Goal: Task Accomplishment & Management: Complete application form

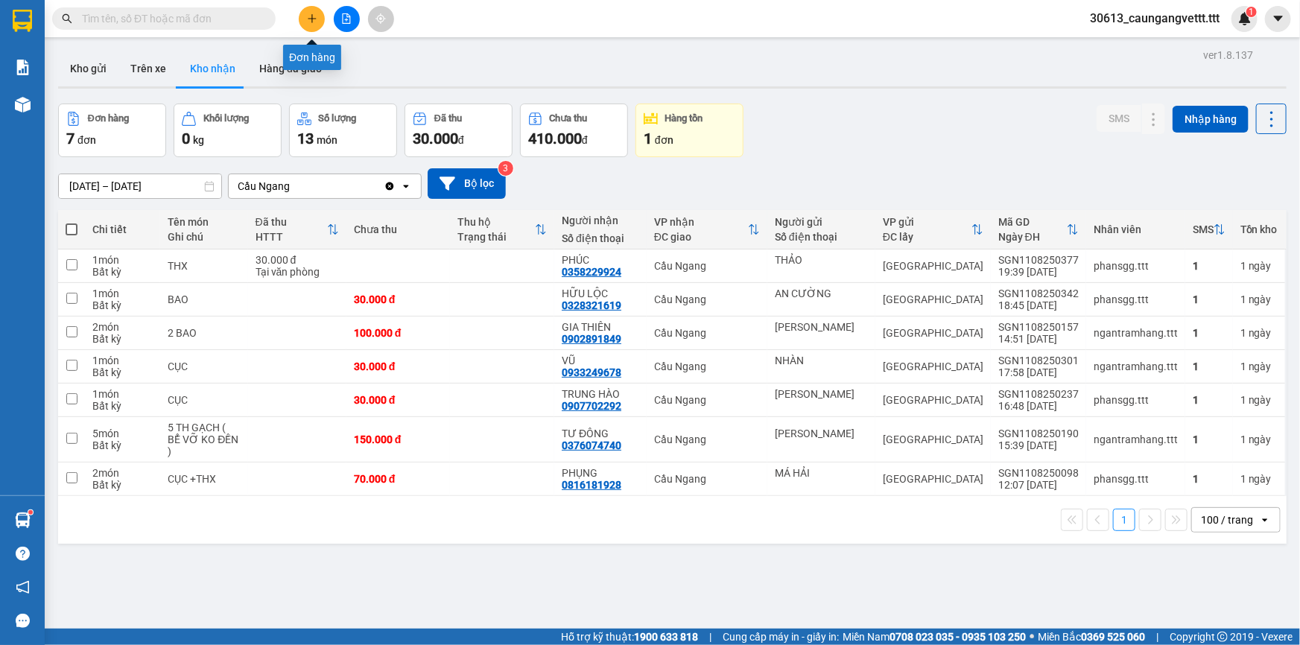
click at [312, 16] on icon "plus" at bounding box center [311, 18] width 1 height 8
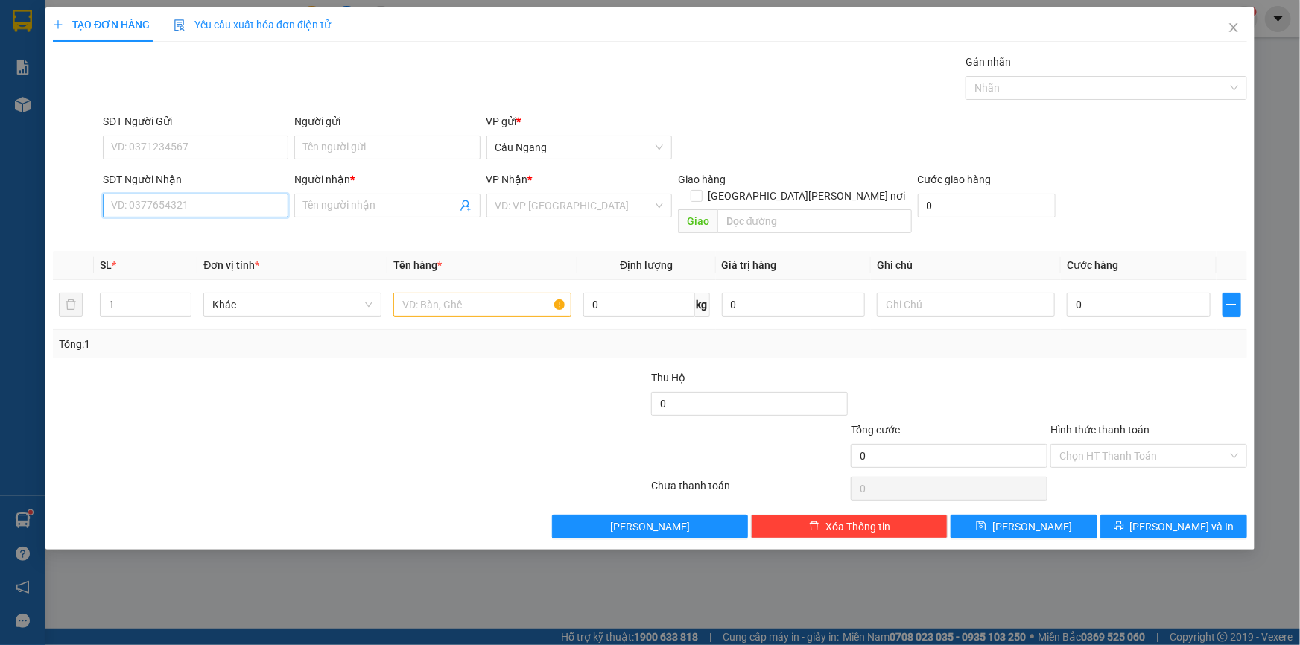
click at [167, 203] on input "SĐT Người Nhận" at bounding box center [196, 206] width 186 height 24
click at [174, 237] on div "0888367775 - LỘC" at bounding box center [196, 235] width 168 height 16
type input "0888367775"
type input "LỘC"
type input "0888367775"
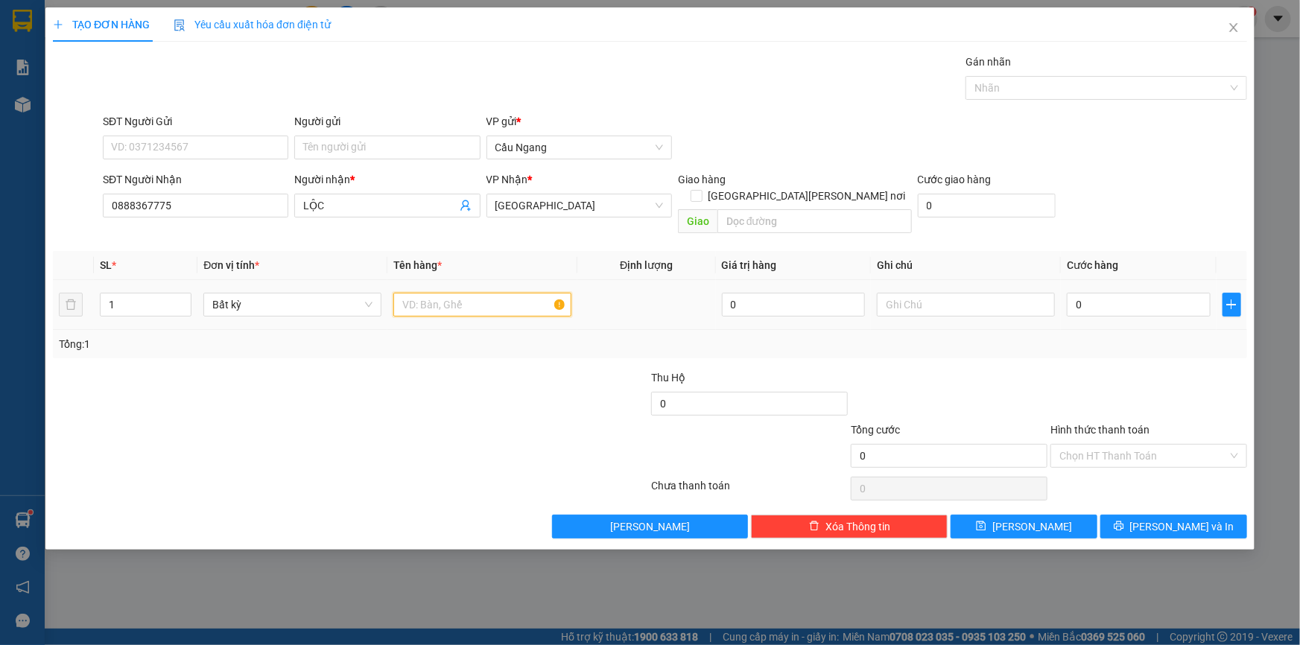
click at [478, 293] on input "text" at bounding box center [482, 305] width 178 height 24
type input "THÙNG XOP"
click at [1102, 293] on input "0" at bounding box center [1139, 305] width 144 height 24
type input "4"
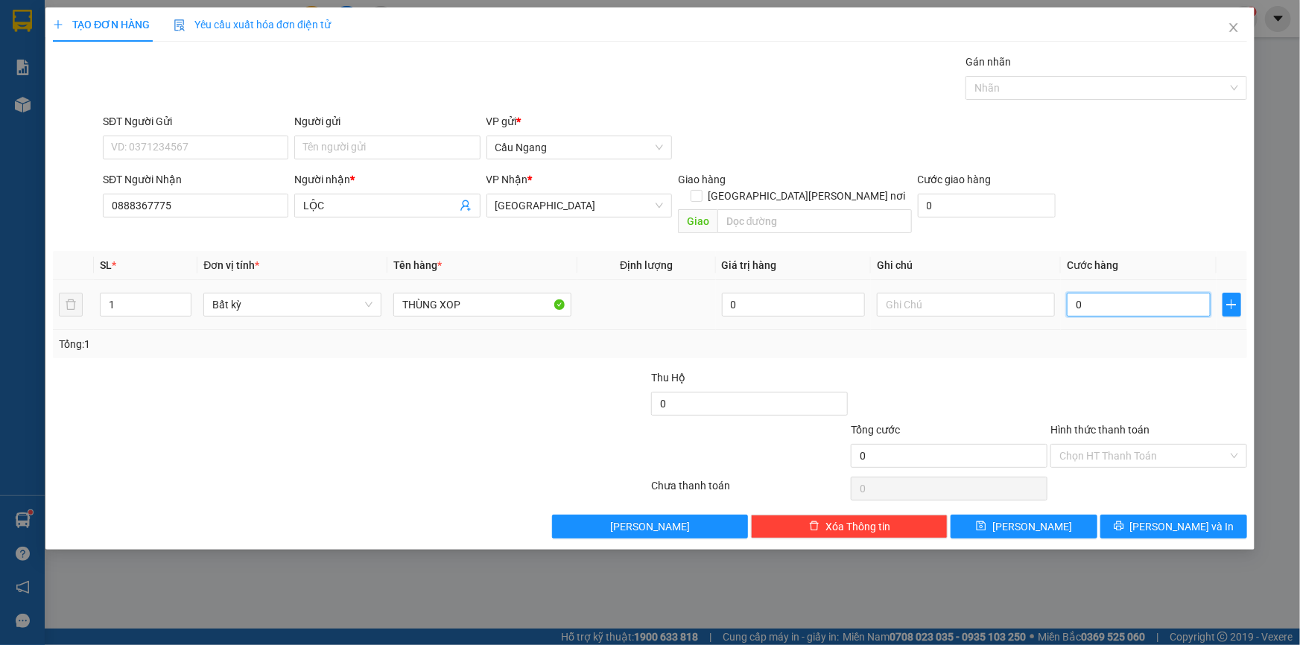
type input "4"
type input "40"
type input "400"
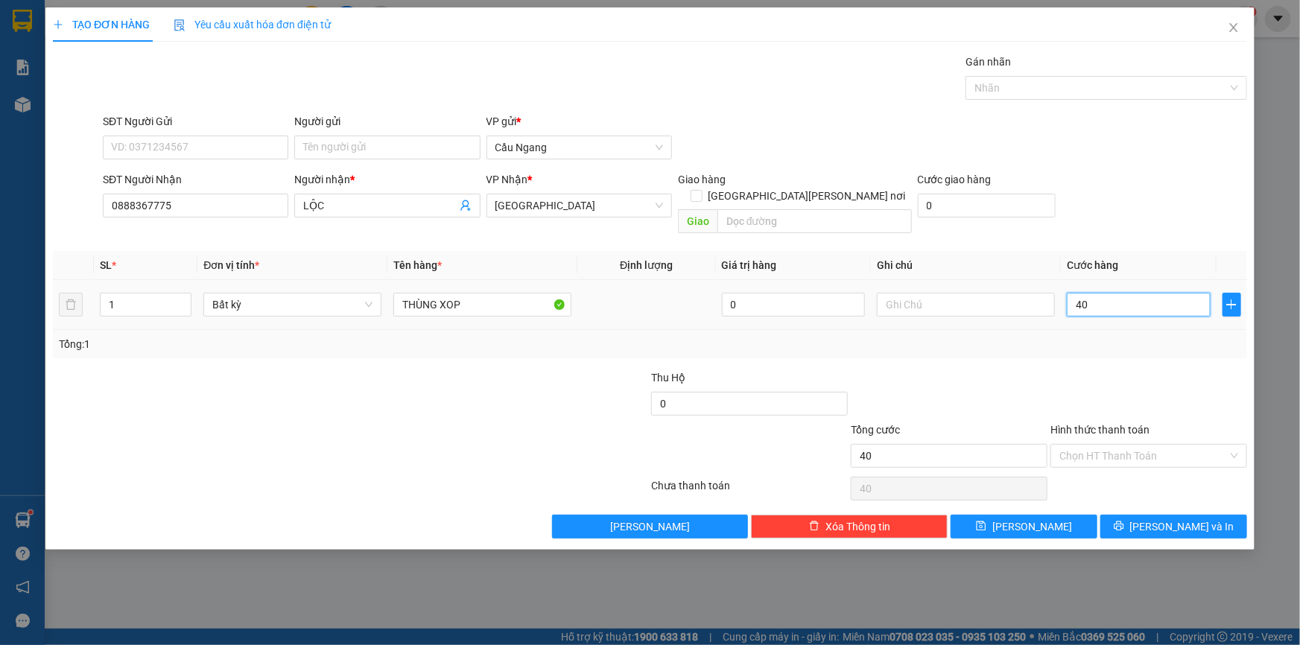
type input "400"
type input "4.000"
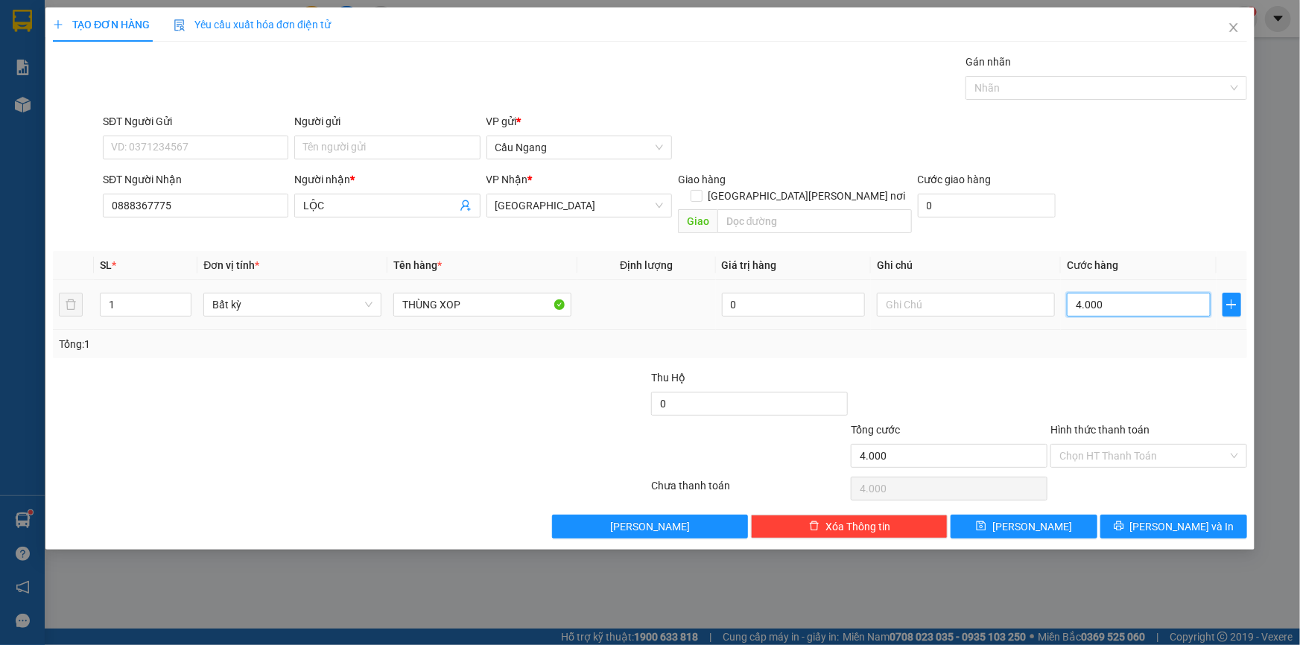
type input "40.000"
click at [1190, 519] on span "[PERSON_NAME] và In" at bounding box center [1182, 527] width 104 height 16
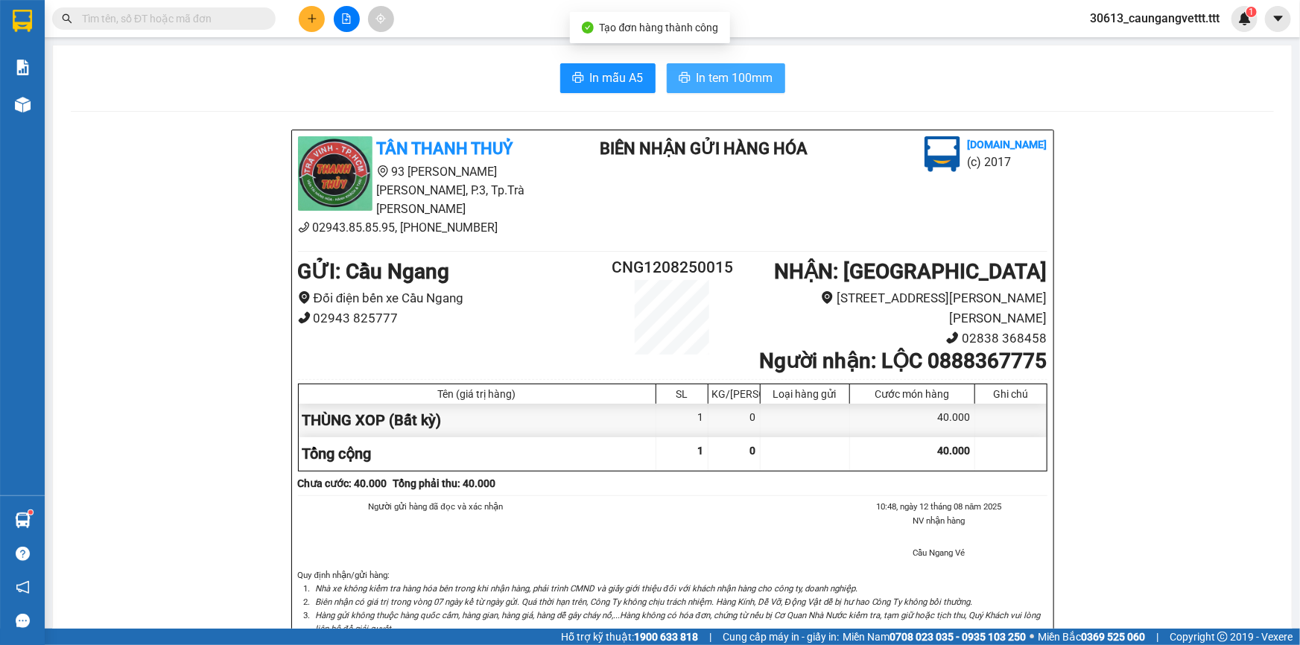
click at [716, 80] on span "In tem 100mm" at bounding box center [735, 78] width 77 height 19
click at [314, 22] on icon "plus" at bounding box center [312, 18] width 10 height 10
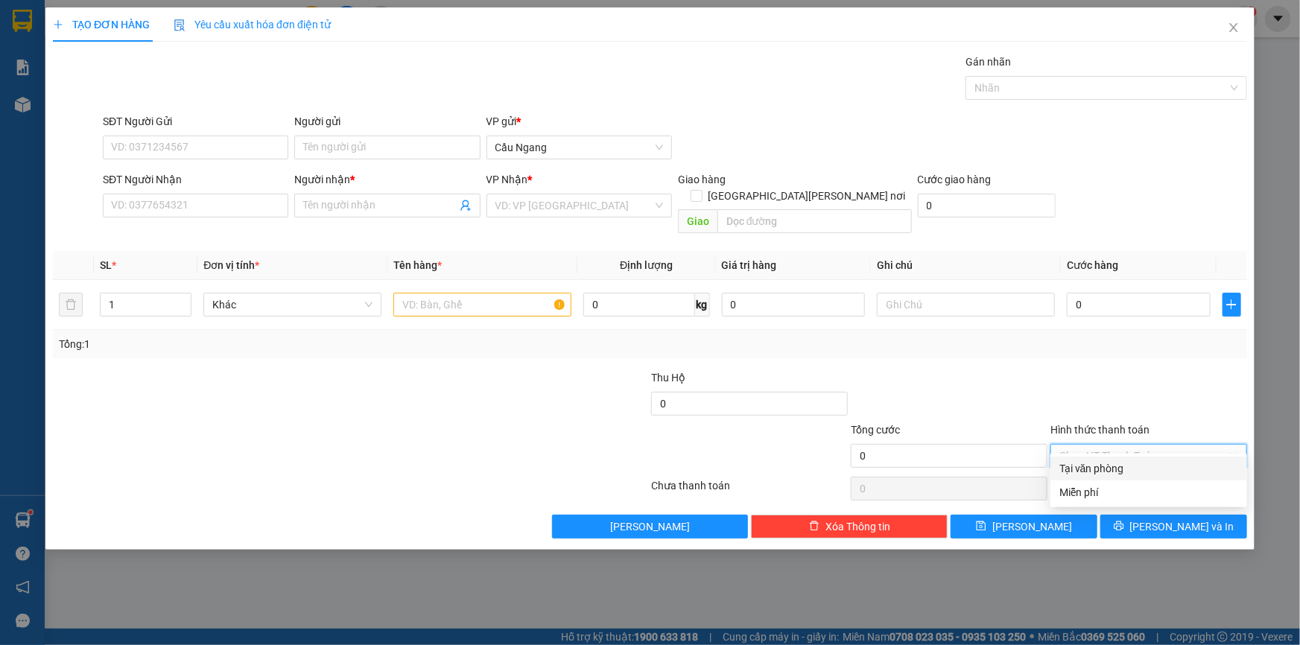
click at [1116, 445] on input "Hình thức thanh toán" at bounding box center [1144, 456] width 168 height 22
click at [730, 534] on div "TẠO ĐƠN HÀNG Yêu cầu xuất [PERSON_NAME] điện tử Transit Pickup Surcharge Ids Tr…" at bounding box center [650, 322] width 1300 height 645
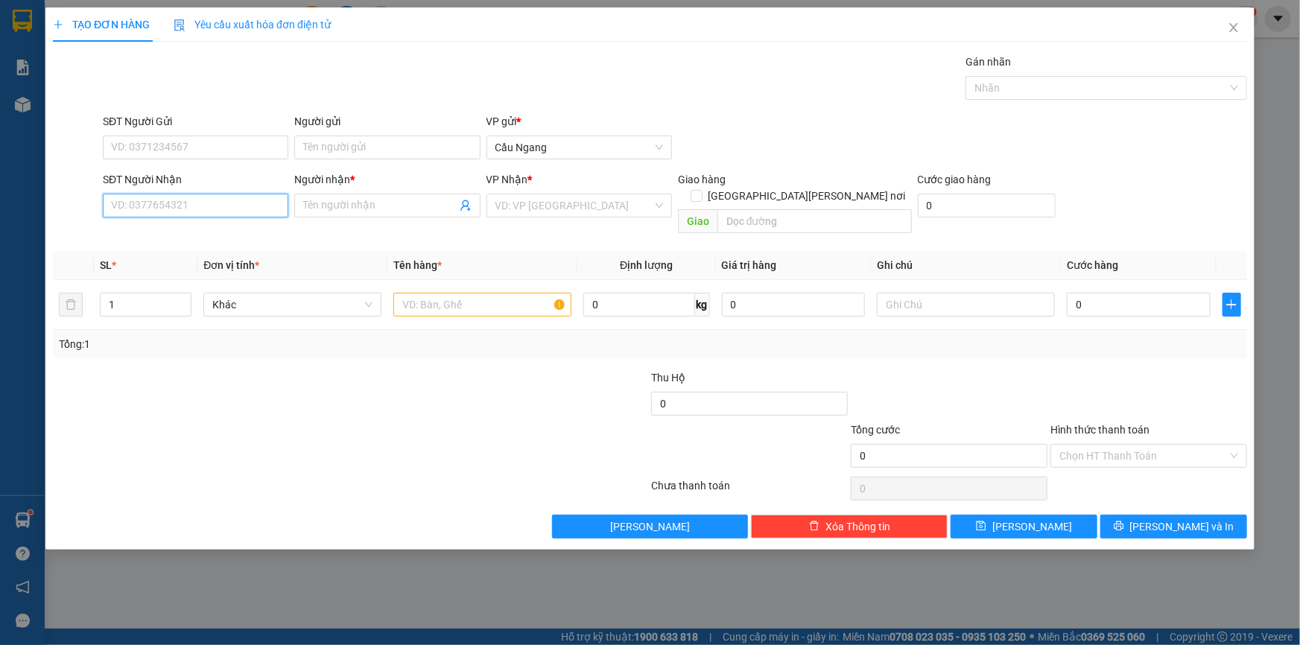
click at [209, 205] on input "SĐT Người Nhận" at bounding box center [196, 206] width 186 height 24
type input "0772077108"
click at [449, 204] on input "Người nhận *" at bounding box center [379, 205] width 153 height 16
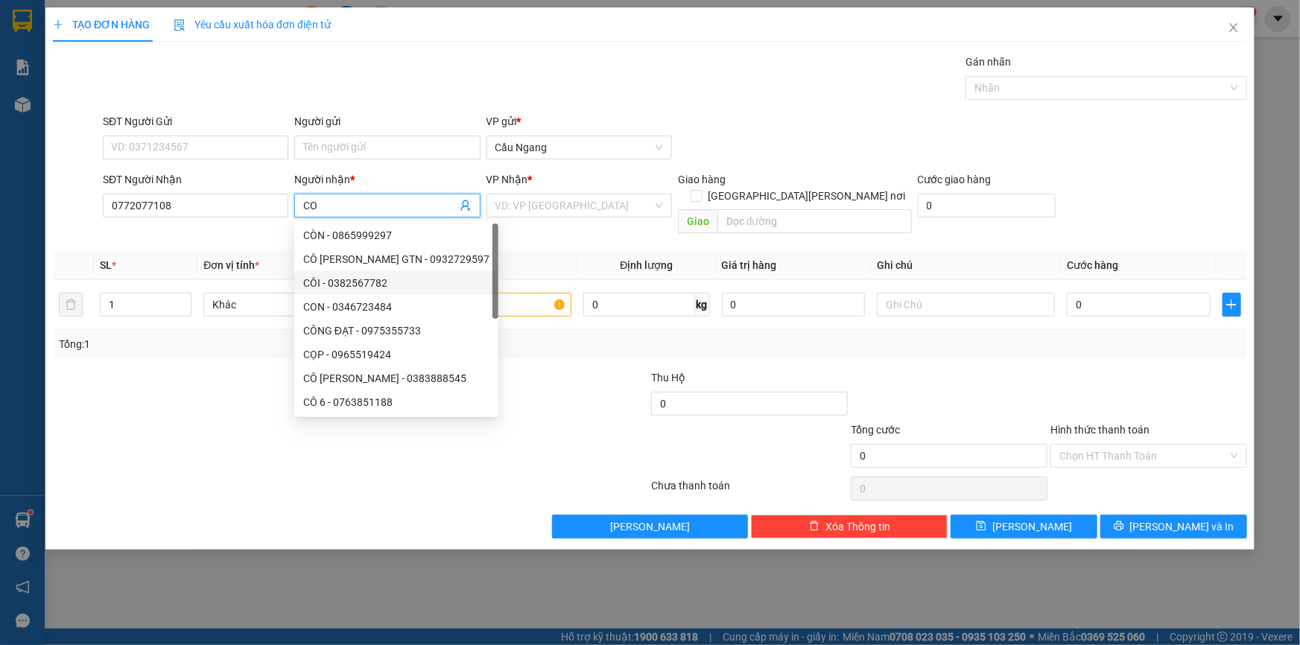
type input "CO"
click at [577, 370] on div at bounding box center [551, 396] width 200 height 52
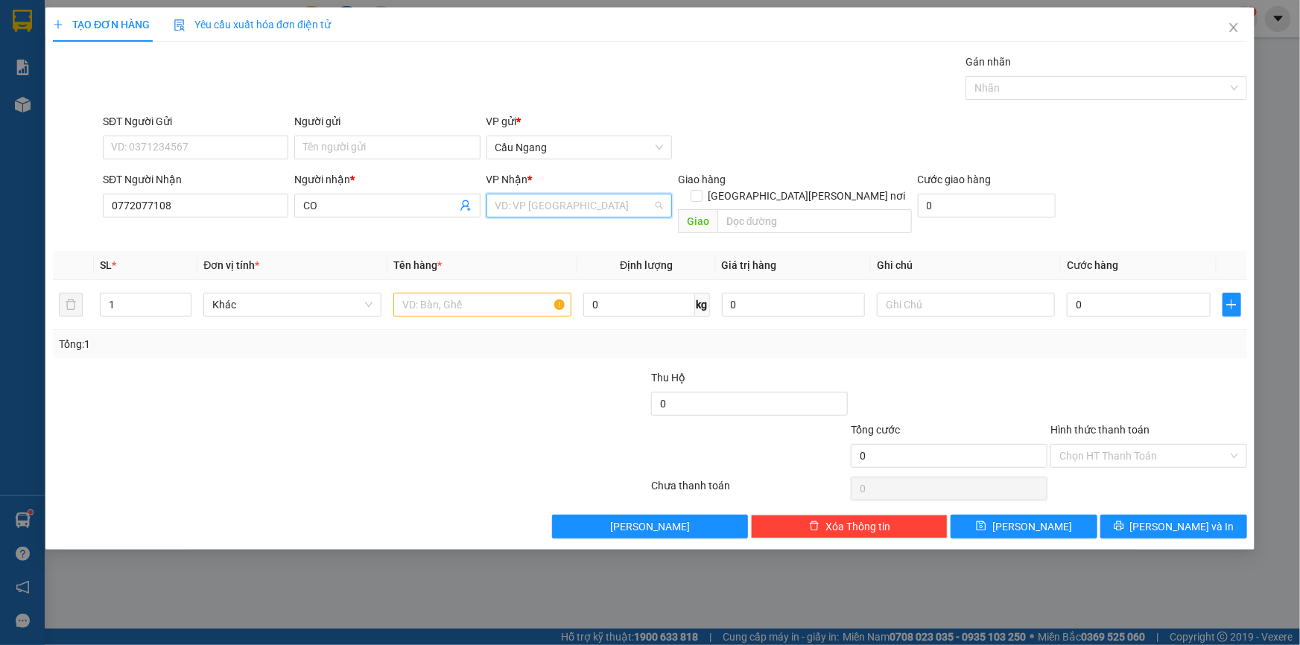
click at [544, 203] on input "search" at bounding box center [574, 206] width 157 height 22
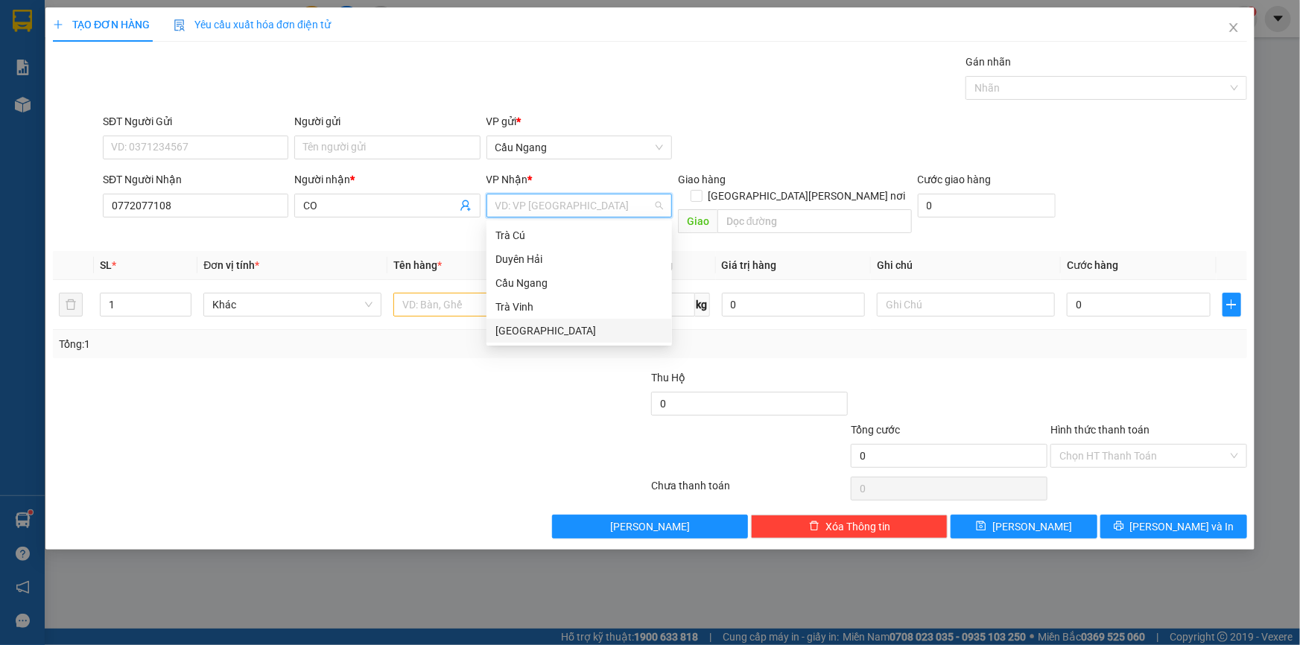
click at [519, 332] on div "[GEOGRAPHIC_DATA]" at bounding box center [580, 331] width 168 height 16
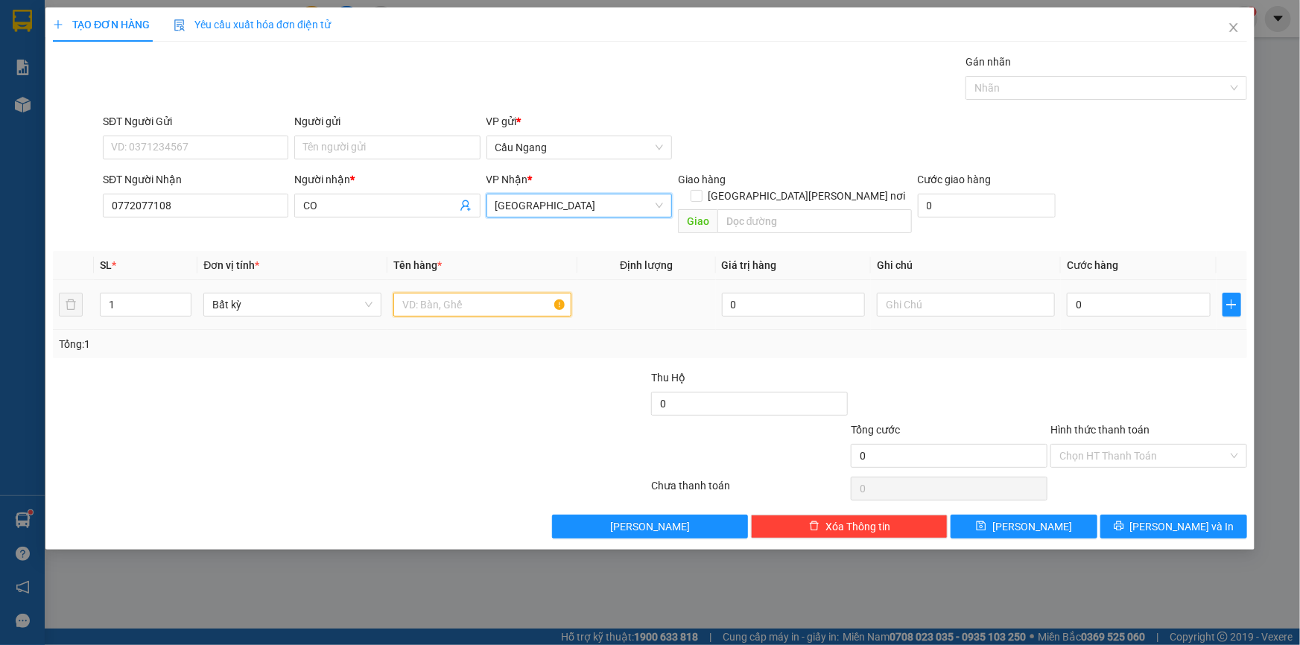
click at [438, 293] on input "text" at bounding box center [482, 305] width 178 height 24
type input "THUNG"
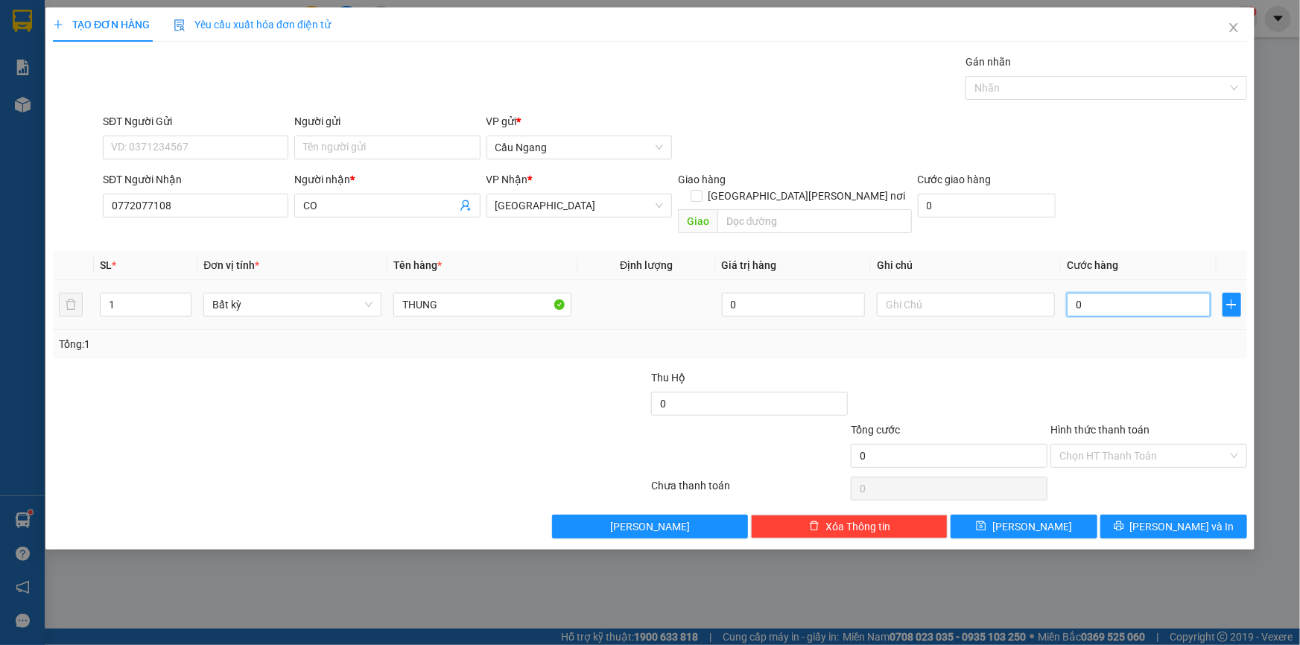
click at [1124, 293] on input "0" at bounding box center [1139, 305] width 144 height 24
type input "3"
type input "30"
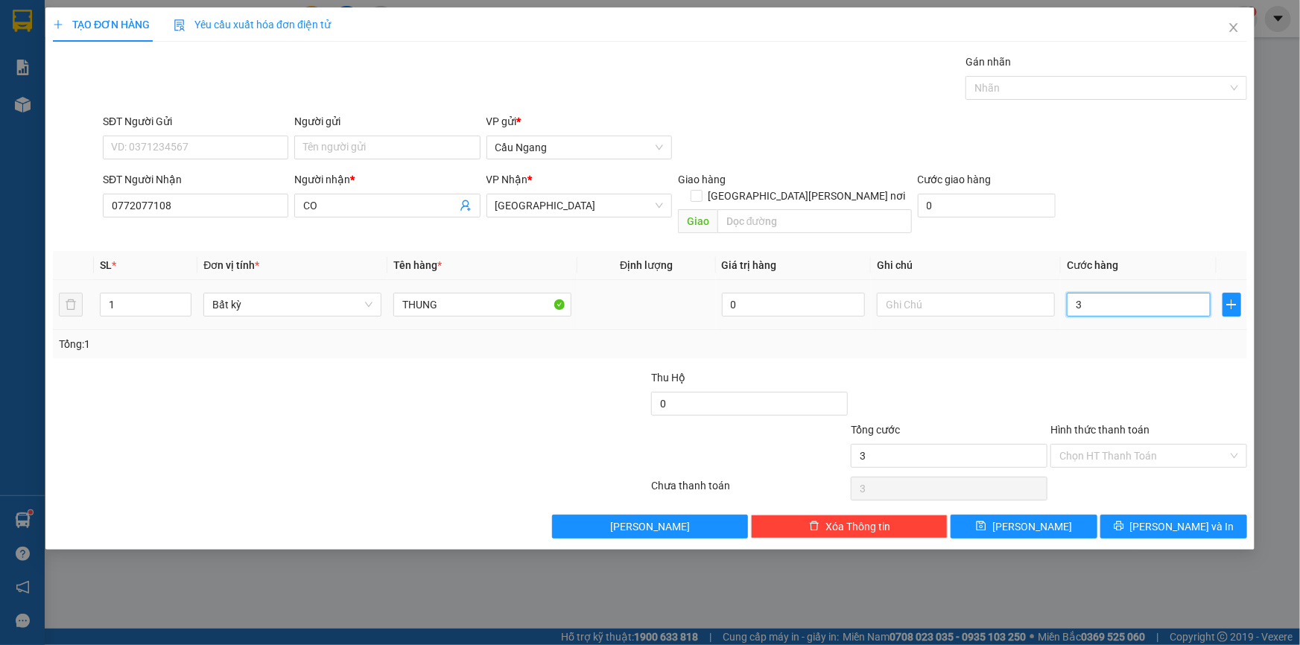
type input "30"
type input "30.000"
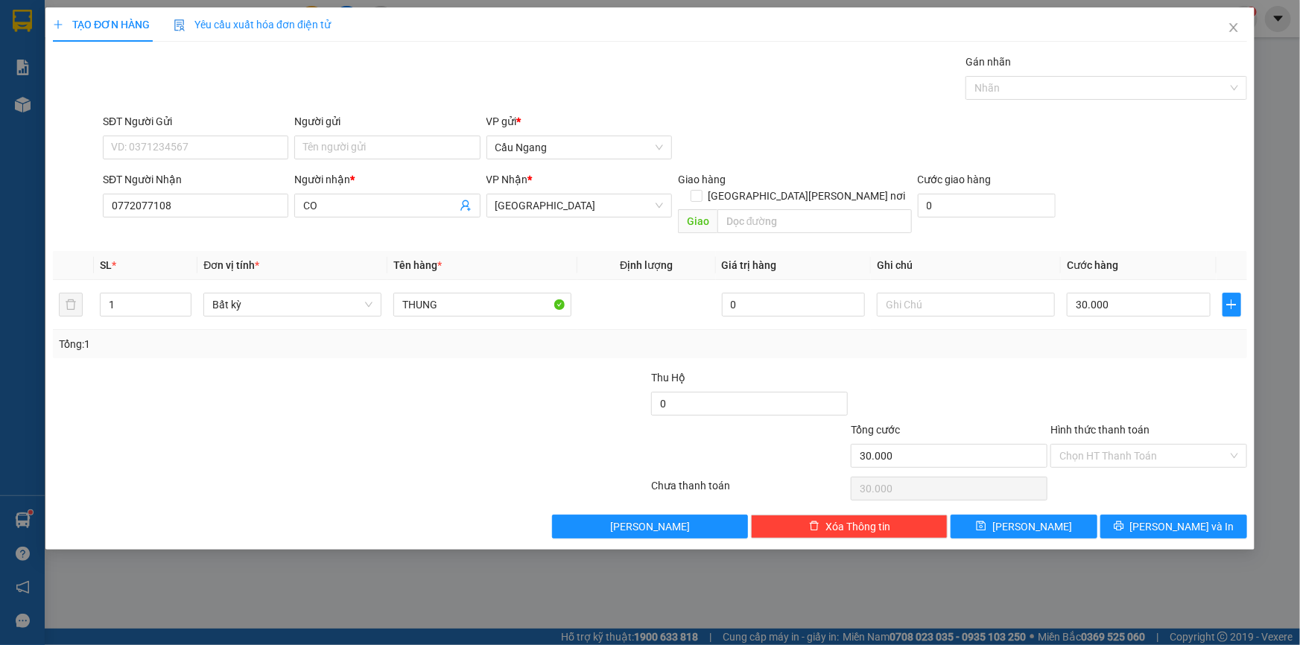
click at [1143, 384] on div at bounding box center [1149, 396] width 200 height 52
click at [1116, 445] on input "Hình thức thanh toán" at bounding box center [1144, 456] width 168 height 22
click at [1031, 370] on div at bounding box center [950, 396] width 200 height 52
click at [1180, 519] on span "[PERSON_NAME] và In" at bounding box center [1182, 527] width 104 height 16
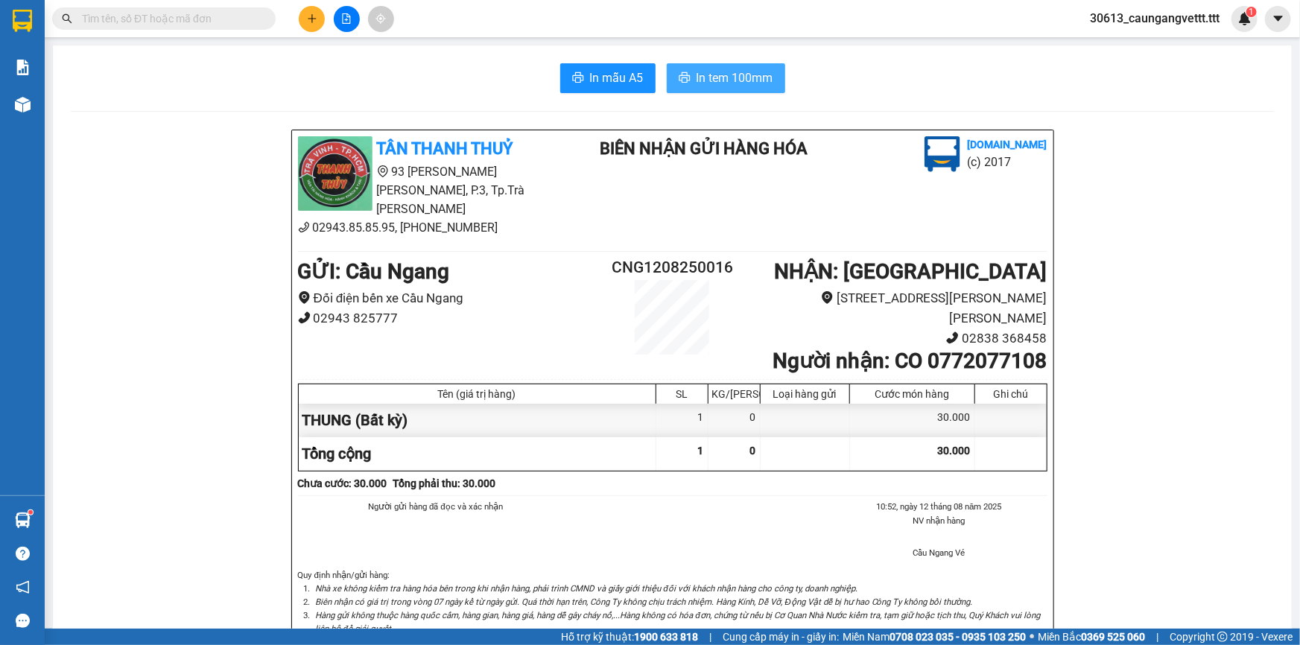
click at [713, 80] on span "In tem 100mm" at bounding box center [735, 78] width 77 height 19
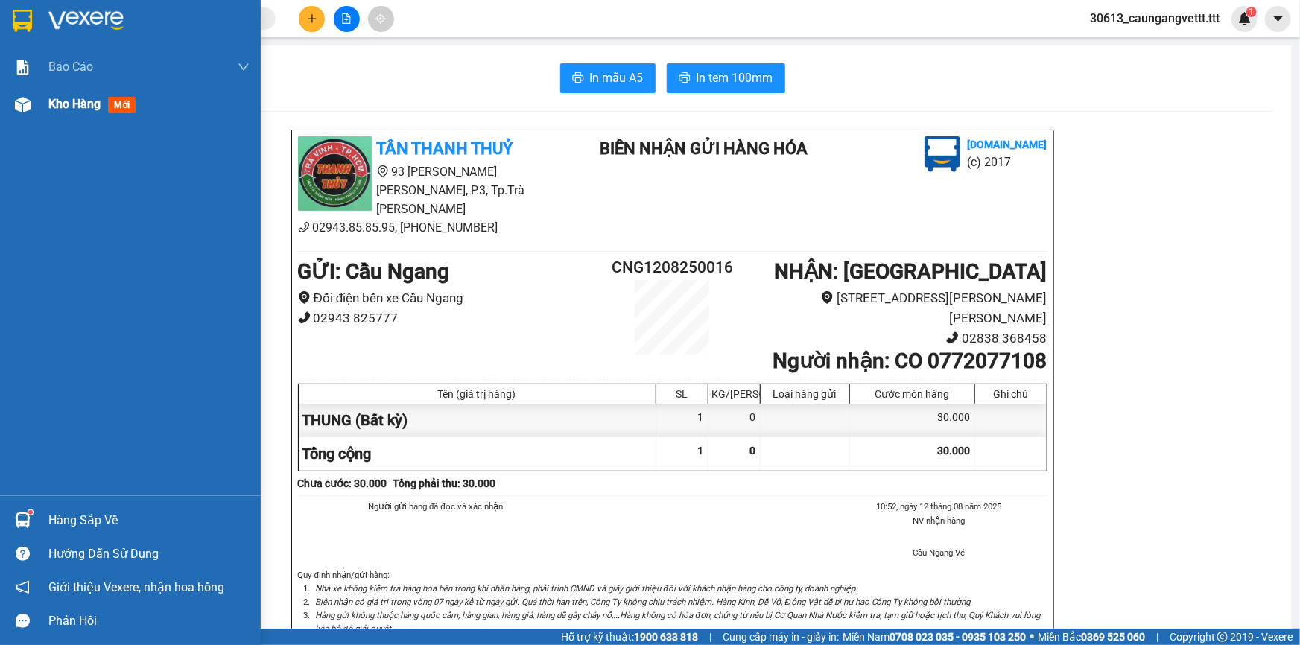
click at [51, 103] on span "Kho hàng" at bounding box center [74, 104] width 52 height 14
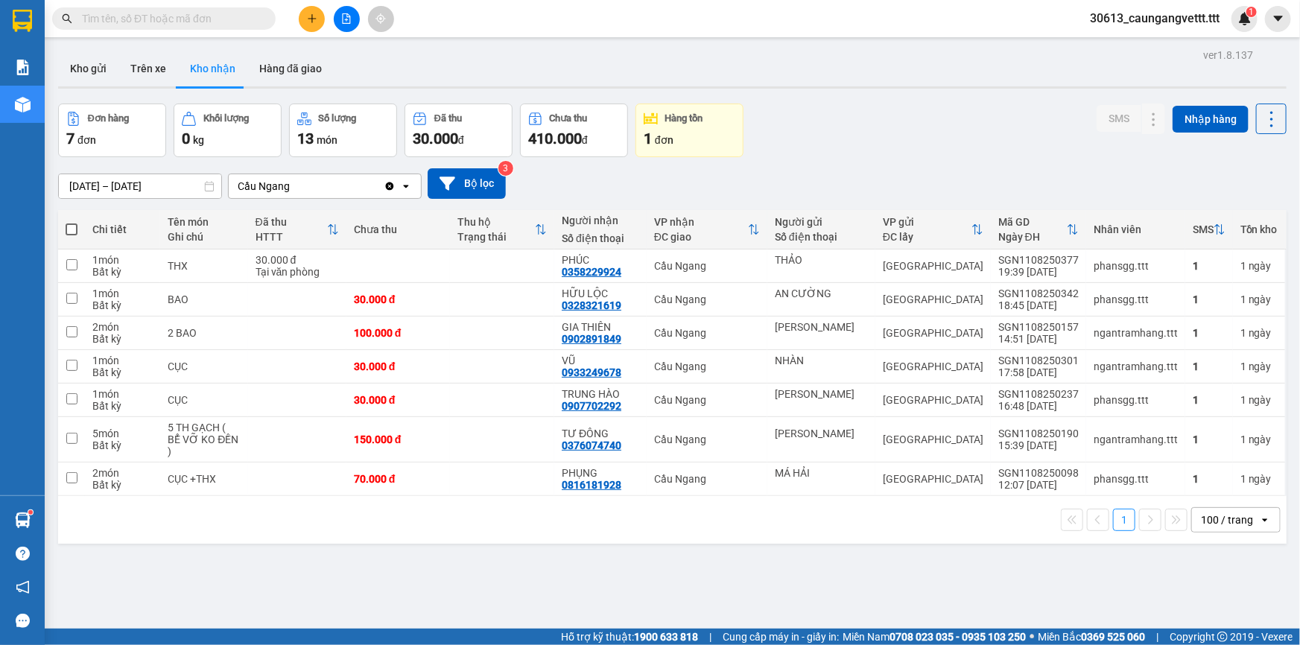
drag, startPoint x: 90, startPoint y: 64, endPoint x: 104, endPoint y: 114, distance: 51.9
click at [95, 75] on button "Kho gửi" at bounding box center [88, 69] width 60 height 36
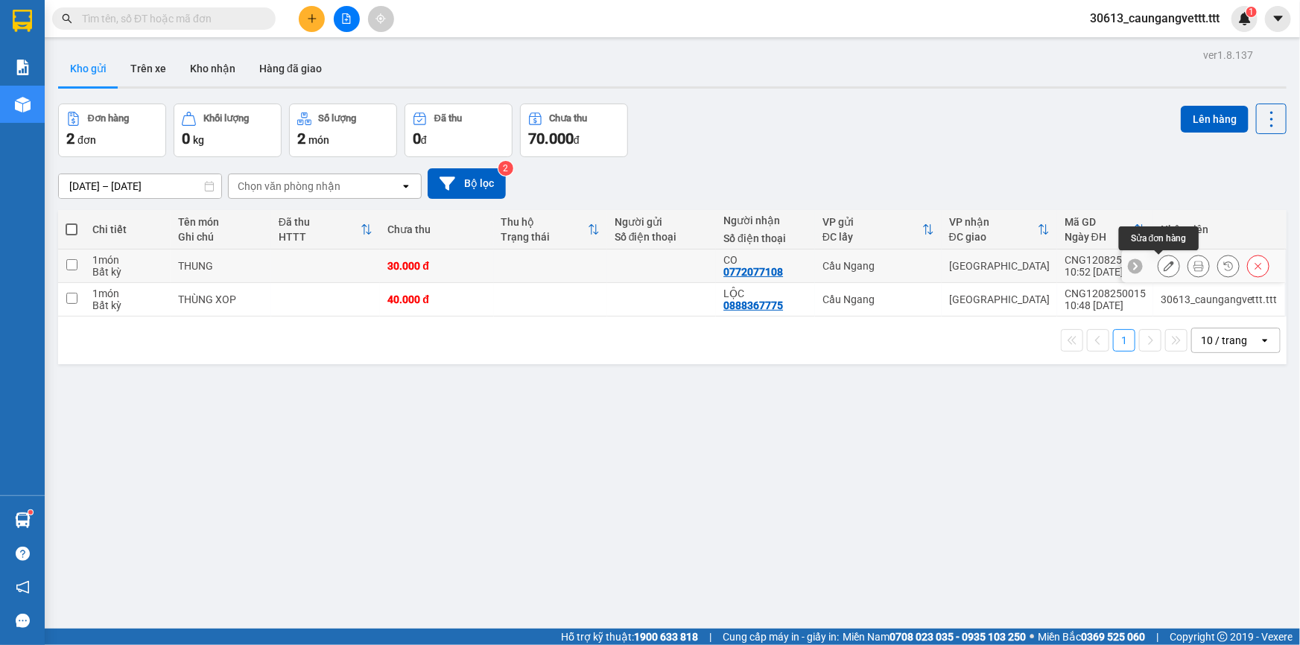
click at [1164, 268] on icon at bounding box center [1169, 266] width 10 height 10
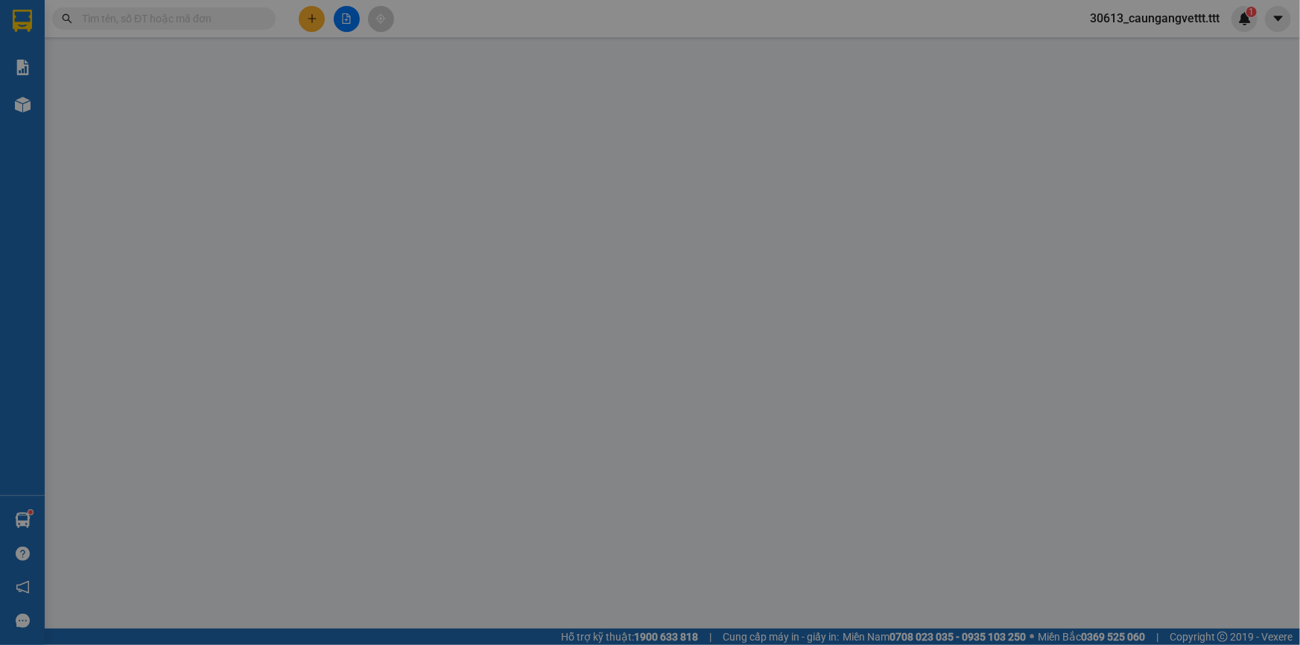
type input "0772077108"
type input "CO"
type input "30.000"
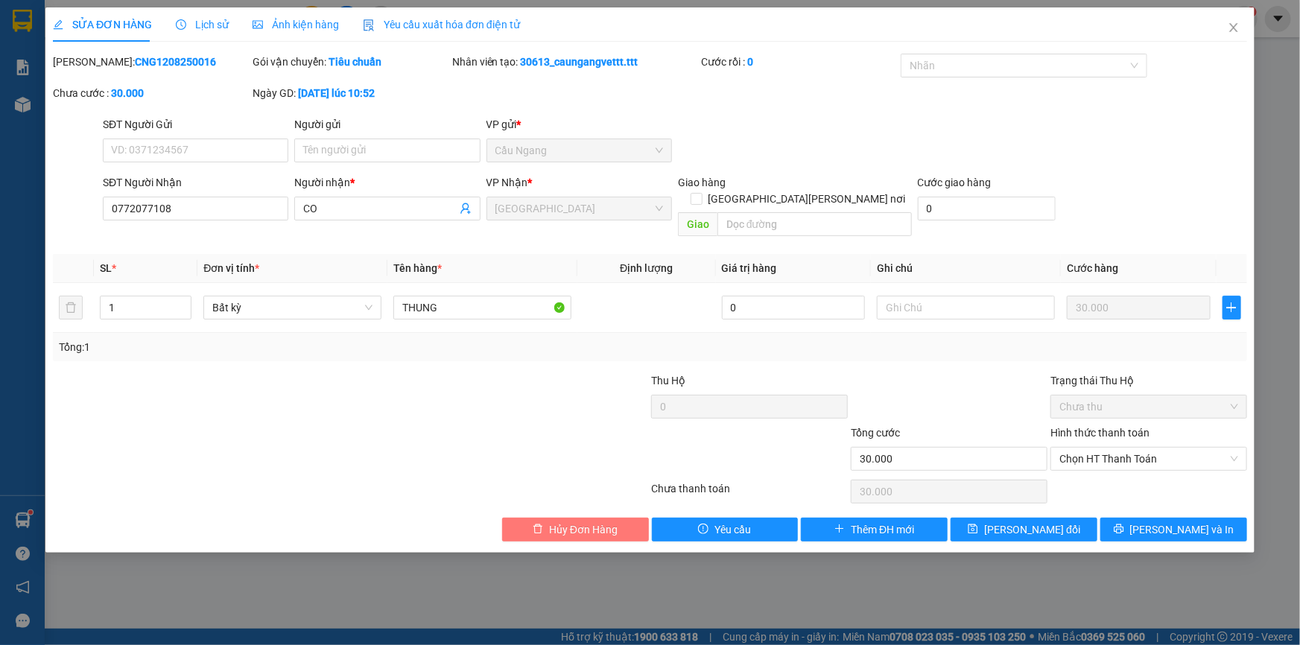
click at [563, 522] on span "Hủy Đơn Hàng" at bounding box center [583, 530] width 69 height 16
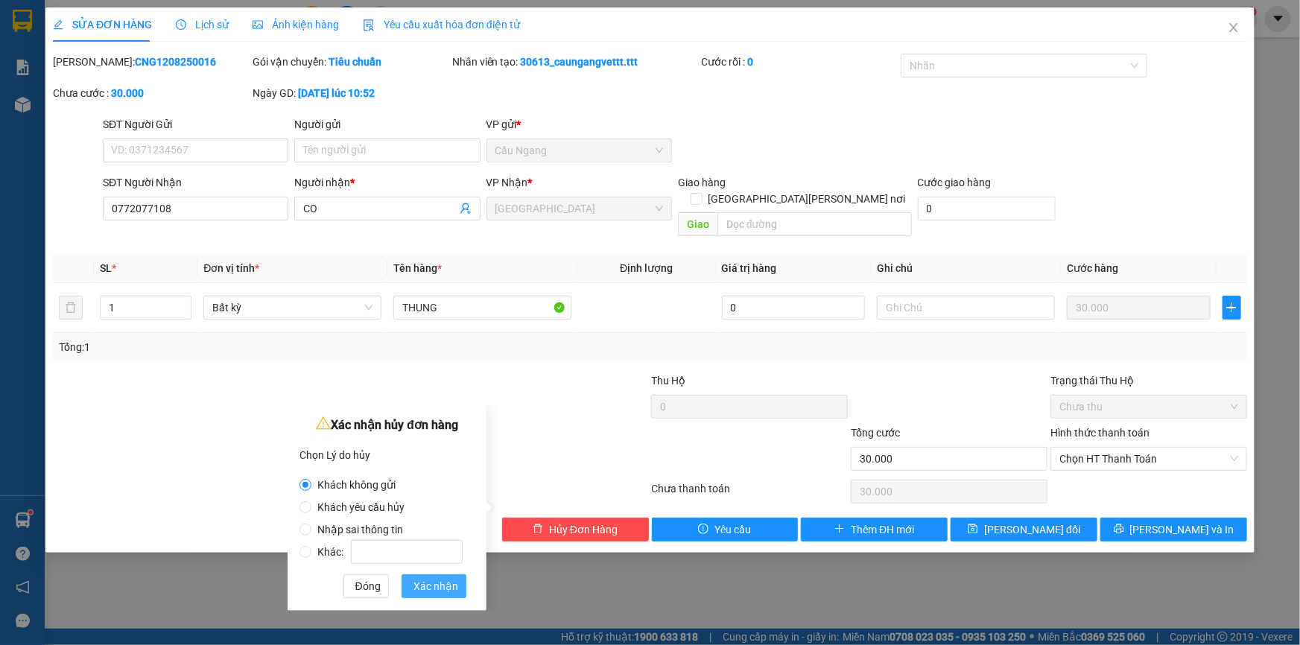
click at [438, 586] on span "Xác nhận" at bounding box center [436, 586] width 45 height 16
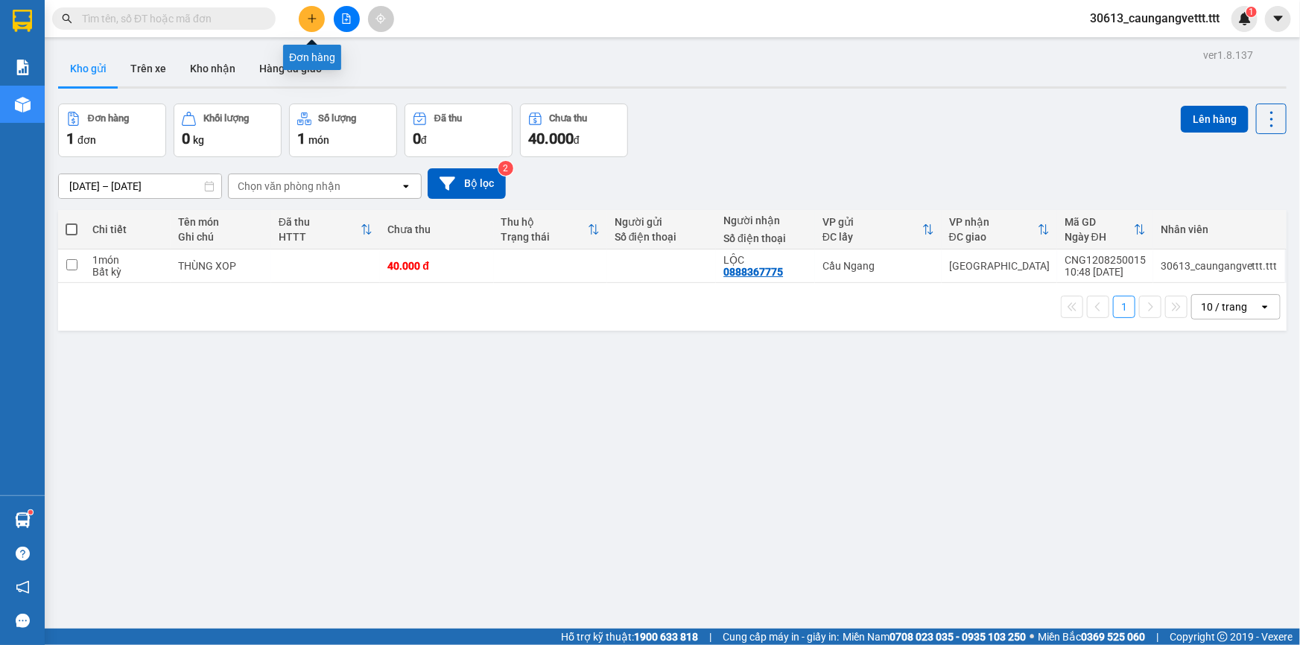
click at [314, 19] on icon "plus" at bounding box center [312, 18] width 10 height 10
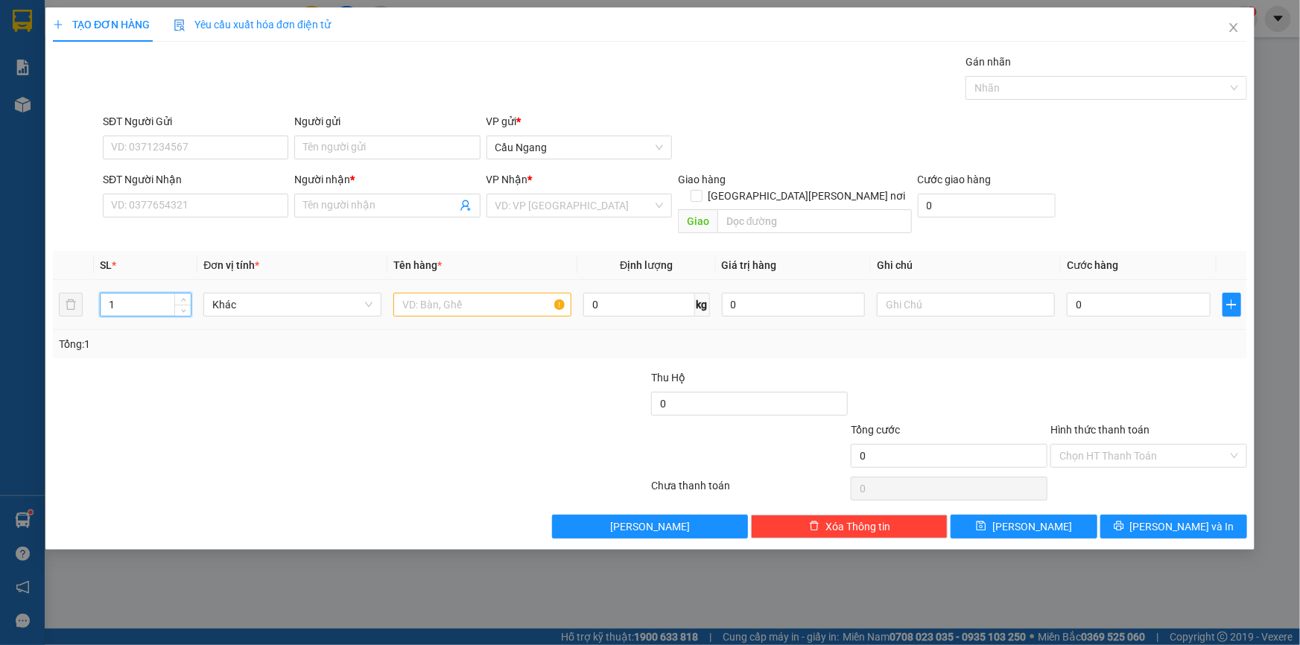
click at [143, 294] on input "1" at bounding box center [146, 305] width 90 height 22
type input "2"
click at [1177, 519] on span "[PERSON_NAME] và In" at bounding box center [1182, 527] width 104 height 16
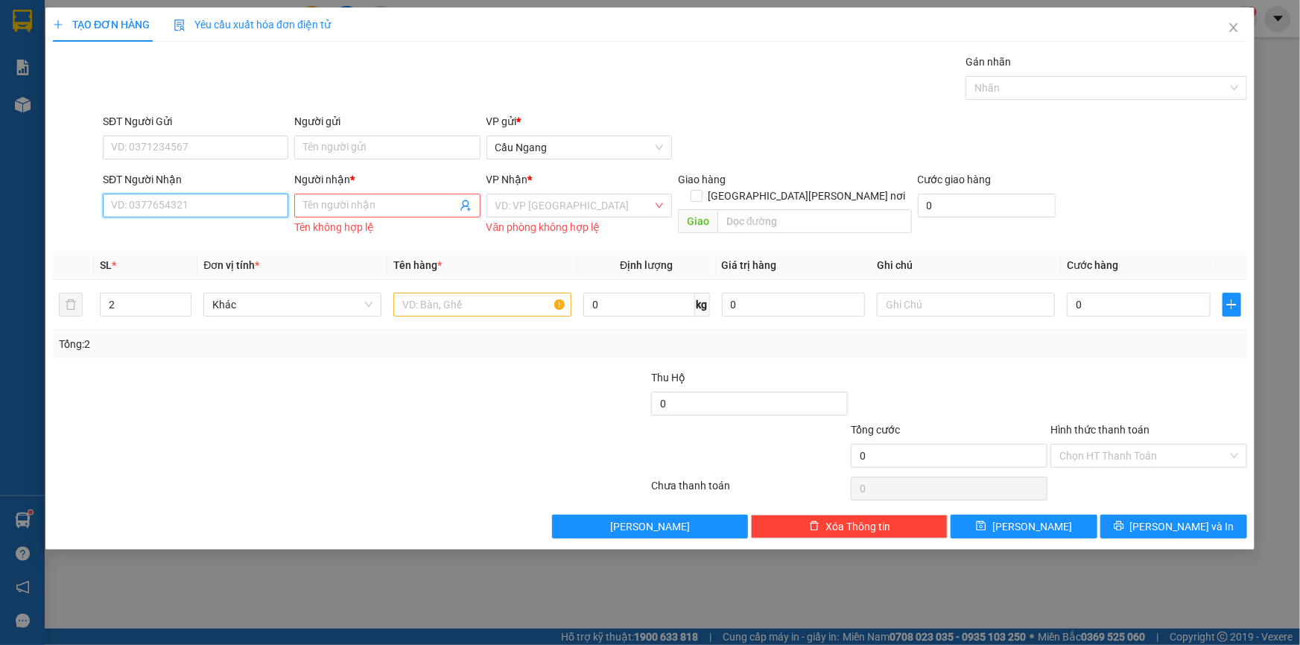
click at [233, 200] on input "SĐT Người Nhận" at bounding box center [196, 206] width 186 height 24
click at [199, 204] on input "SĐT Người Nhận" at bounding box center [196, 206] width 186 height 24
click at [352, 206] on input "Người nhận *" at bounding box center [379, 205] width 153 height 16
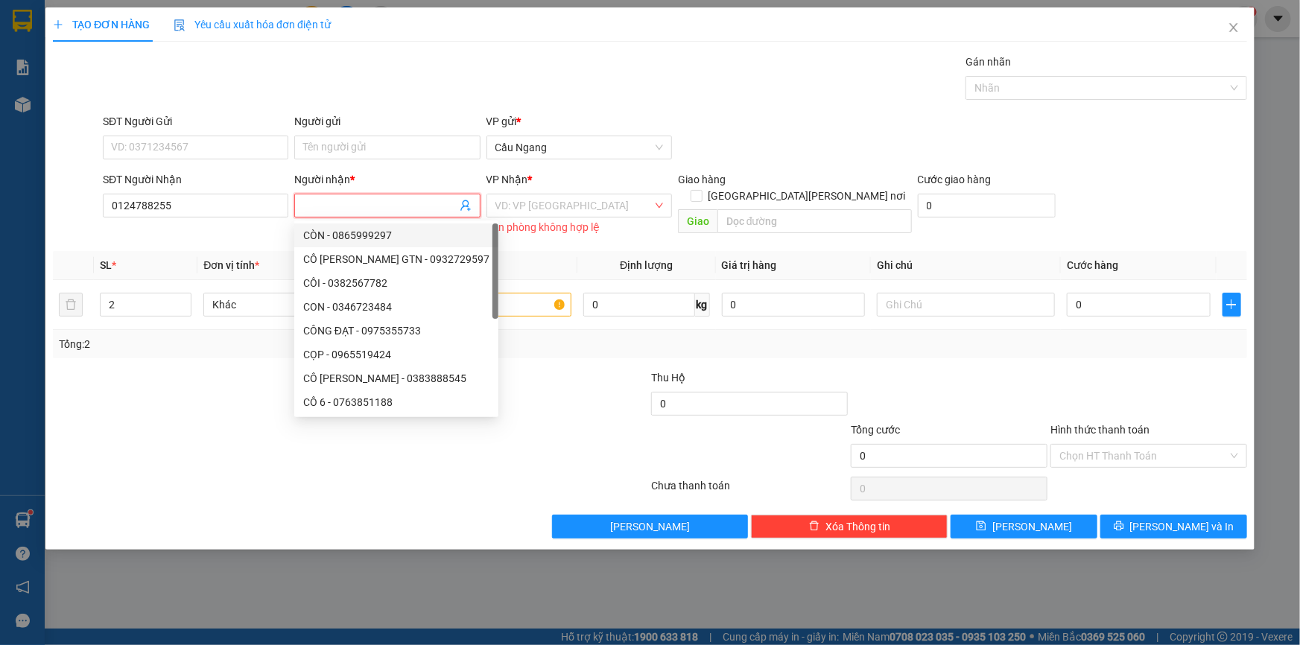
drag, startPoint x: 349, startPoint y: 241, endPoint x: 398, endPoint y: 238, distance: 49.3
click at [354, 241] on div "CÒN - 0865999297" at bounding box center [396, 235] width 186 height 16
type input "0865999297"
type input "CÒN"
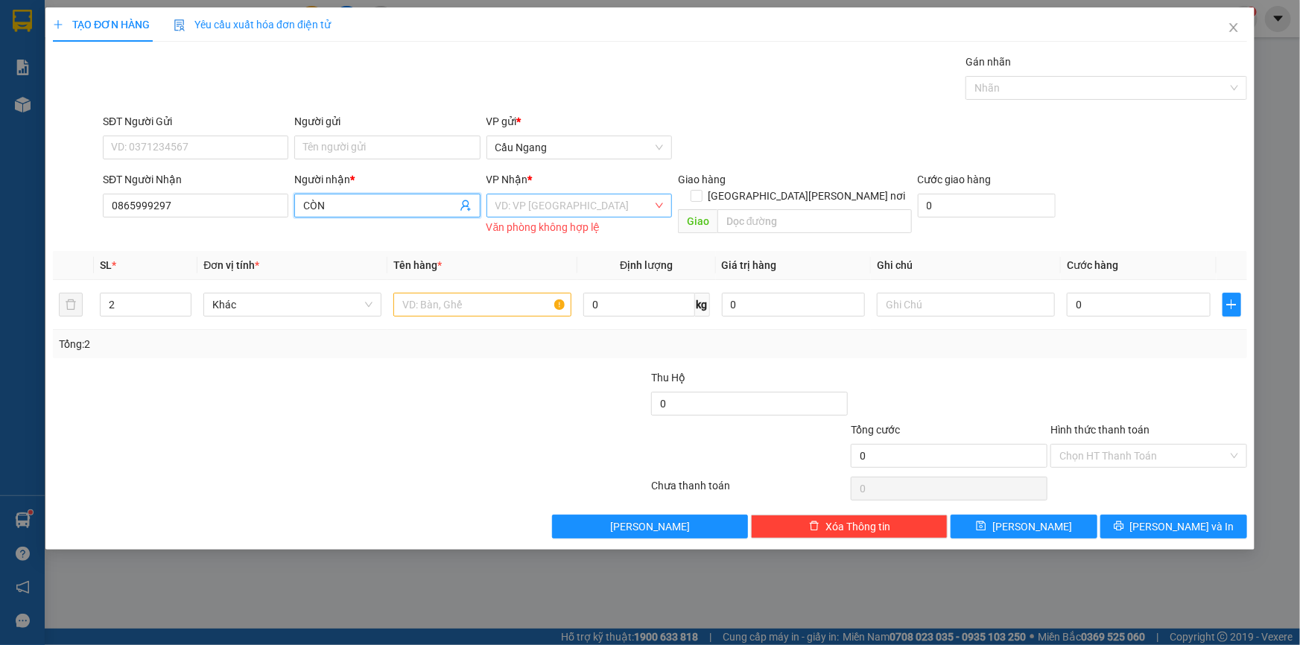
click at [558, 196] on input "search" at bounding box center [574, 206] width 157 height 22
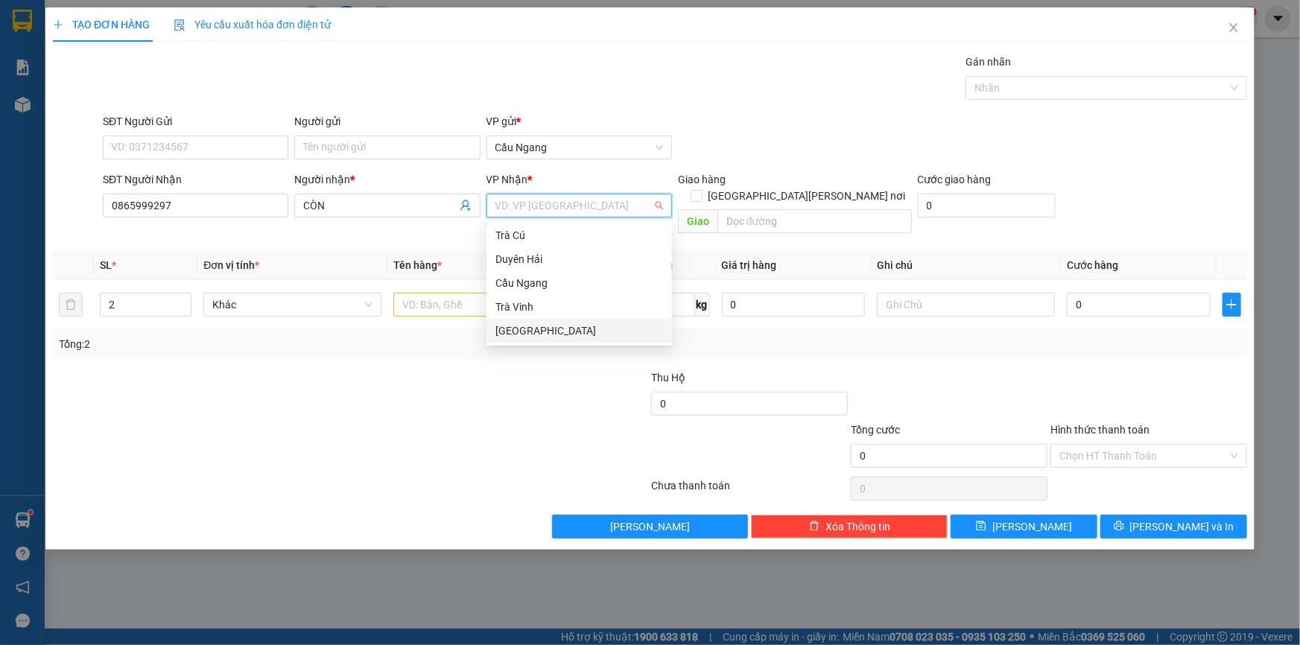
click at [541, 332] on div "[GEOGRAPHIC_DATA]" at bounding box center [580, 331] width 168 height 16
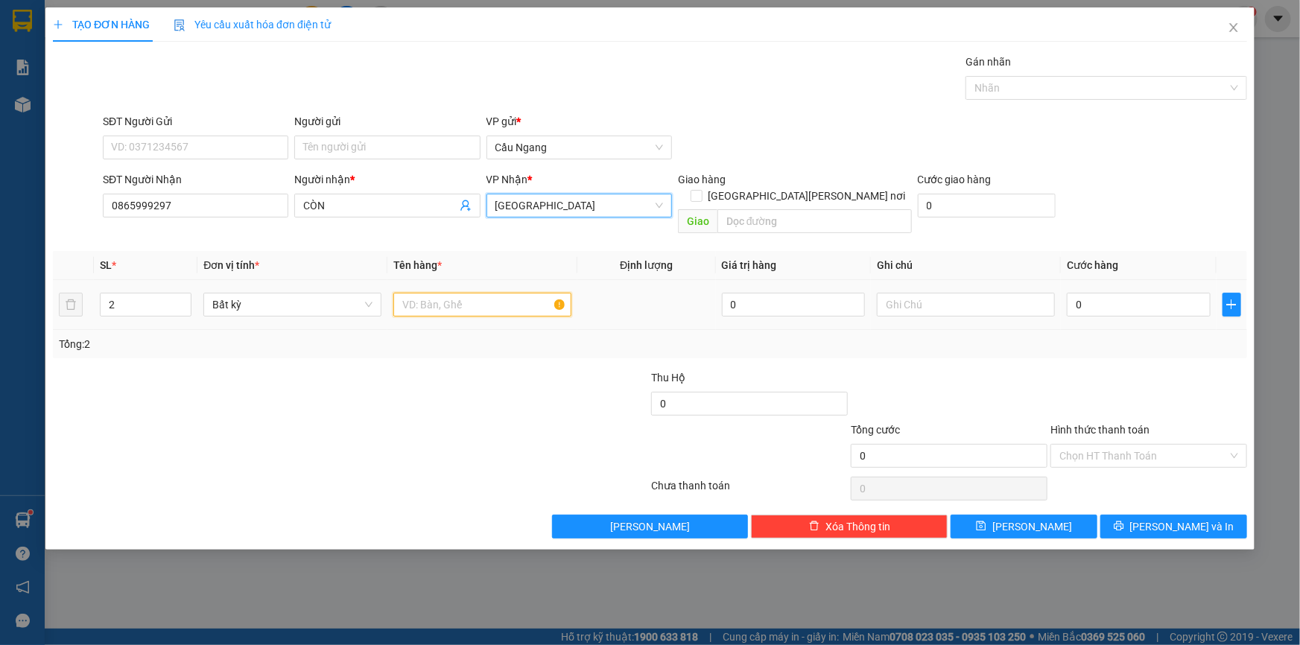
click at [484, 293] on input "text" at bounding box center [482, 305] width 178 height 24
type input "J"
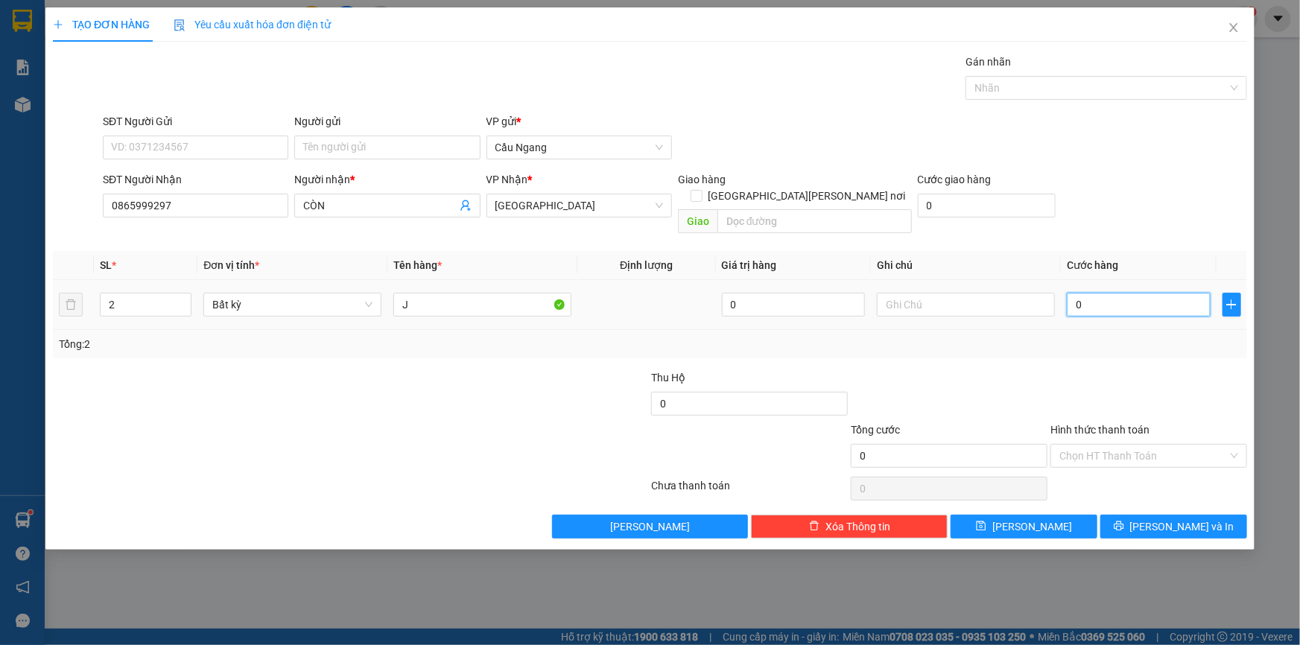
click at [1160, 293] on input "0" at bounding box center [1139, 305] width 144 height 24
click at [1110, 445] on input "Hình thức thanh toán" at bounding box center [1144, 456] width 168 height 22
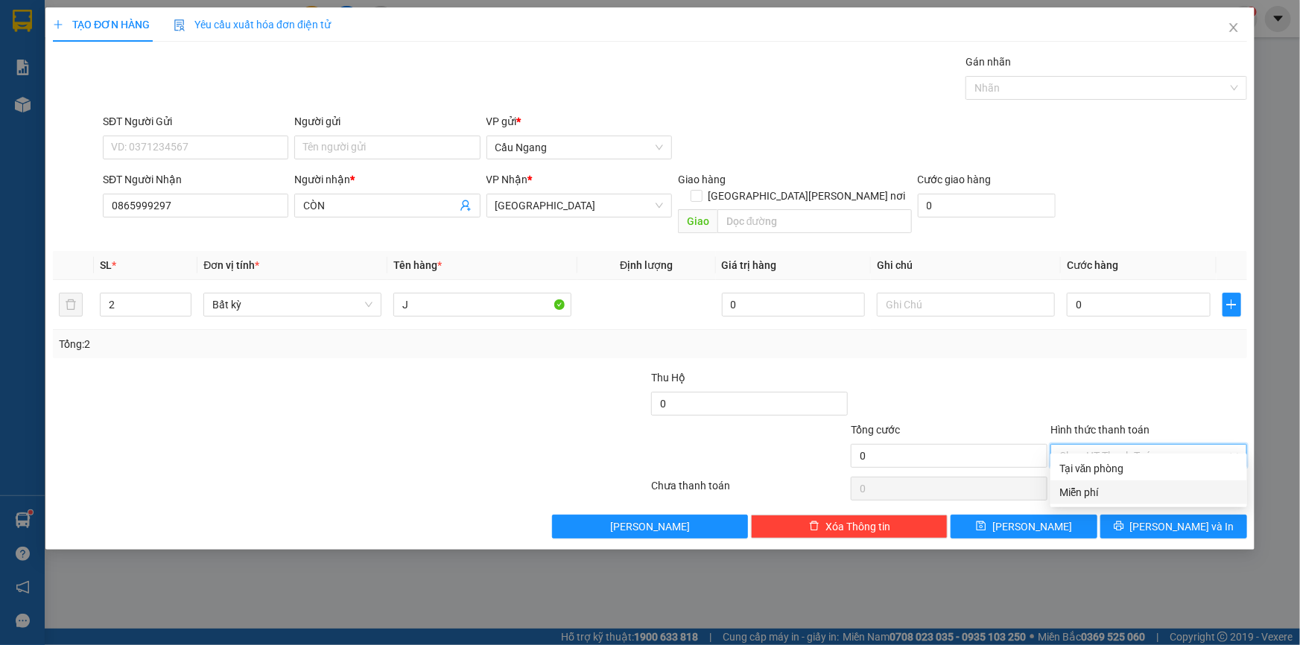
click at [1095, 495] on div "Miễn phí" at bounding box center [1149, 492] width 179 height 16
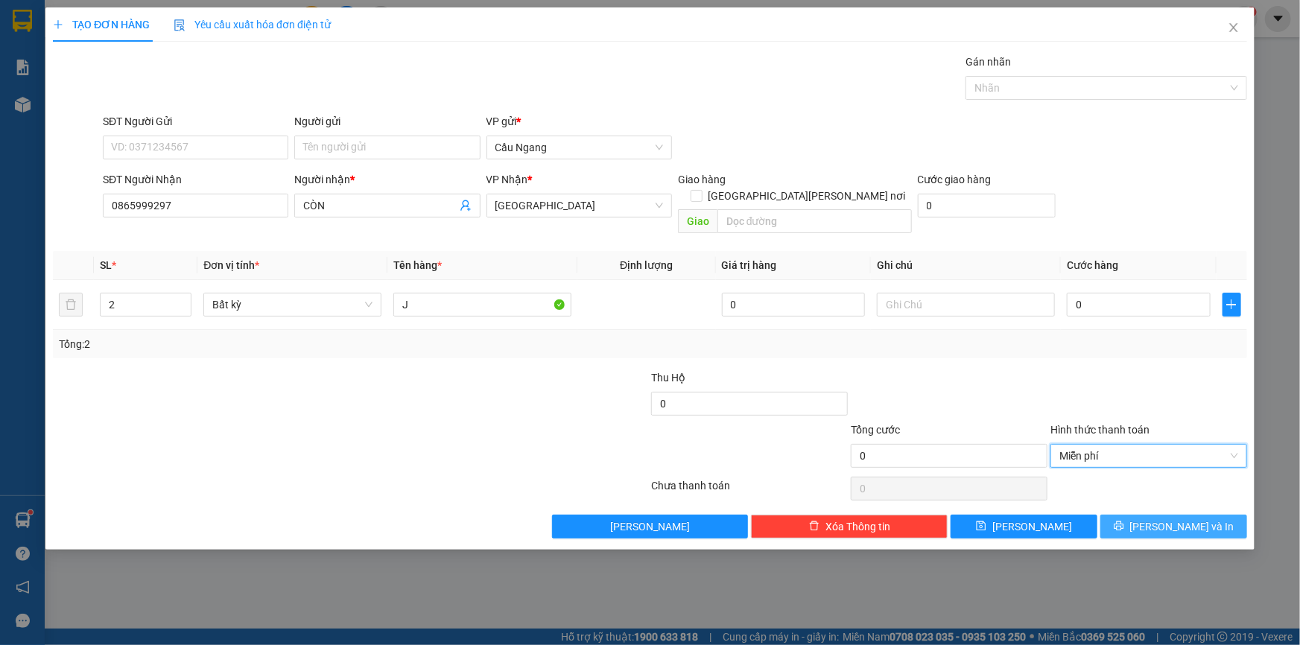
click at [1159, 515] on button "[PERSON_NAME] và In" at bounding box center [1174, 527] width 147 height 24
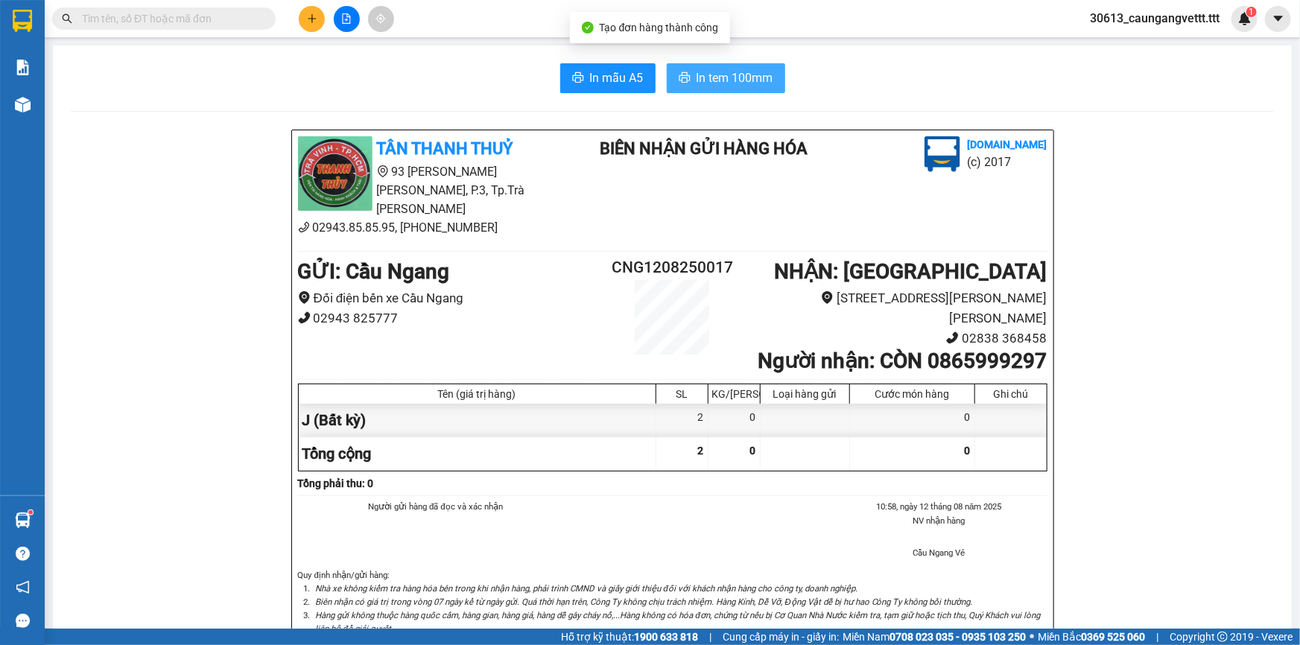
click at [736, 75] on span "In tem 100mm" at bounding box center [735, 78] width 77 height 19
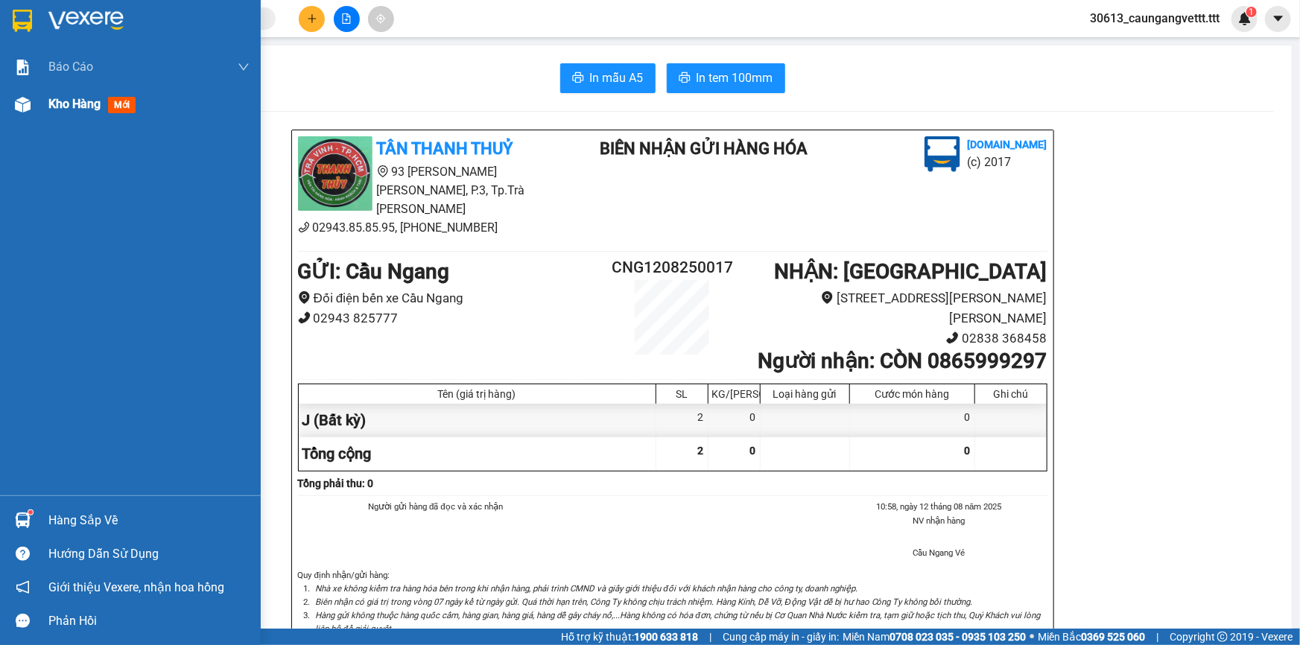
click at [49, 102] on span "Kho hàng" at bounding box center [74, 104] width 52 height 14
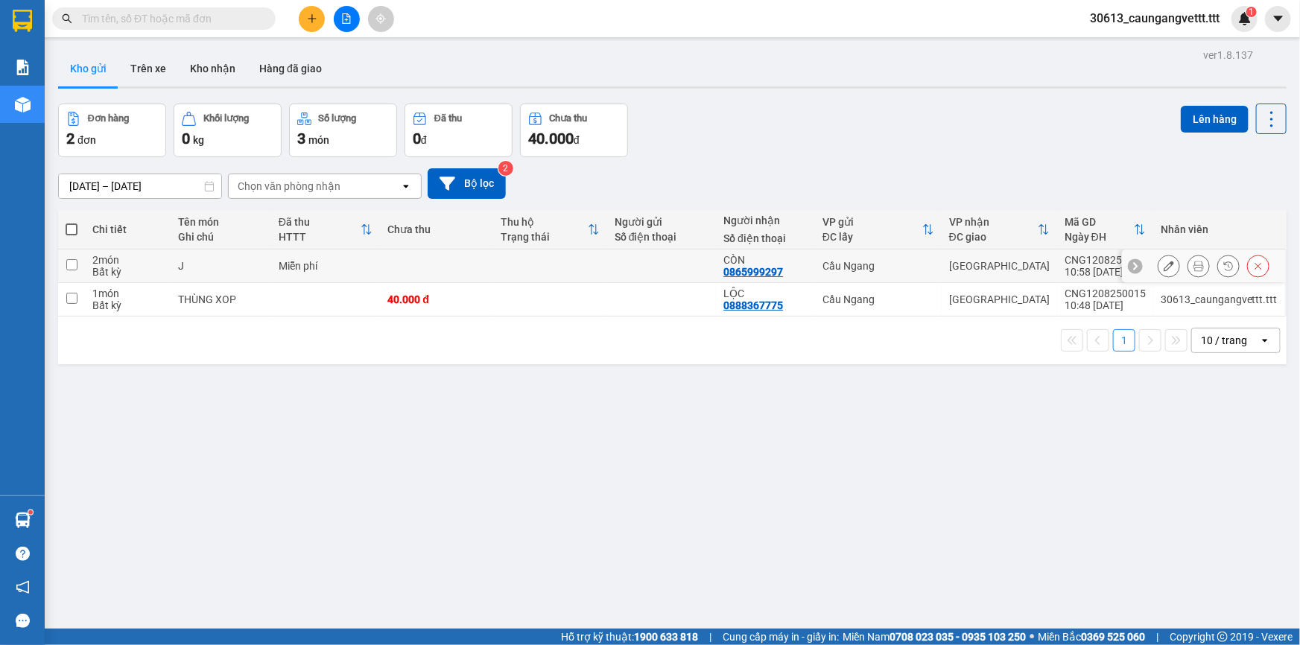
click at [69, 261] on input "checkbox" at bounding box center [71, 264] width 11 height 11
checkbox input "true"
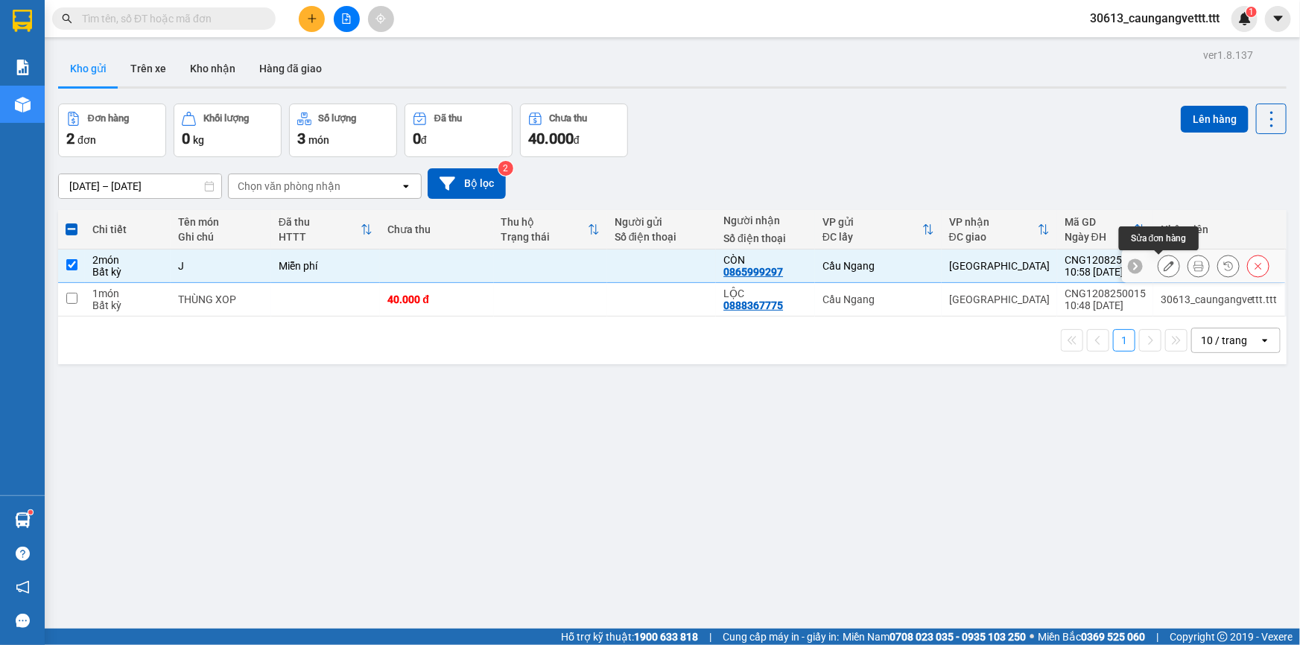
click at [1164, 271] on icon at bounding box center [1169, 266] width 10 height 10
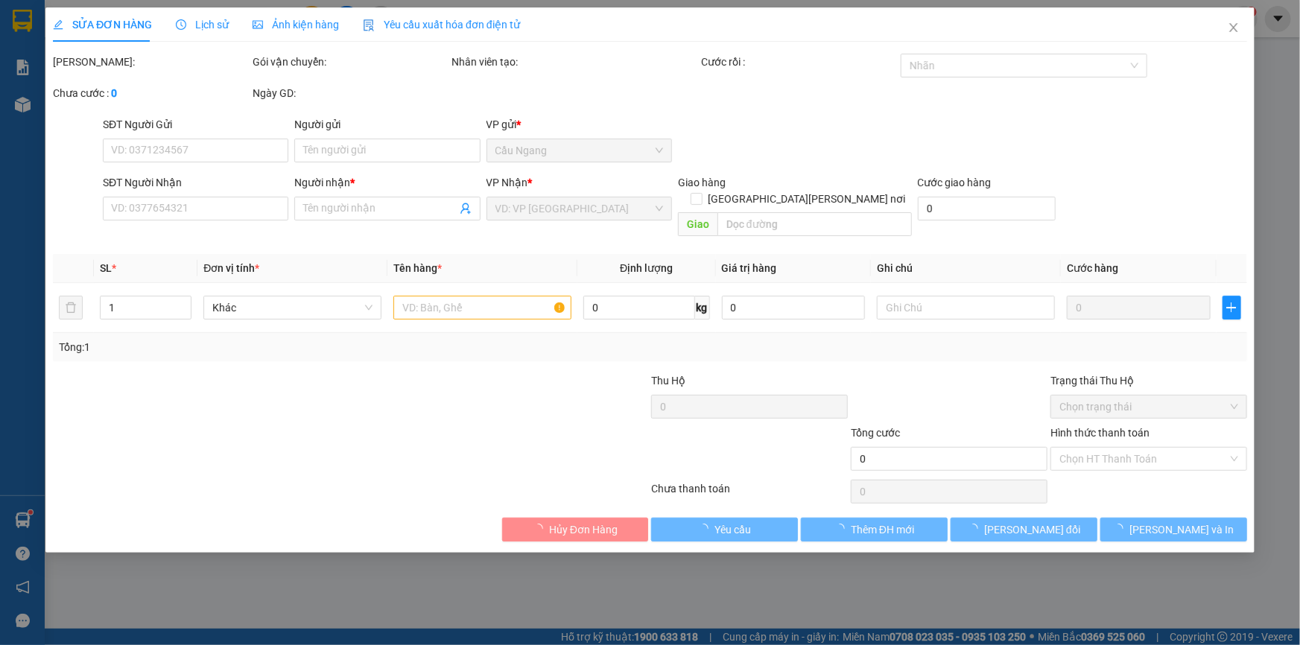
type input "0865999297"
type input "CÒN"
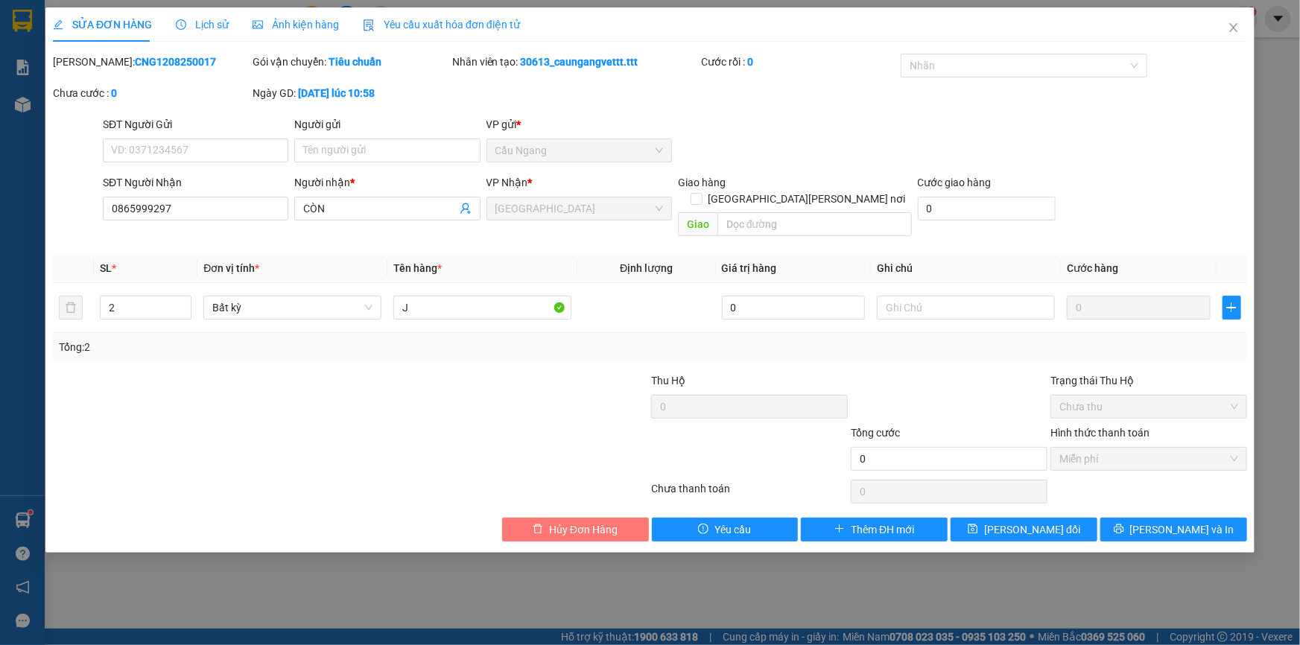
click at [599, 522] on span "Hủy Đơn Hàng" at bounding box center [583, 530] width 69 height 16
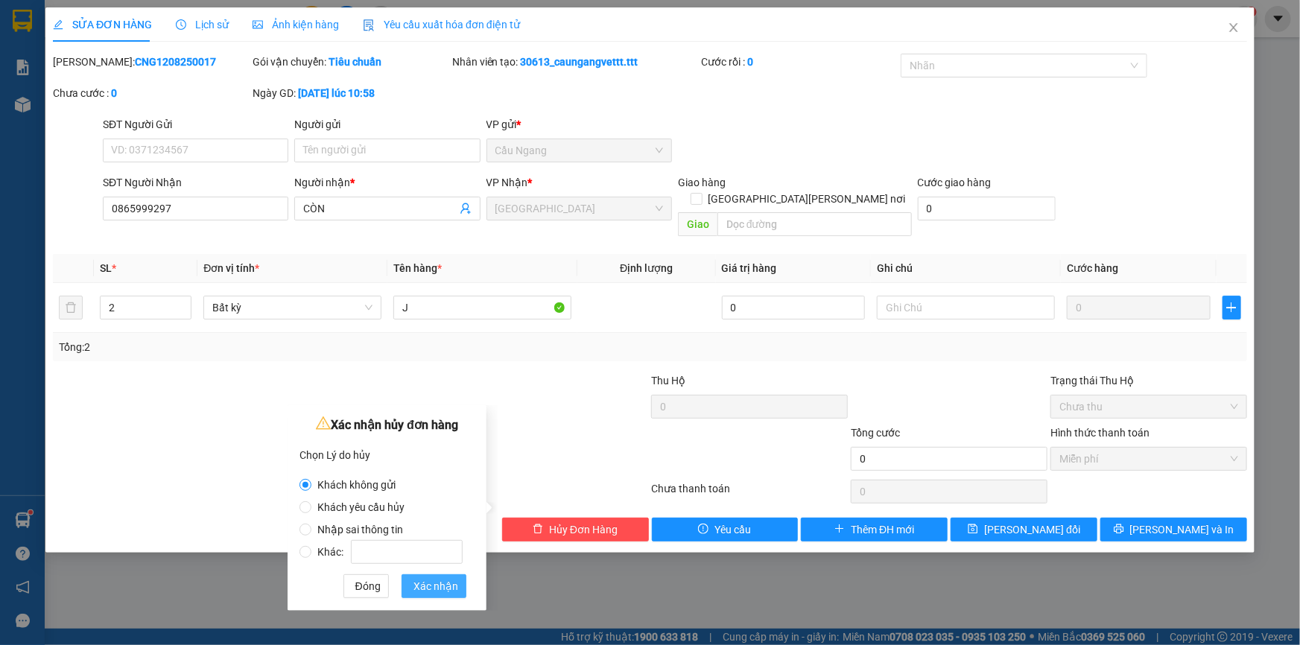
click at [438, 586] on span "Xác nhận" at bounding box center [436, 586] width 45 height 16
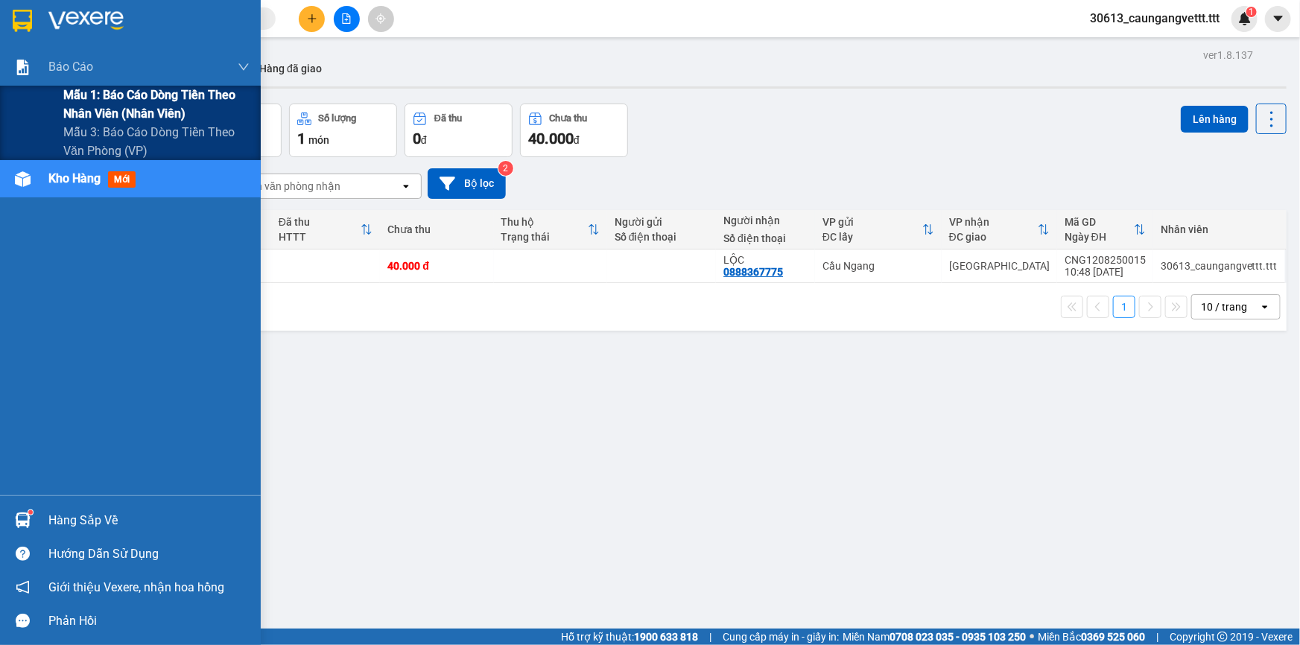
click at [88, 97] on span "Mẫu 1: Báo cáo dòng tiền theo nhân viên (nhân viên)" at bounding box center [156, 104] width 186 height 37
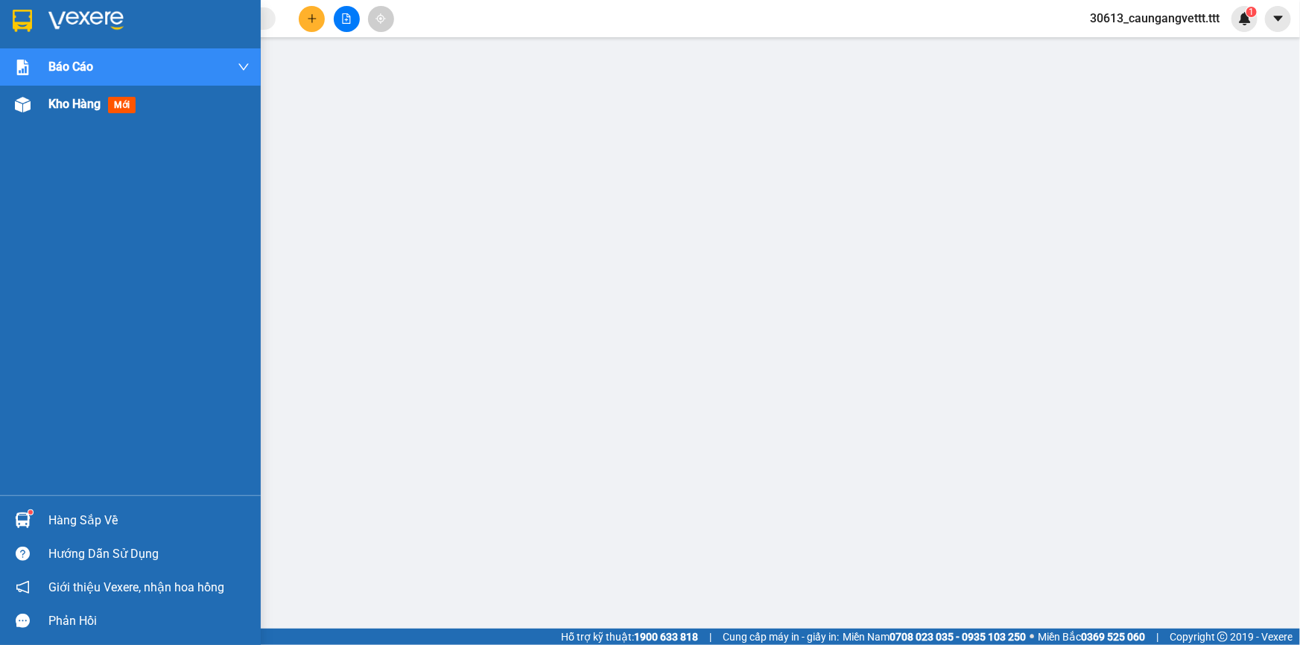
click at [66, 104] on span "Kho hàng" at bounding box center [74, 104] width 52 height 14
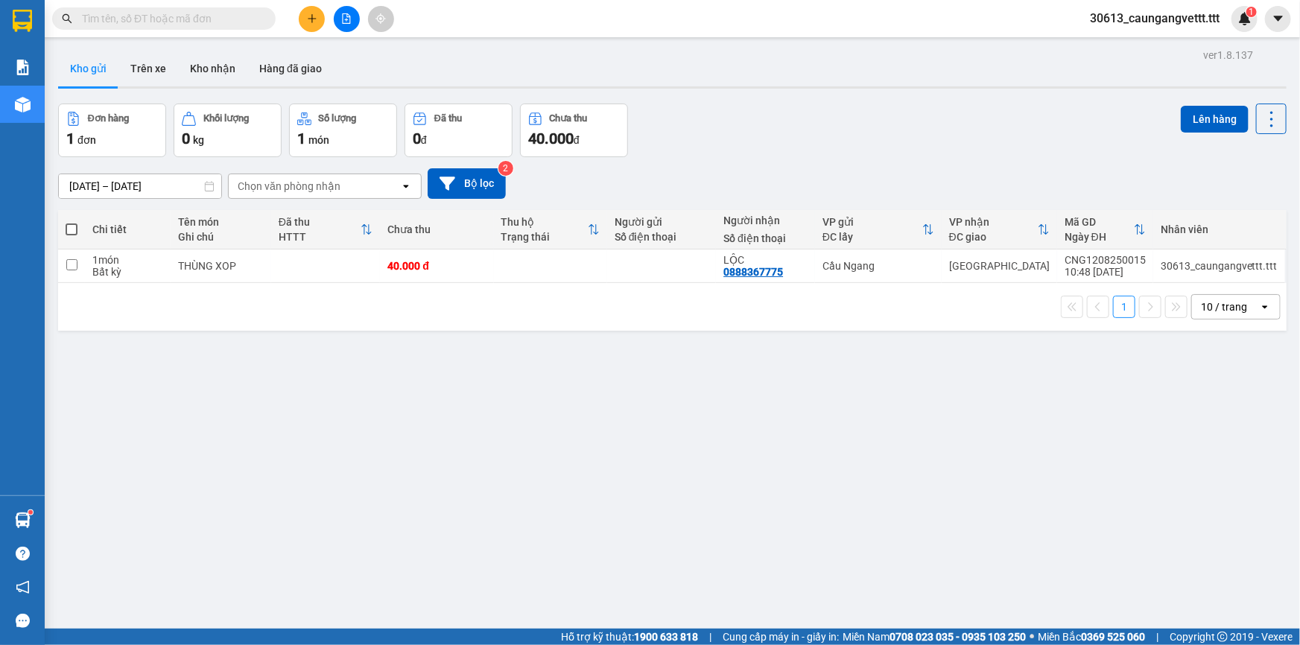
click at [69, 227] on span at bounding box center [72, 230] width 12 height 12
click at [72, 222] on input "checkbox" at bounding box center [72, 222] width 0 height 0
checkbox input "true"
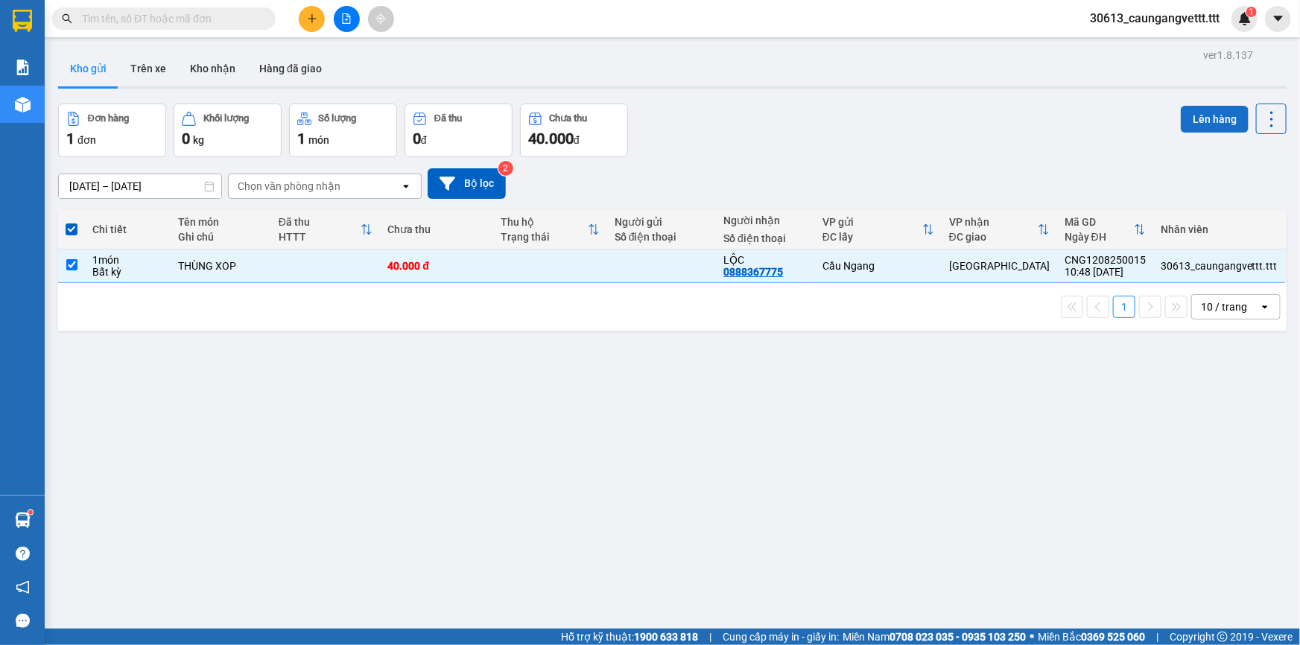
click at [1209, 118] on button "Lên hàng" at bounding box center [1215, 119] width 68 height 27
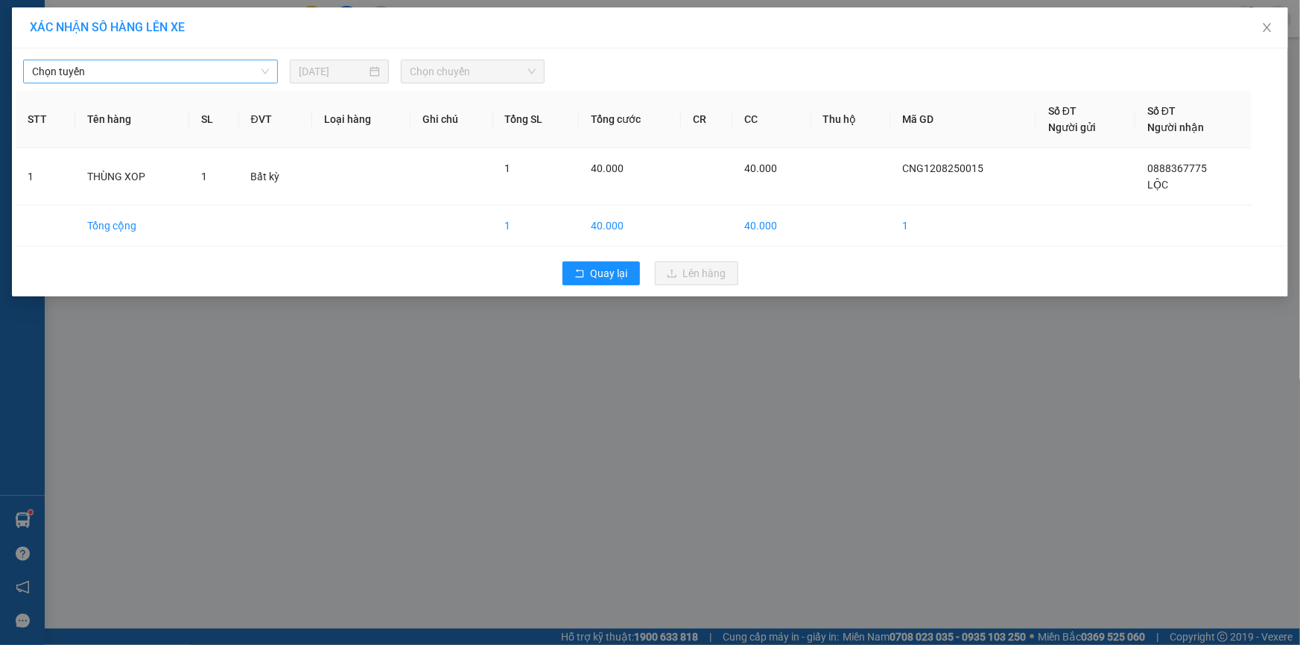
click at [173, 70] on span "Chọn tuyến" at bounding box center [150, 71] width 237 height 22
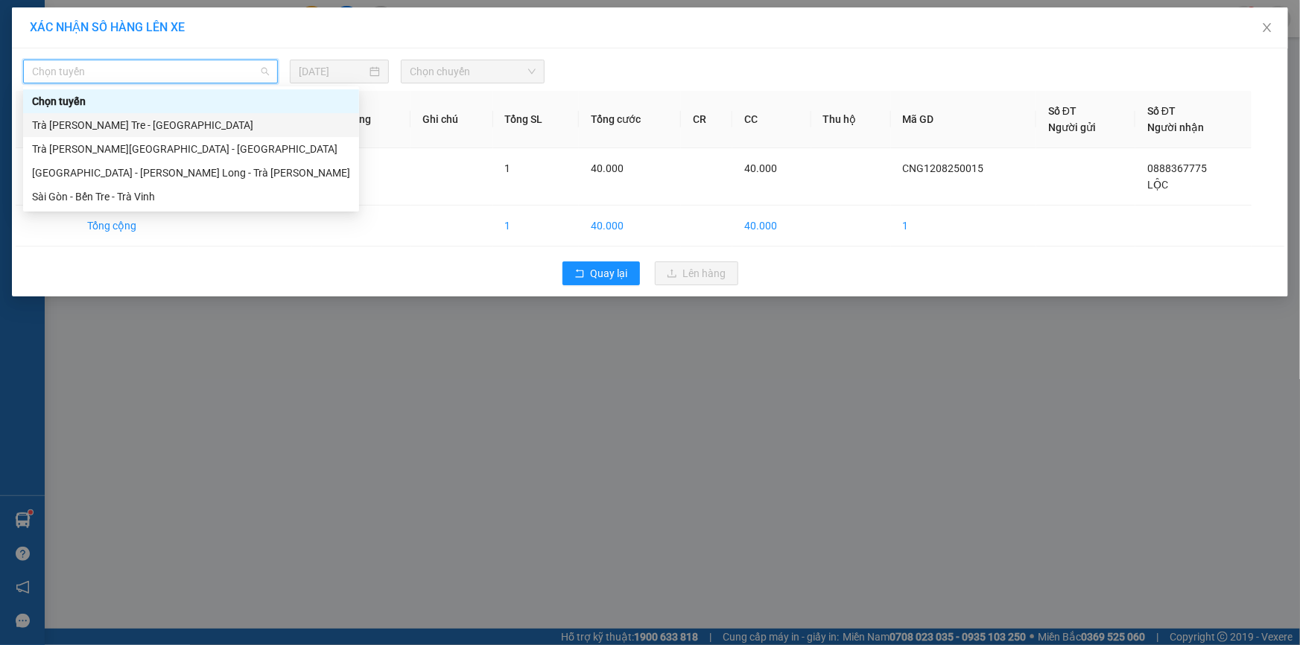
click at [140, 127] on div "Trà [PERSON_NAME] Tre - [GEOGRAPHIC_DATA]" at bounding box center [191, 125] width 318 height 16
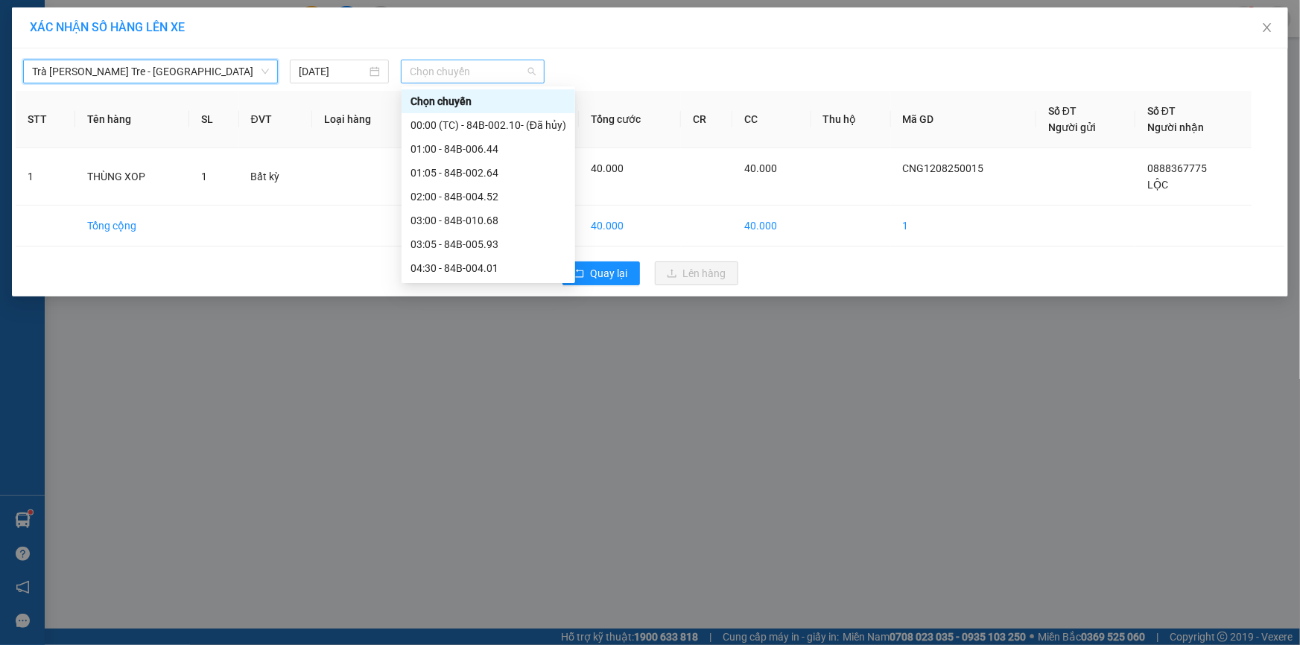
click at [474, 69] on span "Chọn chuyến" at bounding box center [473, 71] width 126 height 22
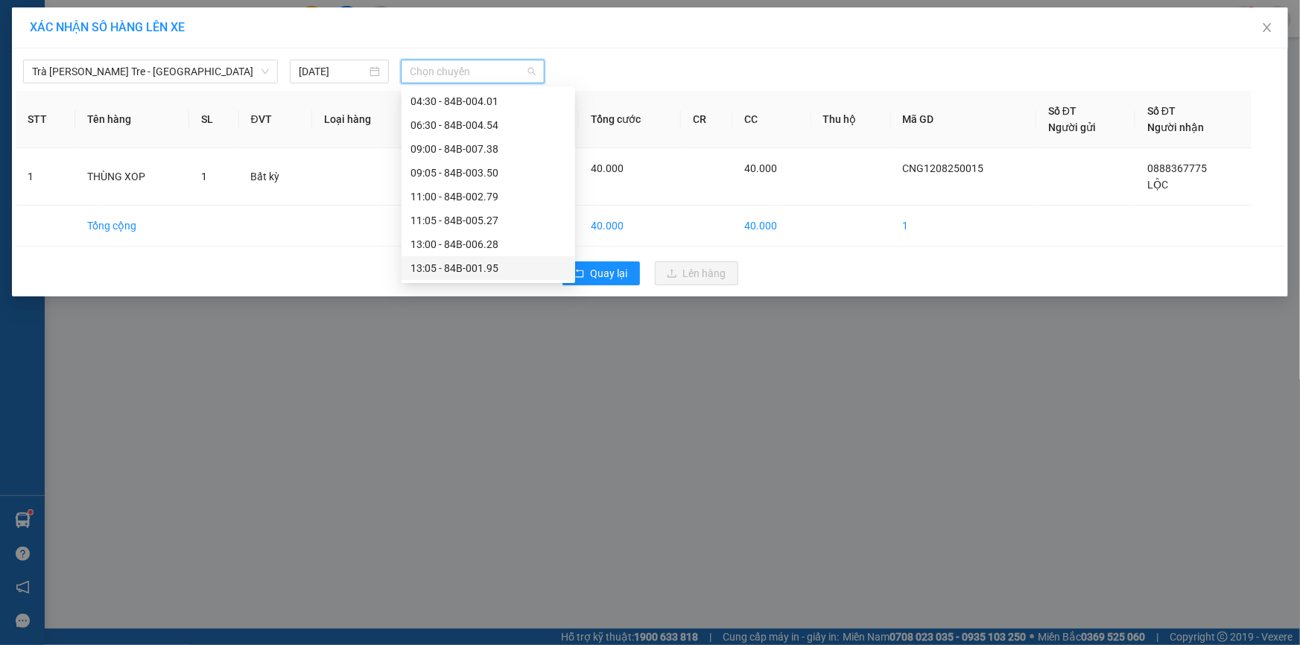
scroll to position [180, 0]
click at [502, 232] on div "13:00 - 84B-006.28" at bounding box center [489, 231] width 156 height 16
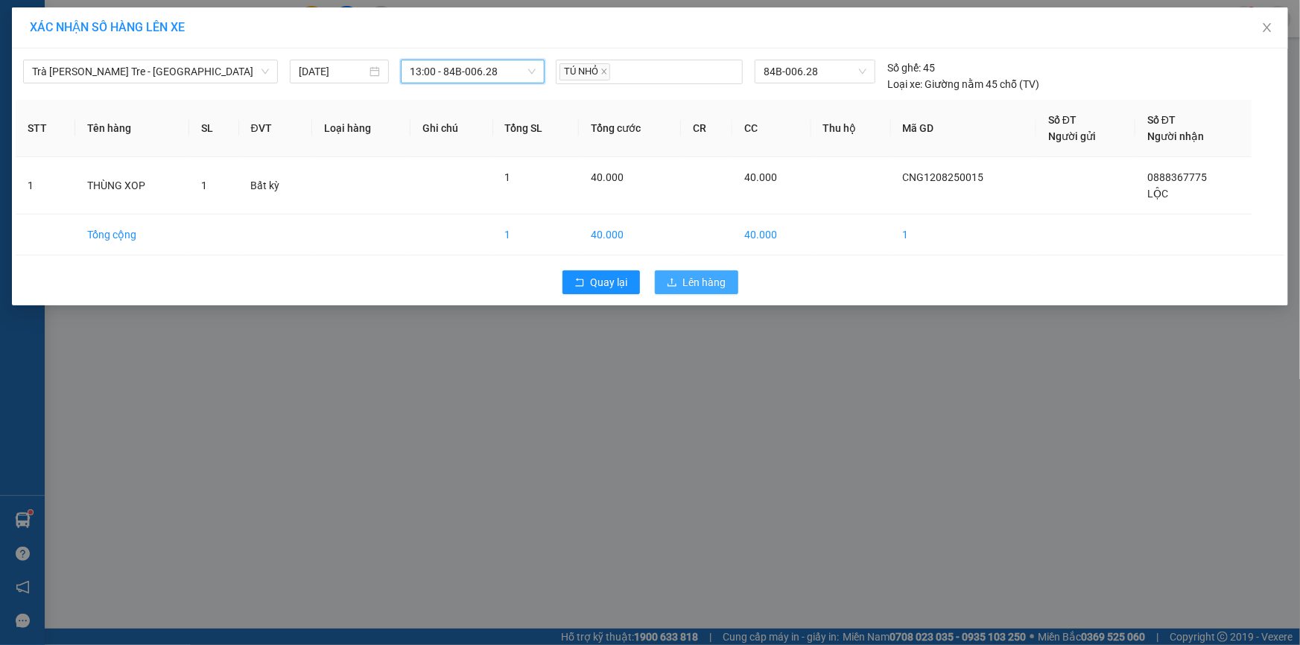
click at [708, 278] on span "Lên hàng" at bounding box center [704, 282] width 43 height 16
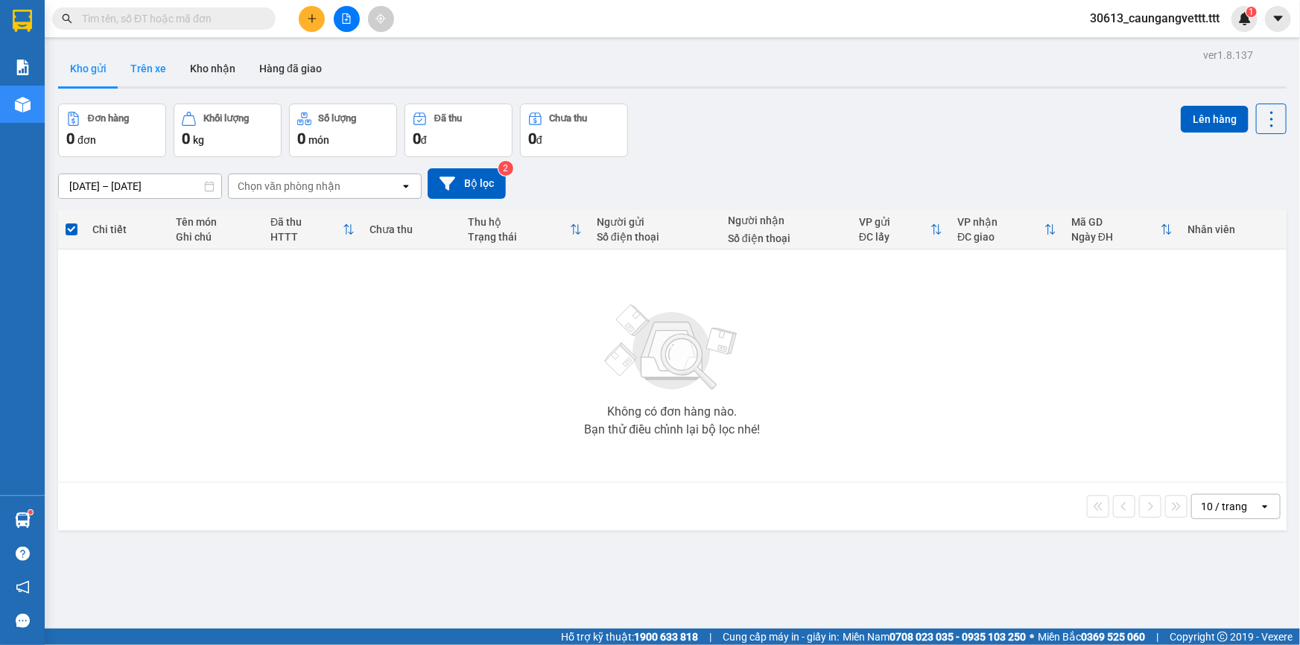
click at [139, 69] on button "Trên xe" at bounding box center [148, 69] width 60 height 36
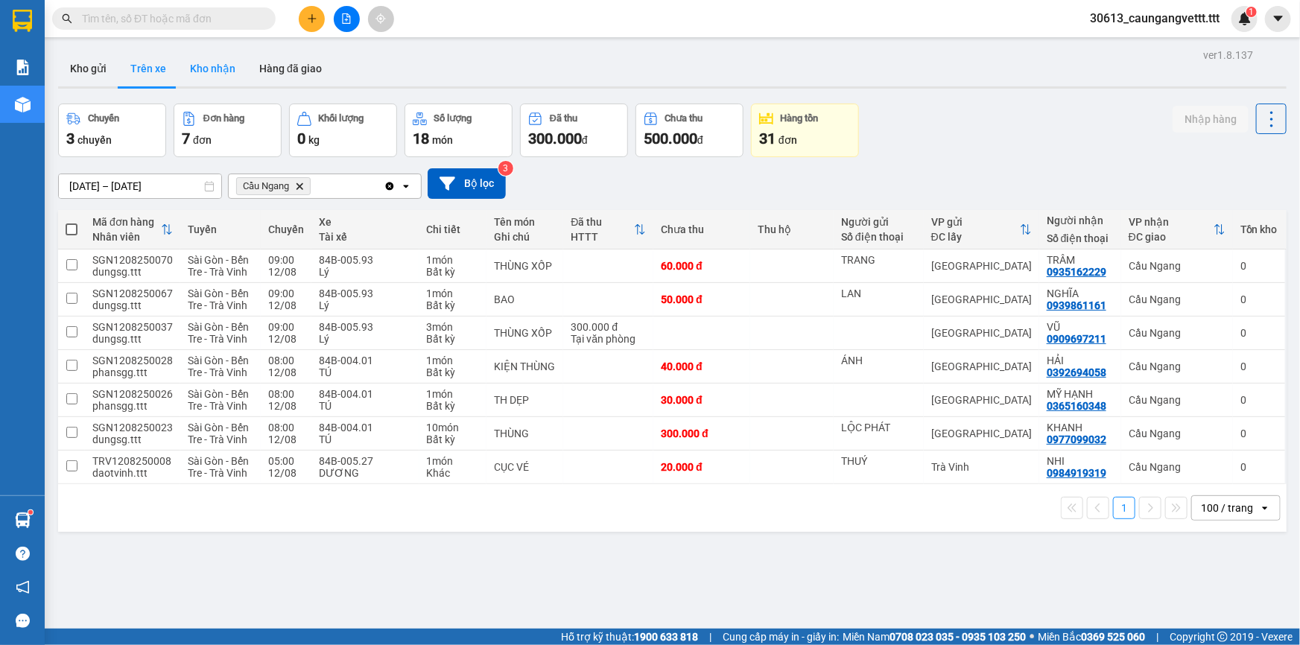
click at [216, 78] on button "Kho nhận" at bounding box center [212, 69] width 69 height 36
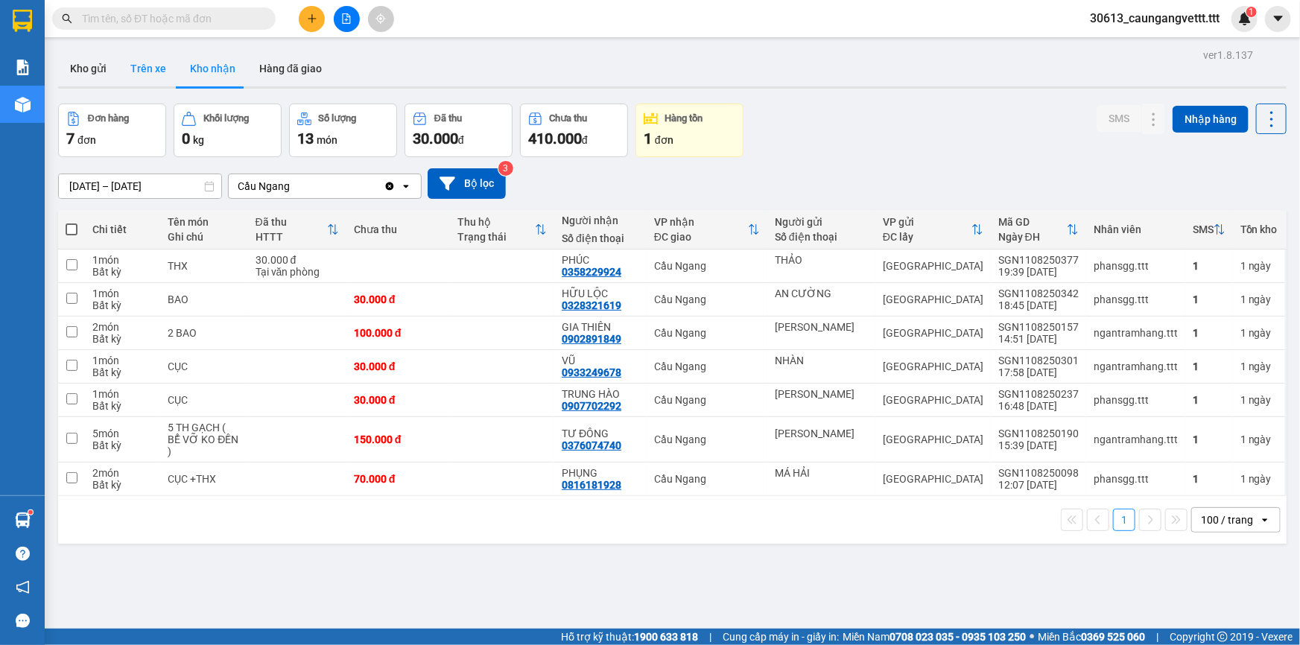
click at [144, 66] on button "Trên xe" at bounding box center [148, 69] width 60 height 36
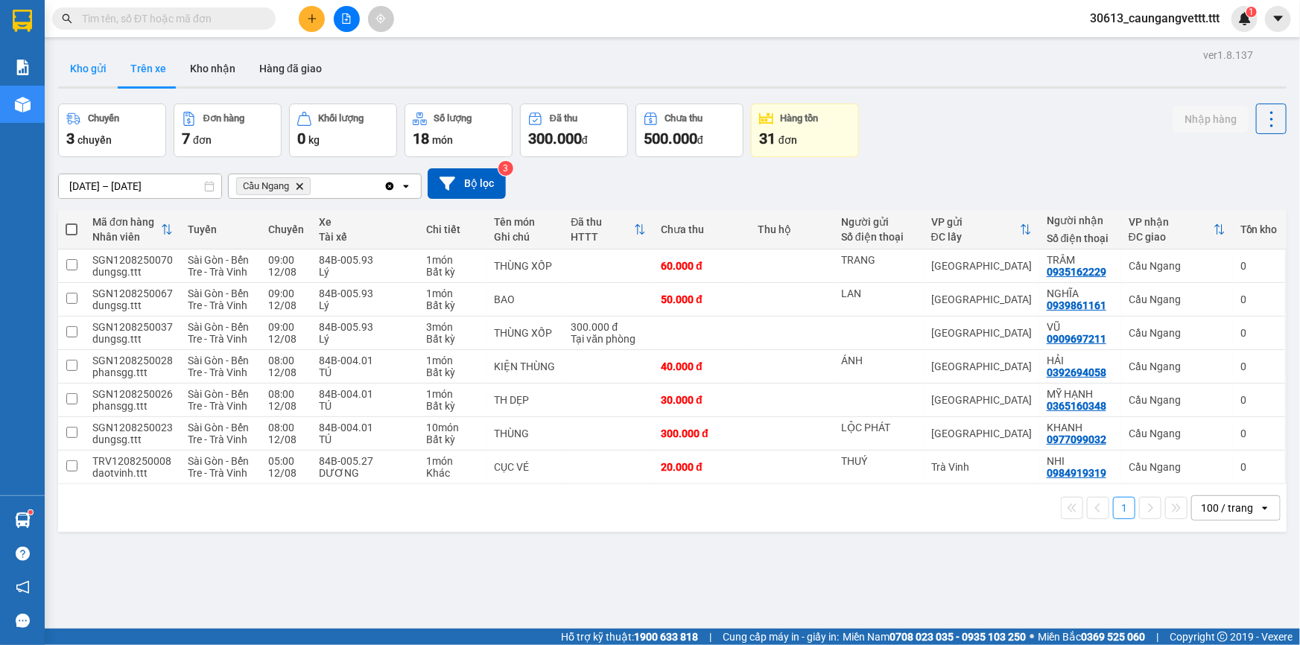
click at [80, 72] on button "Kho gửi" at bounding box center [88, 69] width 60 height 36
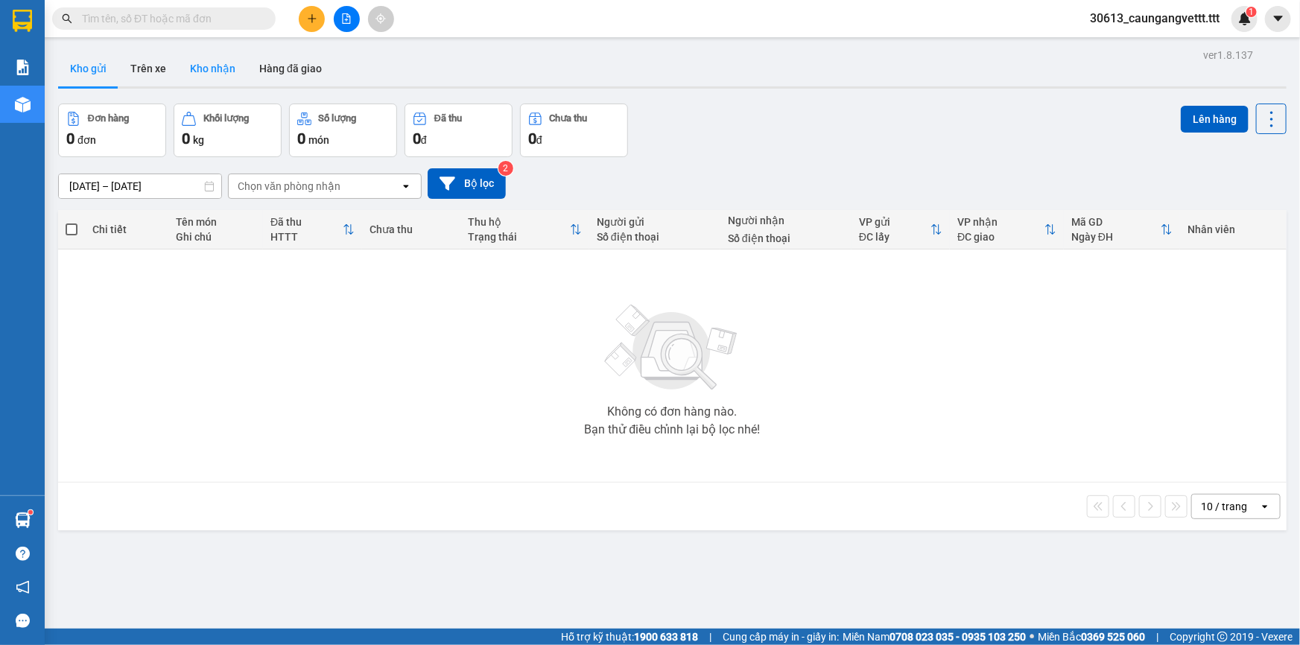
click at [215, 72] on button "Kho nhận" at bounding box center [212, 69] width 69 height 36
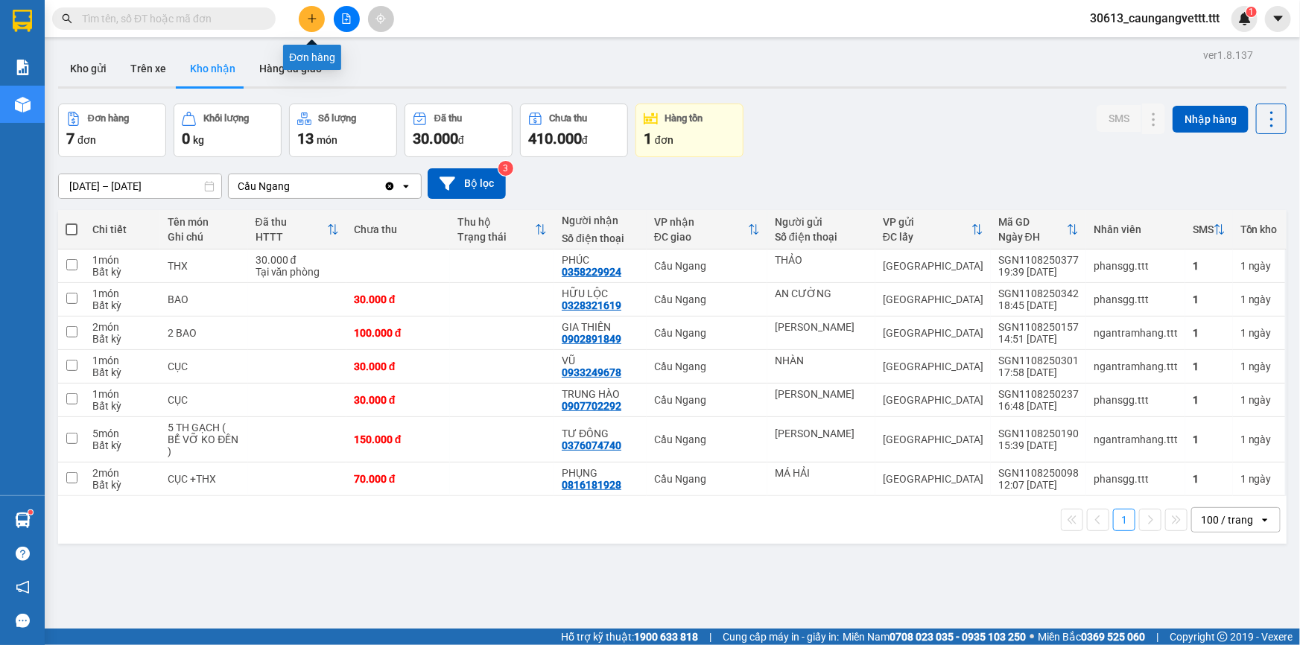
click at [311, 20] on icon "plus" at bounding box center [311, 18] width 1 height 8
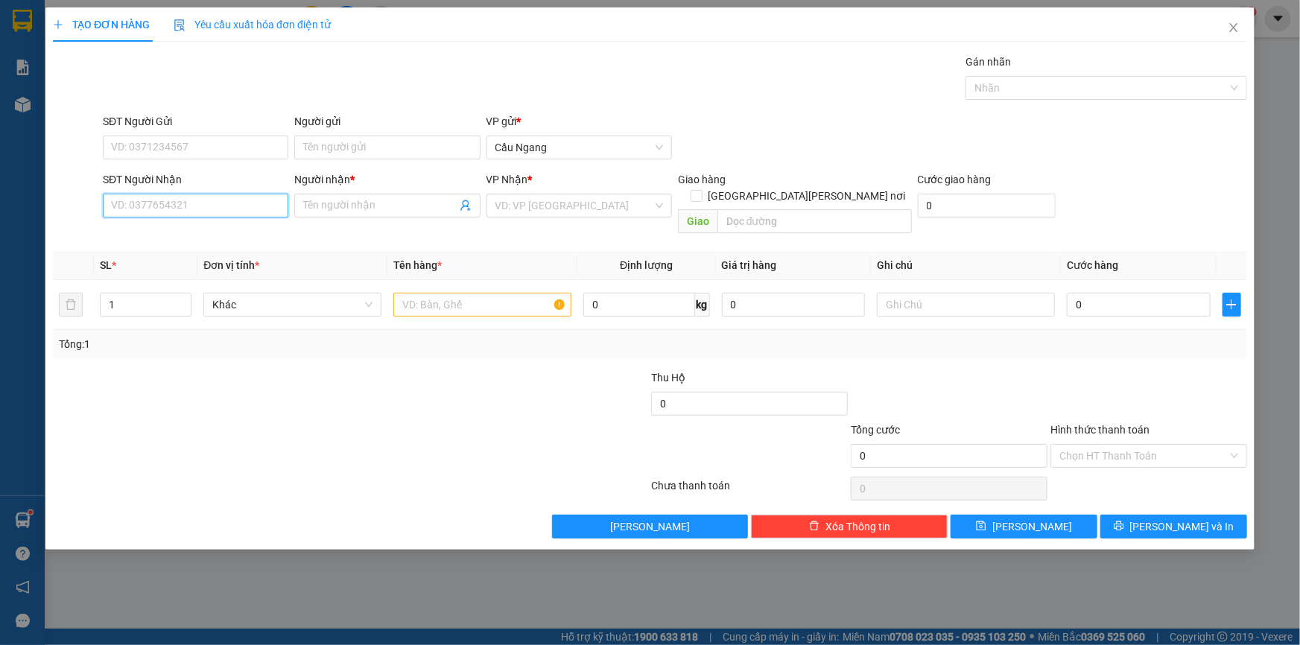
click at [174, 197] on input "SĐT Người Nhận" at bounding box center [196, 206] width 186 height 24
type input "0867215707"
click at [358, 201] on input "Người nhận *" at bounding box center [379, 205] width 153 height 16
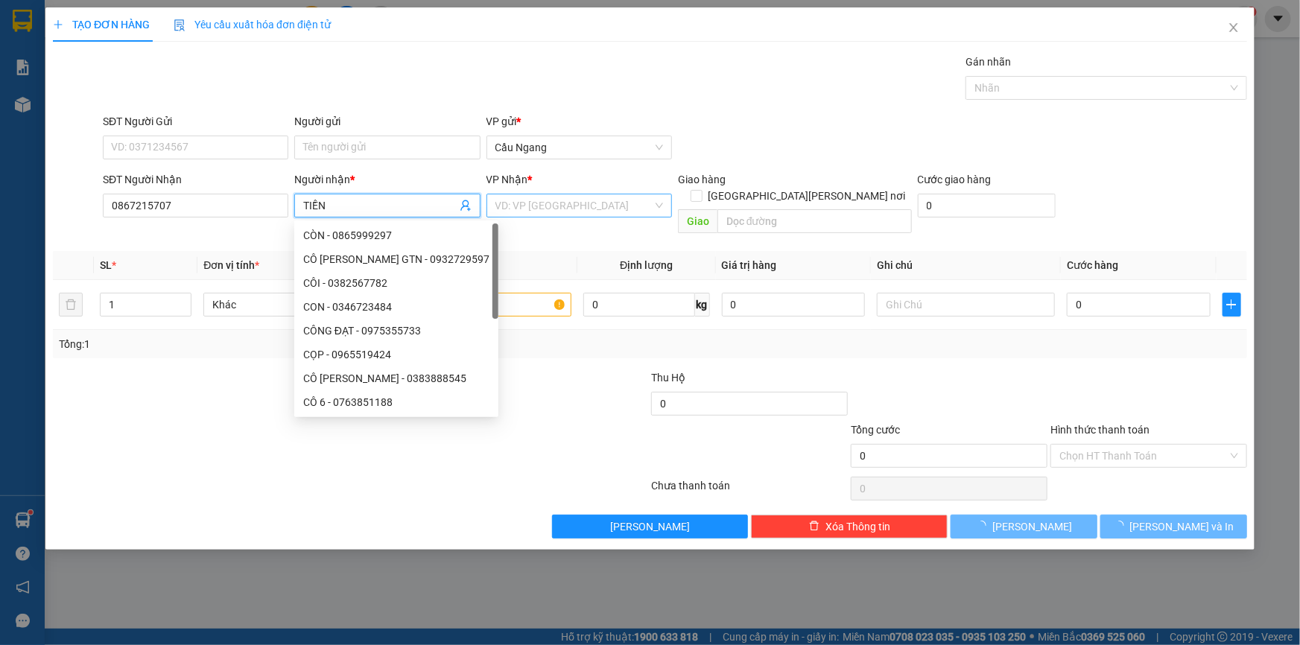
type input "TIỀN"
click at [566, 209] on input "search" at bounding box center [574, 206] width 157 height 22
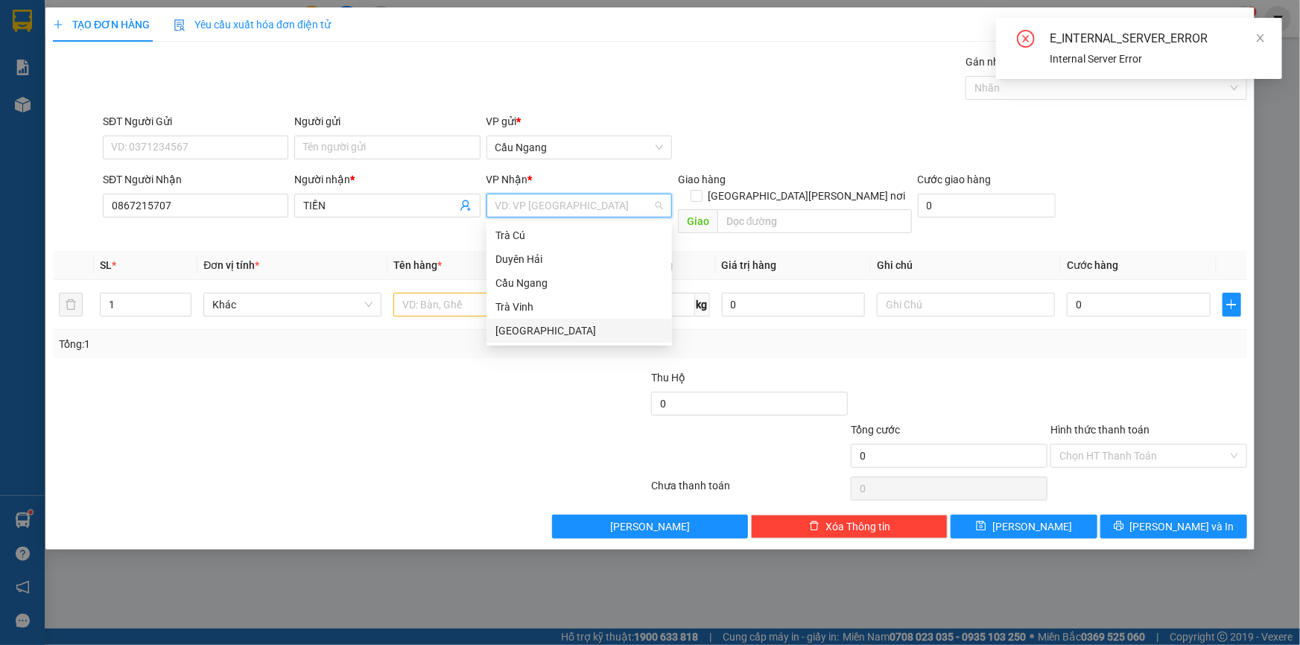
click at [519, 330] on div "[GEOGRAPHIC_DATA]" at bounding box center [580, 331] width 168 height 16
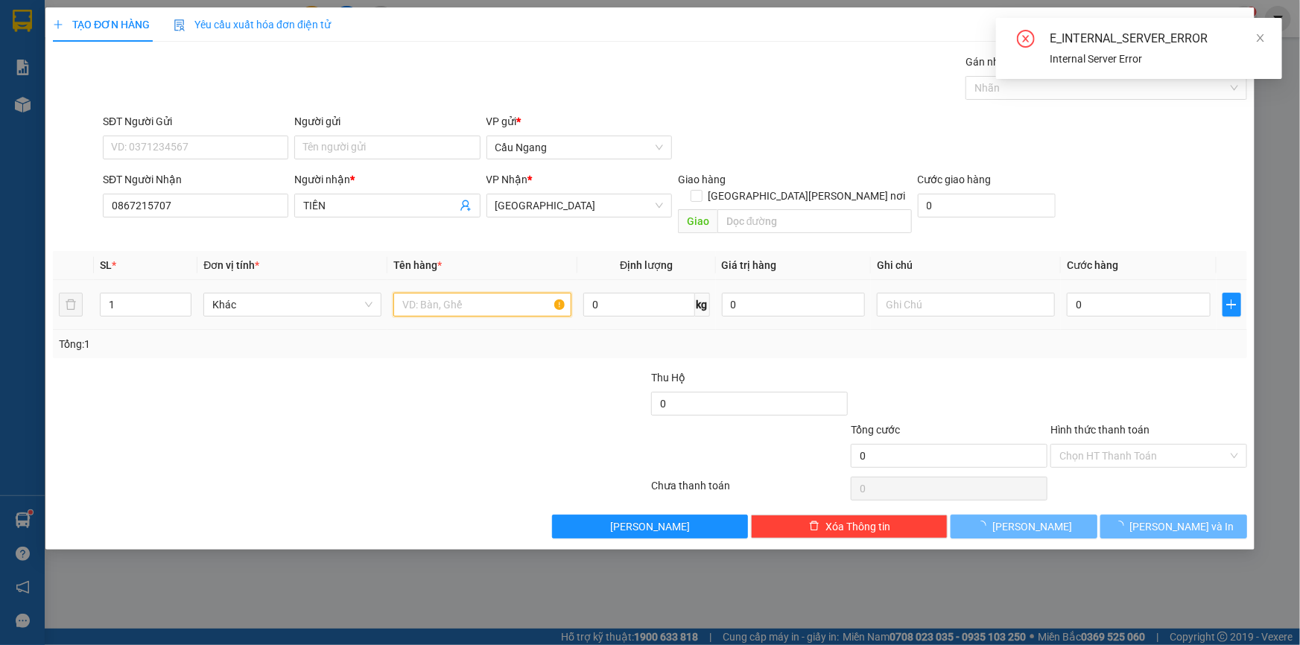
click at [444, 293] on input "text" at bounding box center [482, 305] width 178 height 24
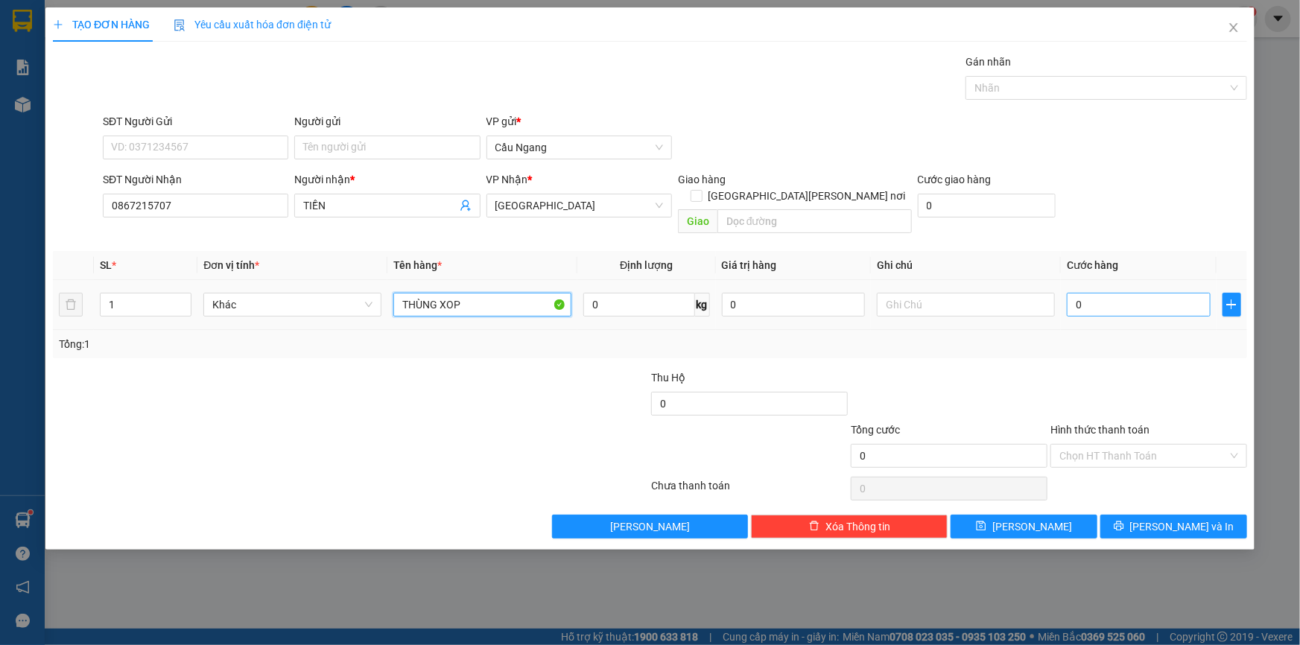
type input "THÙNG XOP"
click at [1101, 293] on input "0" at bounding box center [1139, 305] width 144 height 24
type input "4"
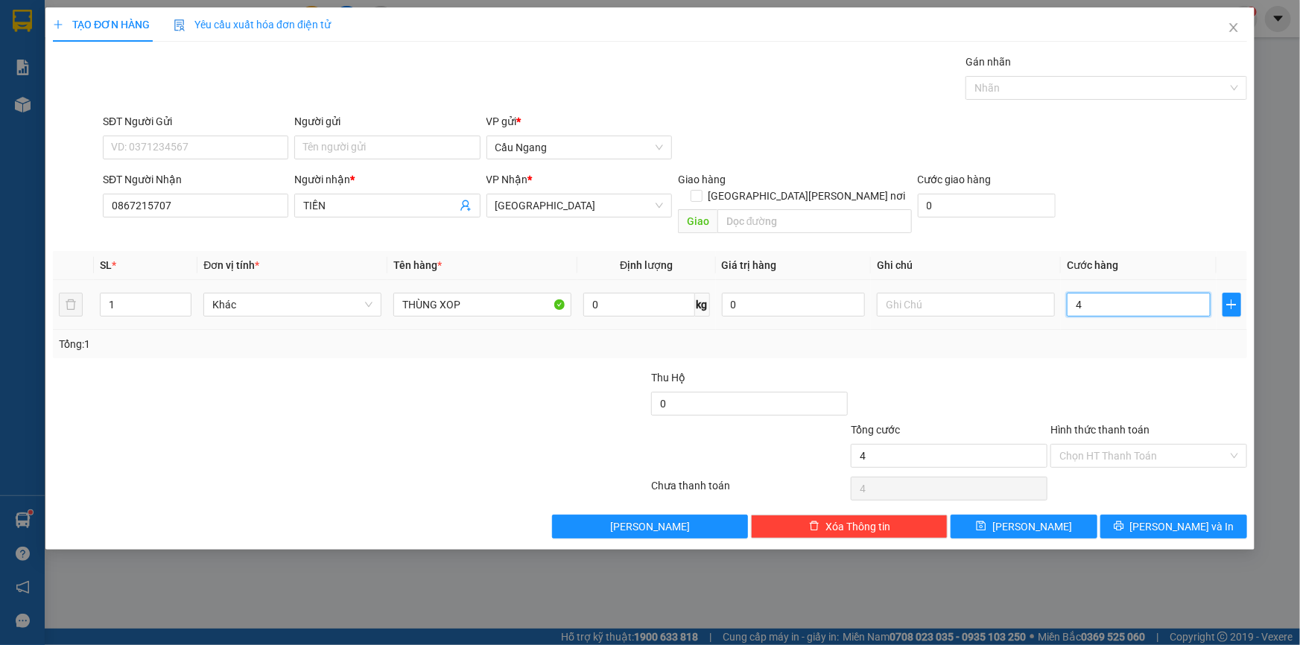
type input "40"
type input "400"
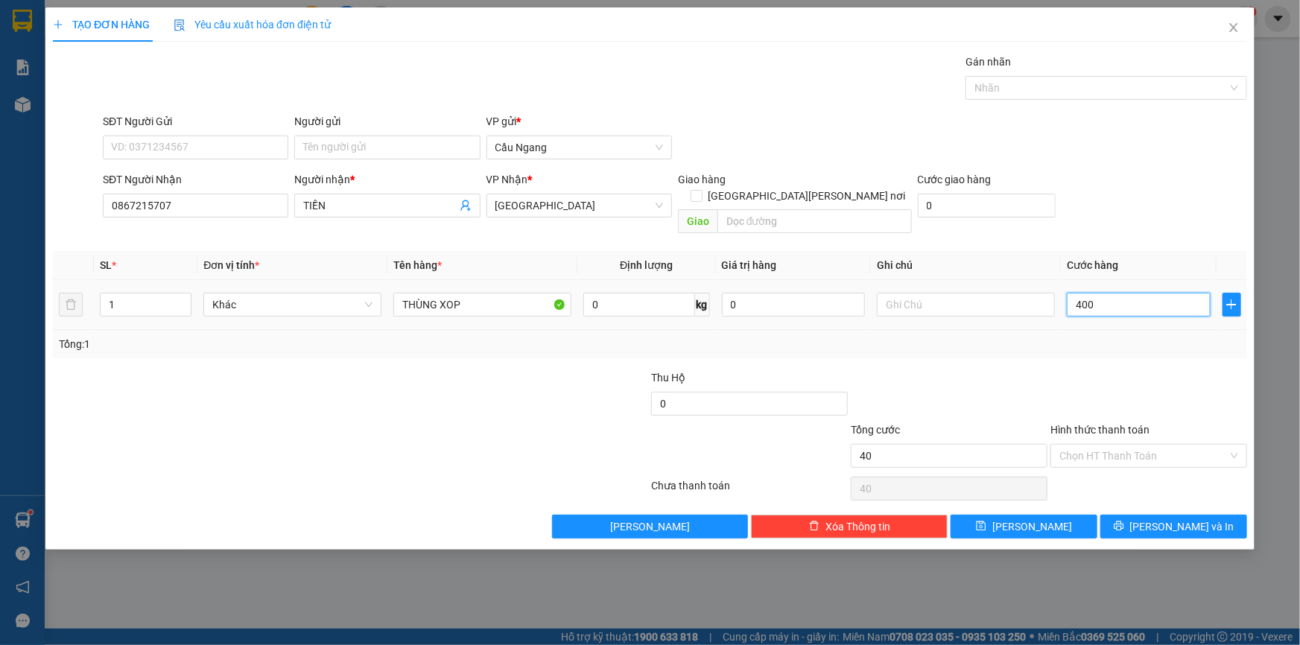
type input "400"
type input "4.000"
type input "40.000"
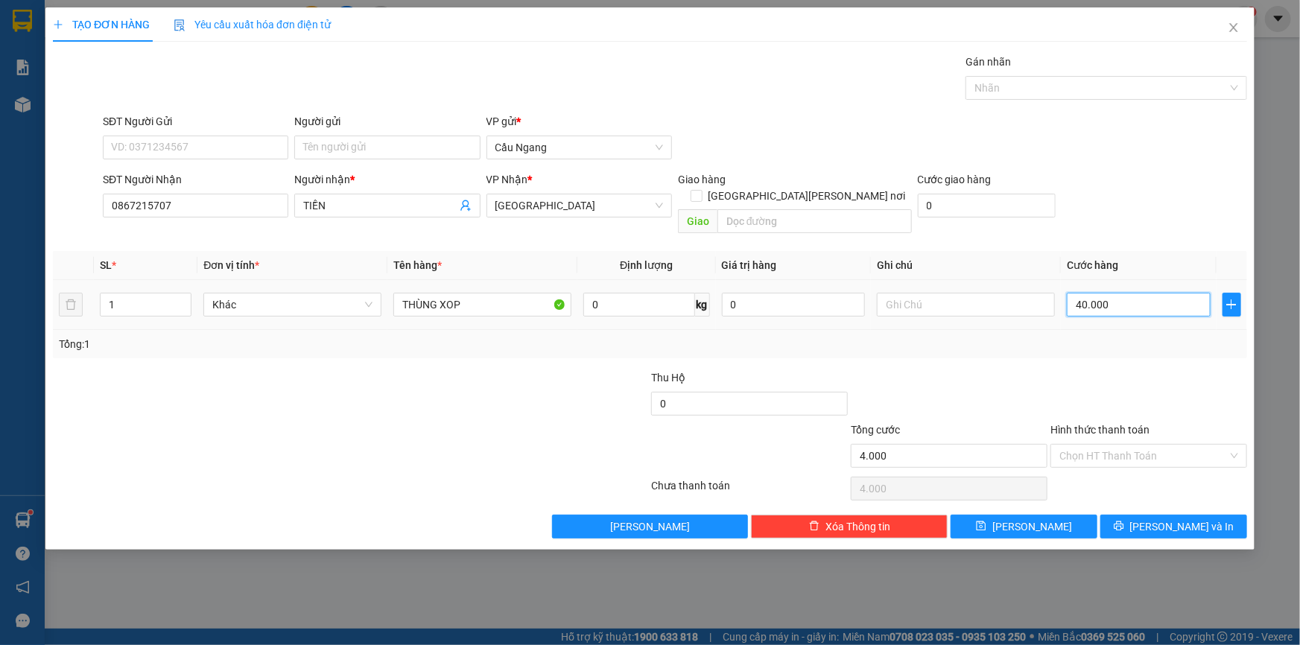
type input "40.000"
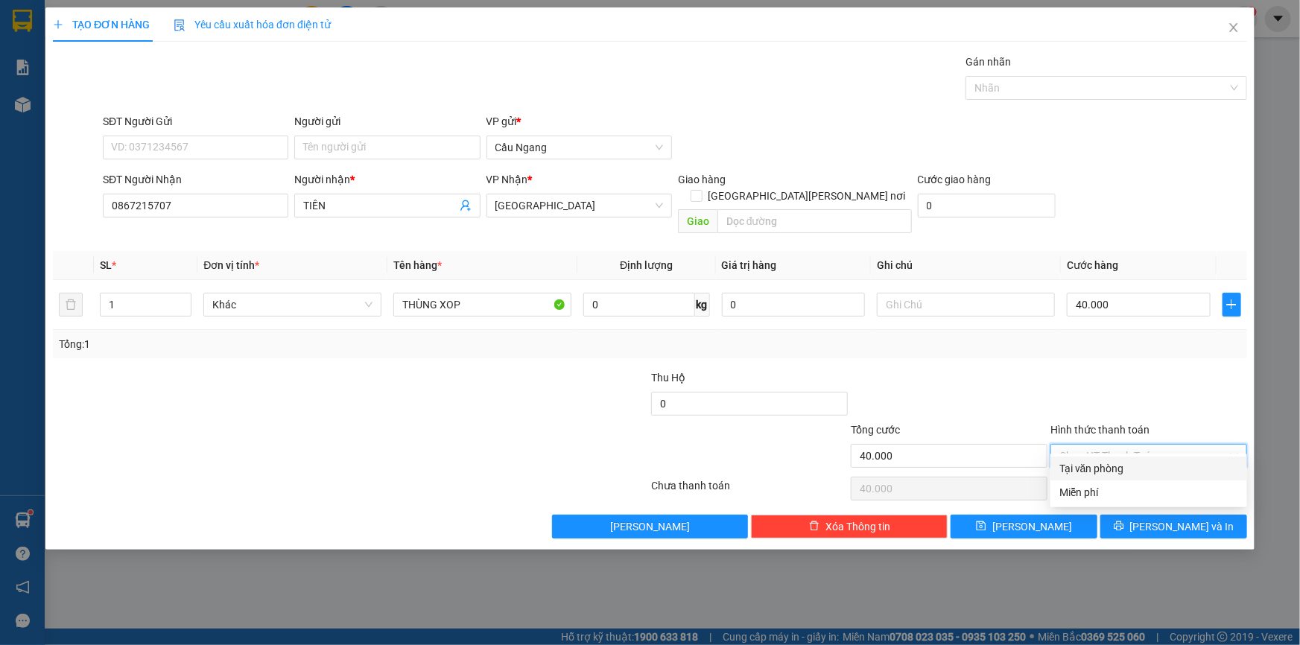
click at [1132, 445] on input "Hình thức thanh toán" at bounding box center [1144, 456] width 168 height 22
click at [1111, 462] on div "Tại văn phòng" at bounding box center [1149, 469] width 179 height 16
type input "0"
click at [1160, 515] on button "[PERSON_NAME] và In" at bounding box center [1174, 527] width 147 height 24
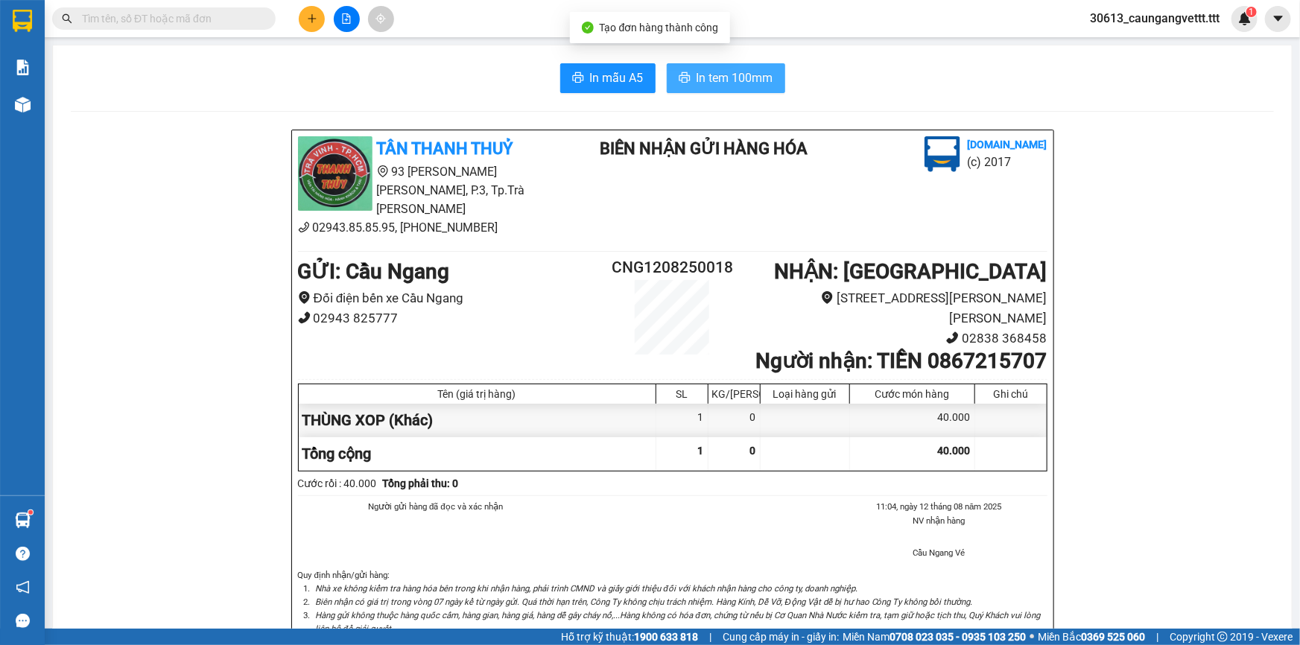
click at [720, 89] on button "In tem 100mm" at bounding box center [726, 78] width 118 height 30
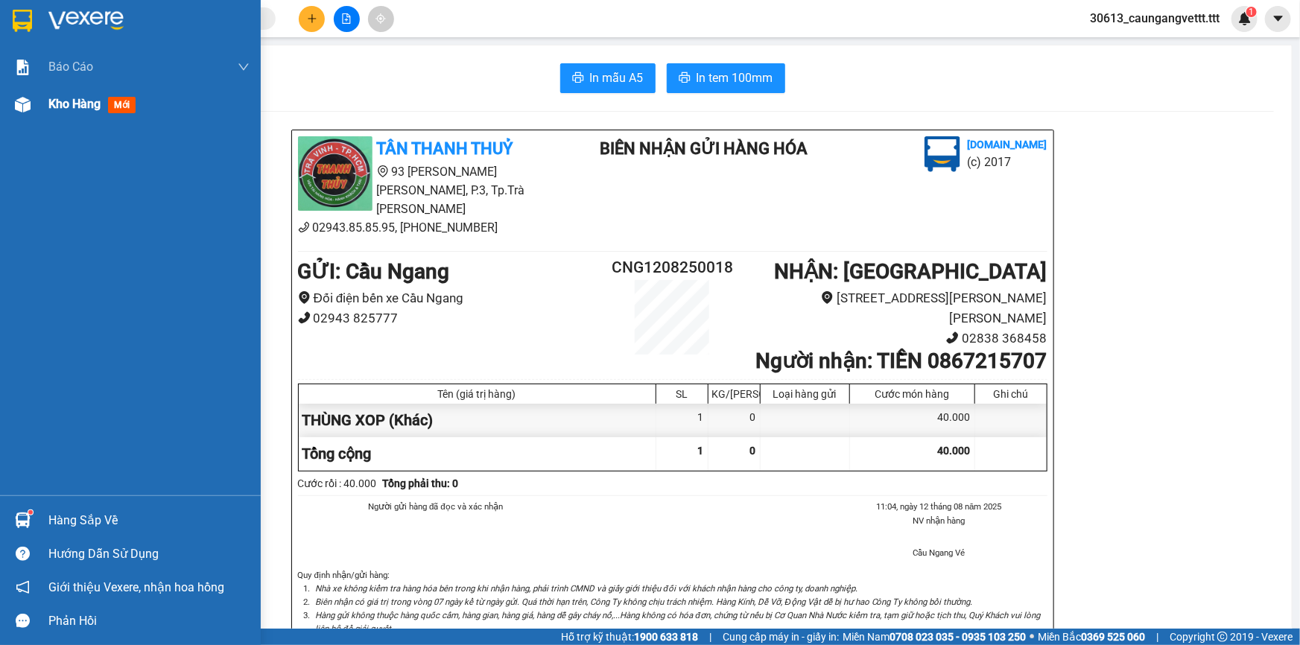
click at [69, 107] on span "Kho hàng" at bounding box center [74, 104] width 52 height 14
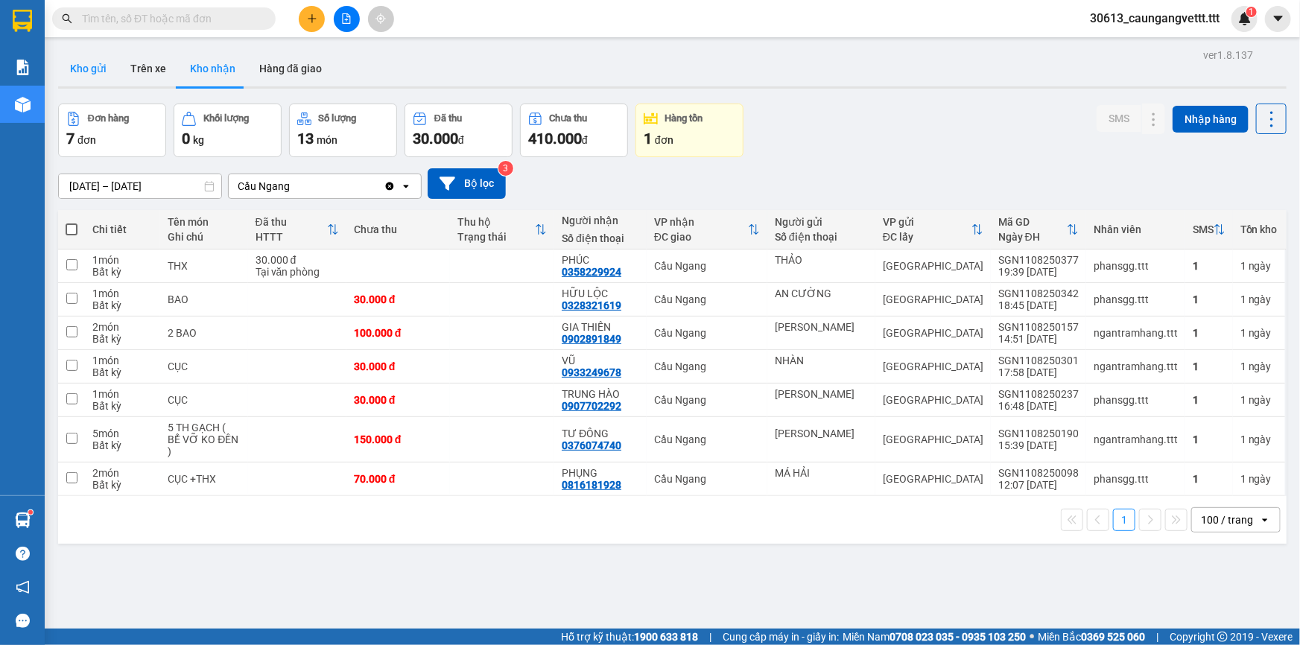
click at [98, 68] on button "Kho gửi" at bounding box center [88, 69] width 60 height 36
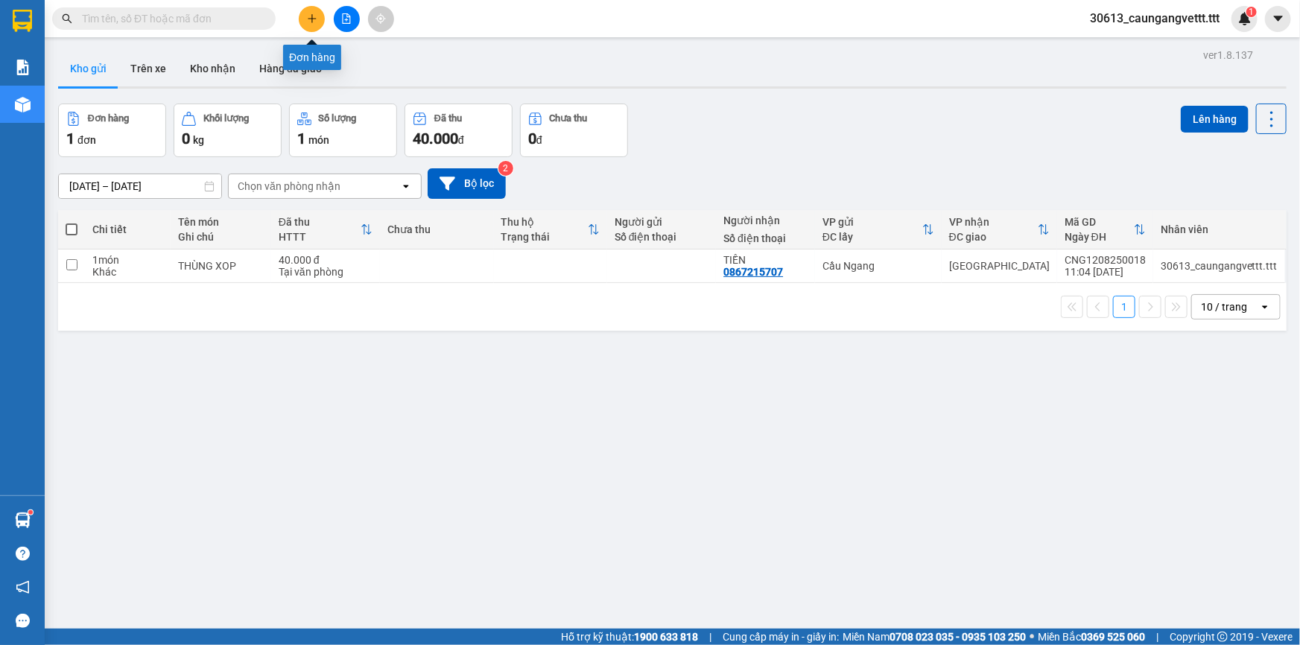
click at [311, 17] on icon "plus" at bounding box center [311, 18] width 1 height 8
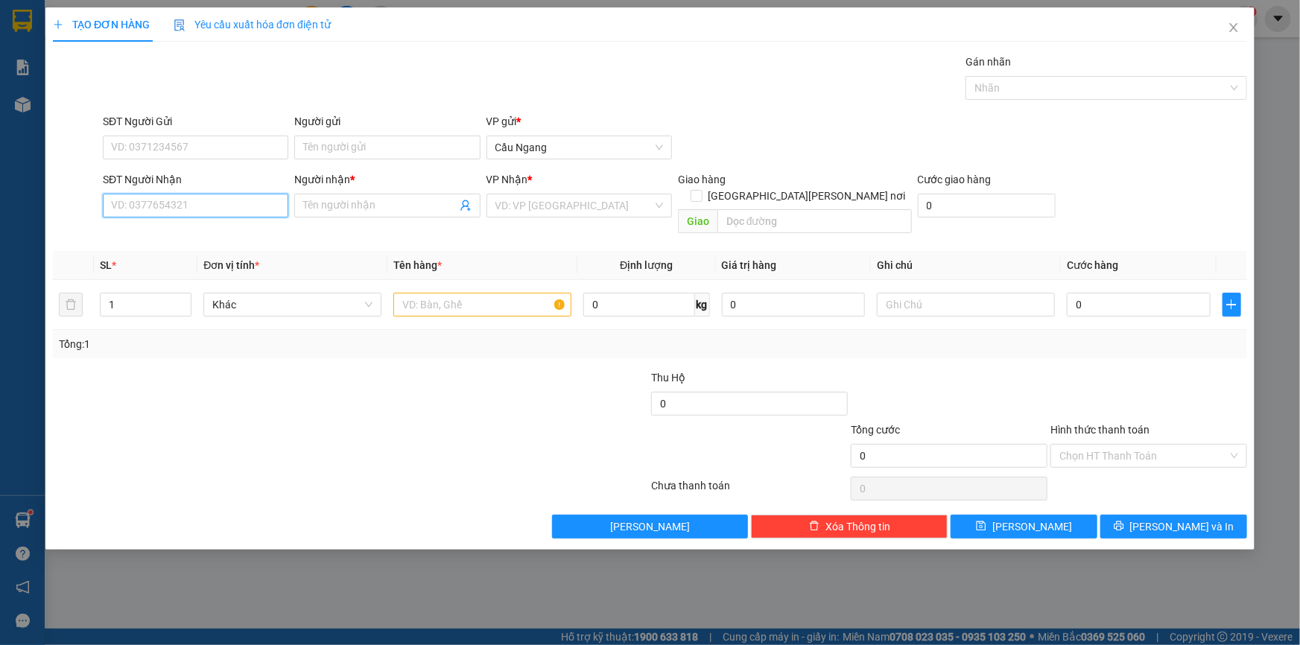
click at [147, 195] on input "SĐT Người Nhận" at bounding box center [196, 206] width 186 height 24
click at [168, 235] on div "0867215707 - TIỀN" at bounding box center [196, 235] width 168 height 16
type input "0867215707"
type input "TIỀN"
type input "0867215707"
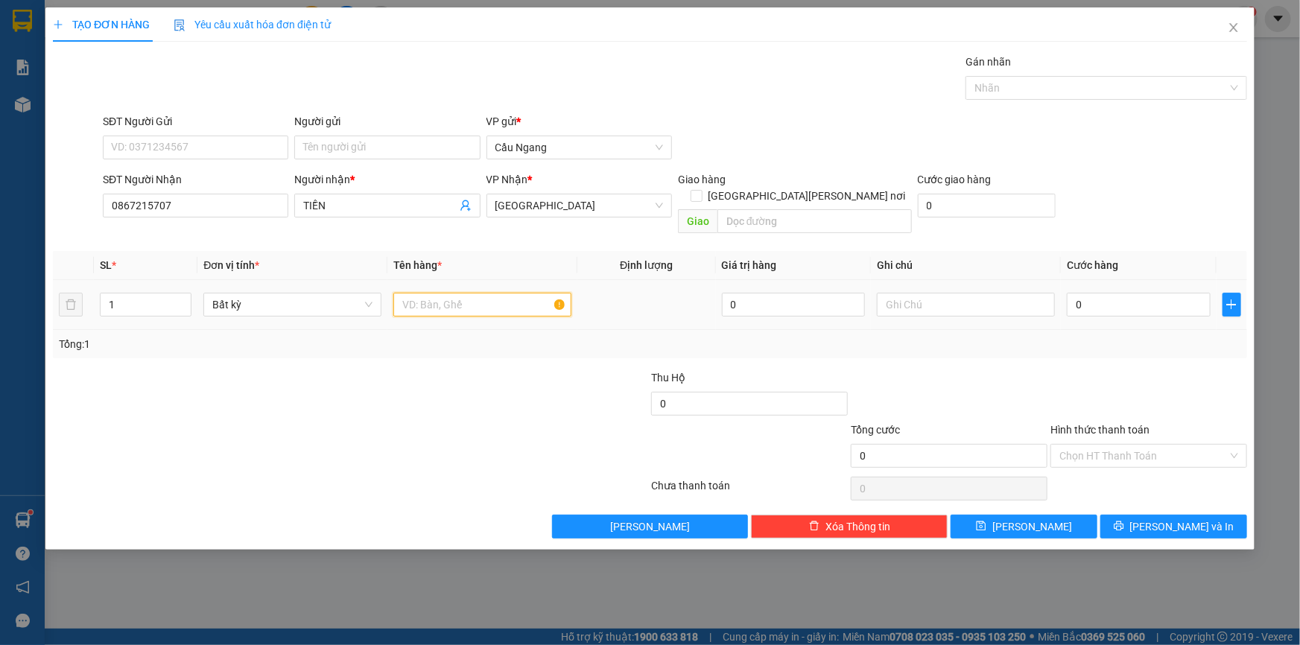
click at [444, 293] on input "text" at bounding box center [482, 305] width 178 height 24
type input "THÙNG XOP"
click at [1109, 293] on input "0" at bounding box center [1139, 305] width 144 height 24
type input "3"
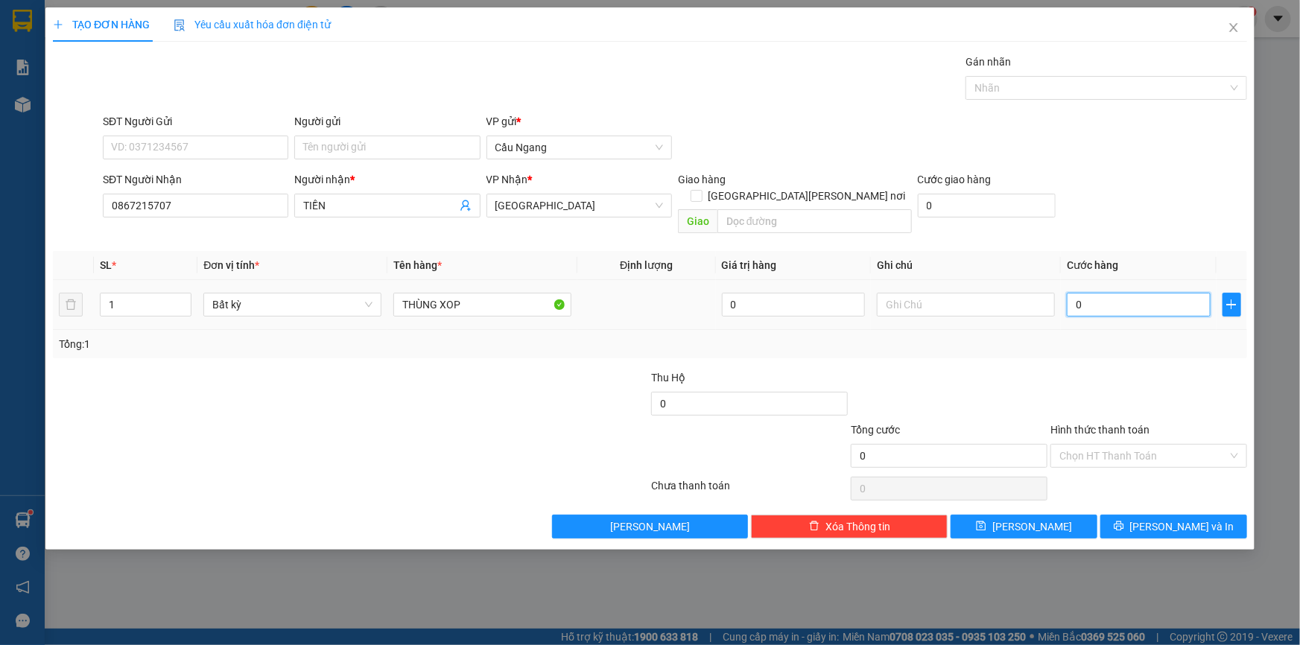
type input "3"
type input "30"
type input "300"
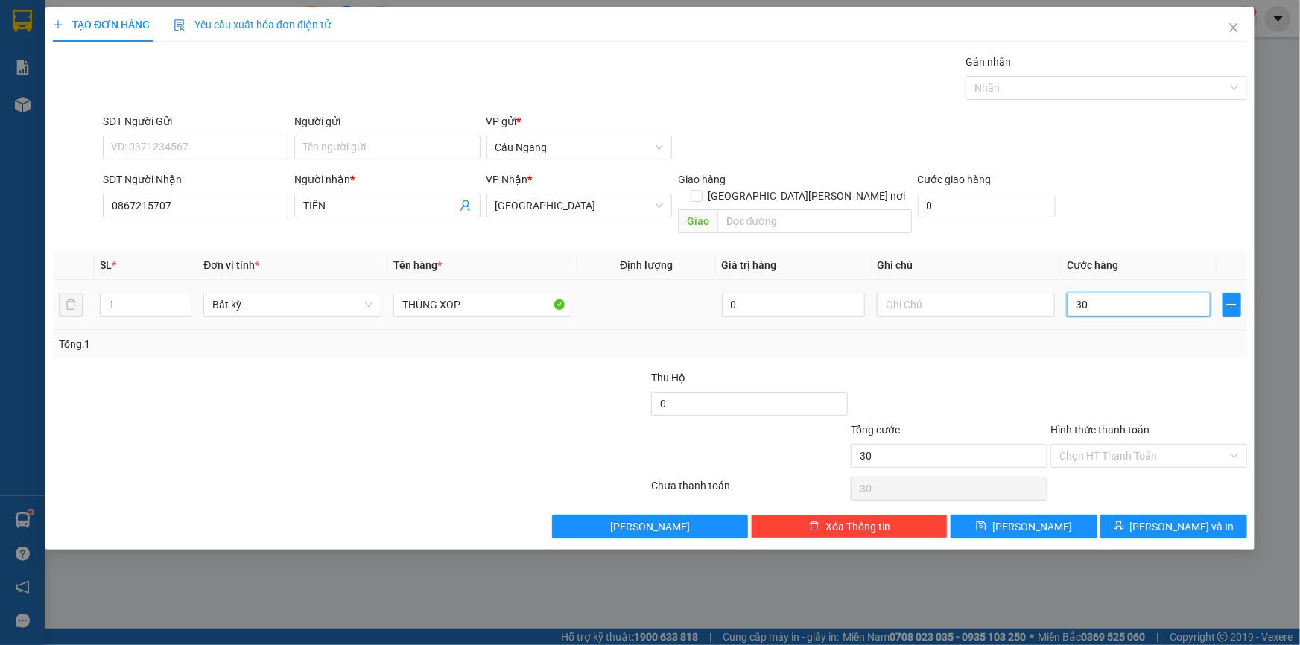
type input "300"
type input "3.000"
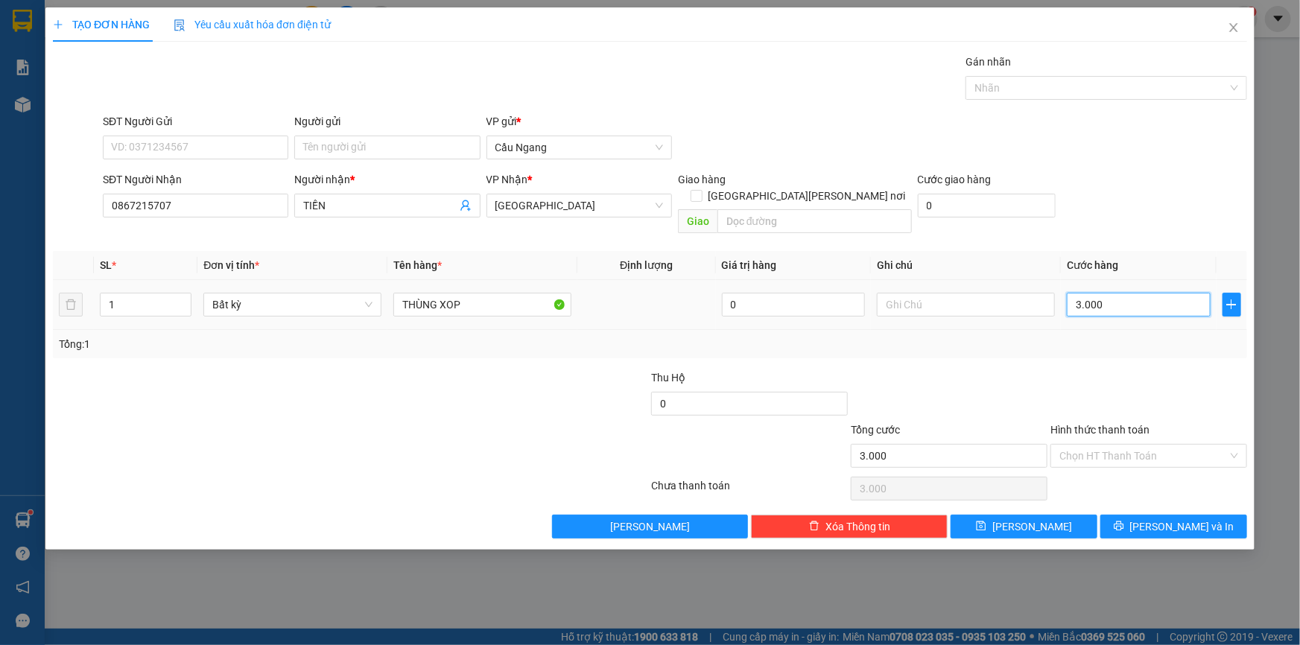
type input "30.000"
click at [1133, 445] on input "Hình thức thanh toán" at bounding box center [1144, 456] width 168 height 22
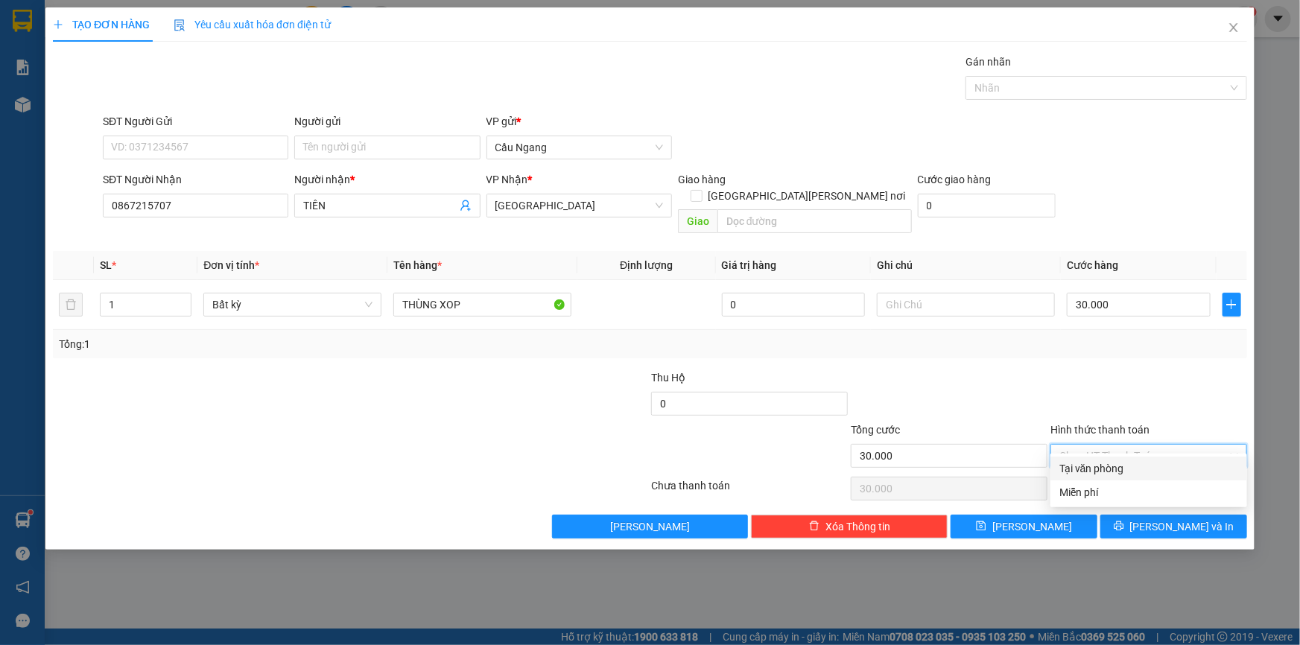
click at [1133, 466] on div "Tại văn phòng" at bounding box center [1149, 469] width 179 height 16
type input "0"
click at [1168, 519] on span "[PERSON_NAME] và In" at bounding box center [1182, 527] width 104 height 16
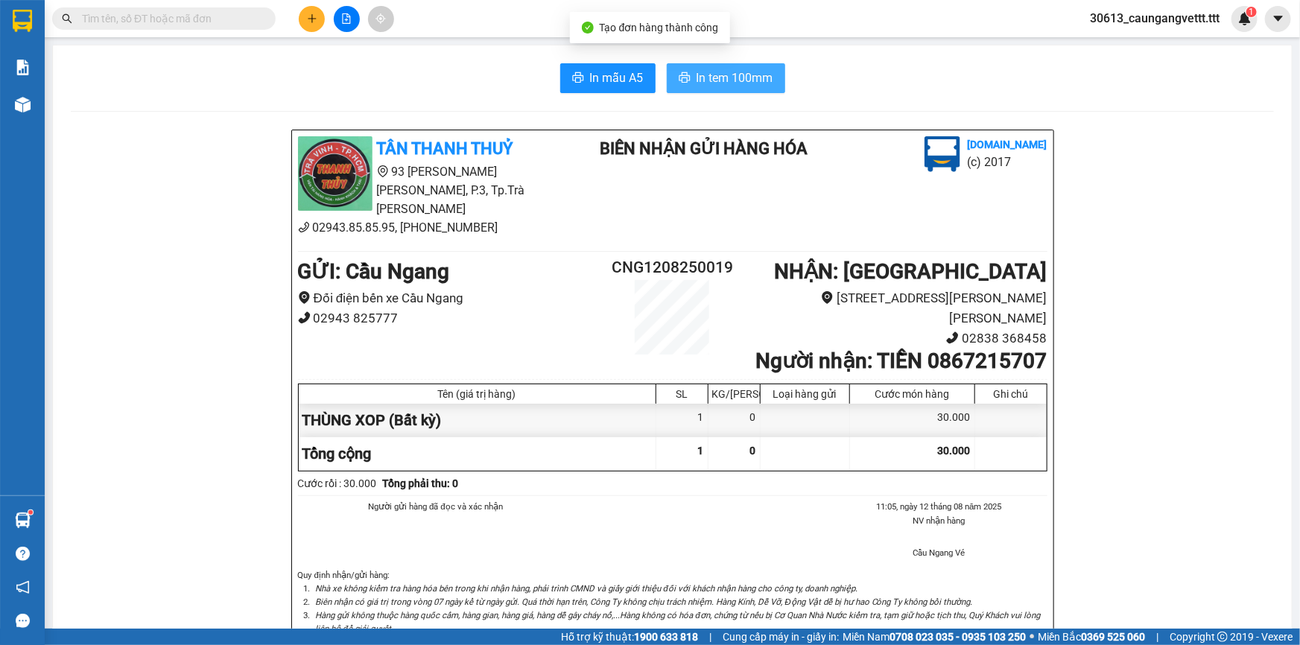
click at [700, 75] on span "In tem 100mm" at bounding box center [735, 78] width 77 height 19
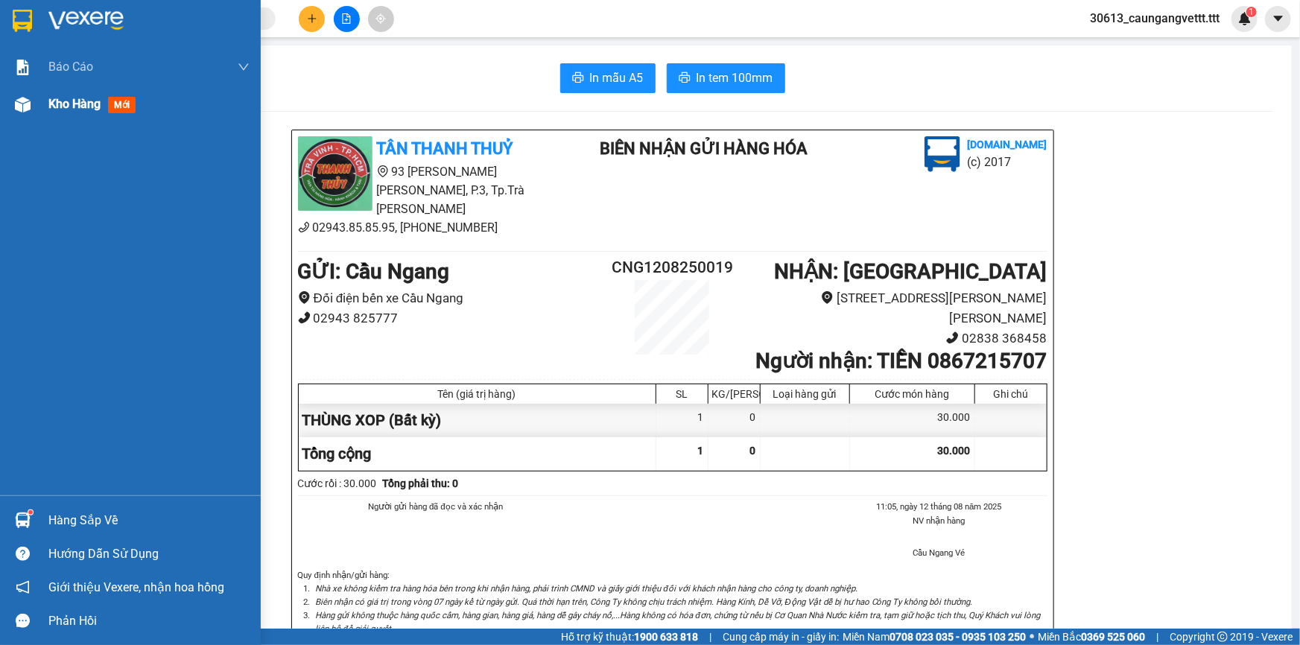
click at [59, 107] on span "Kho hàng" at bounding box center [74, 104] width 52 height 14
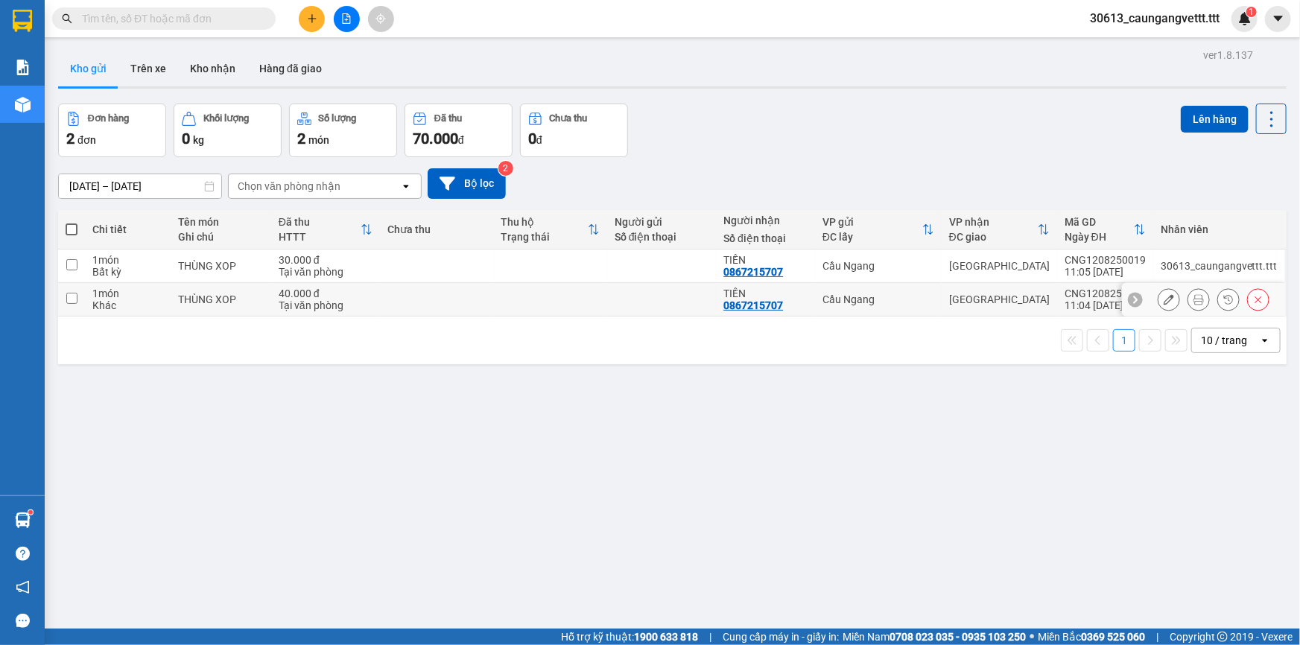
click at [1164, 304] on icon at bounding box center [1169, 299] width 10 height 10
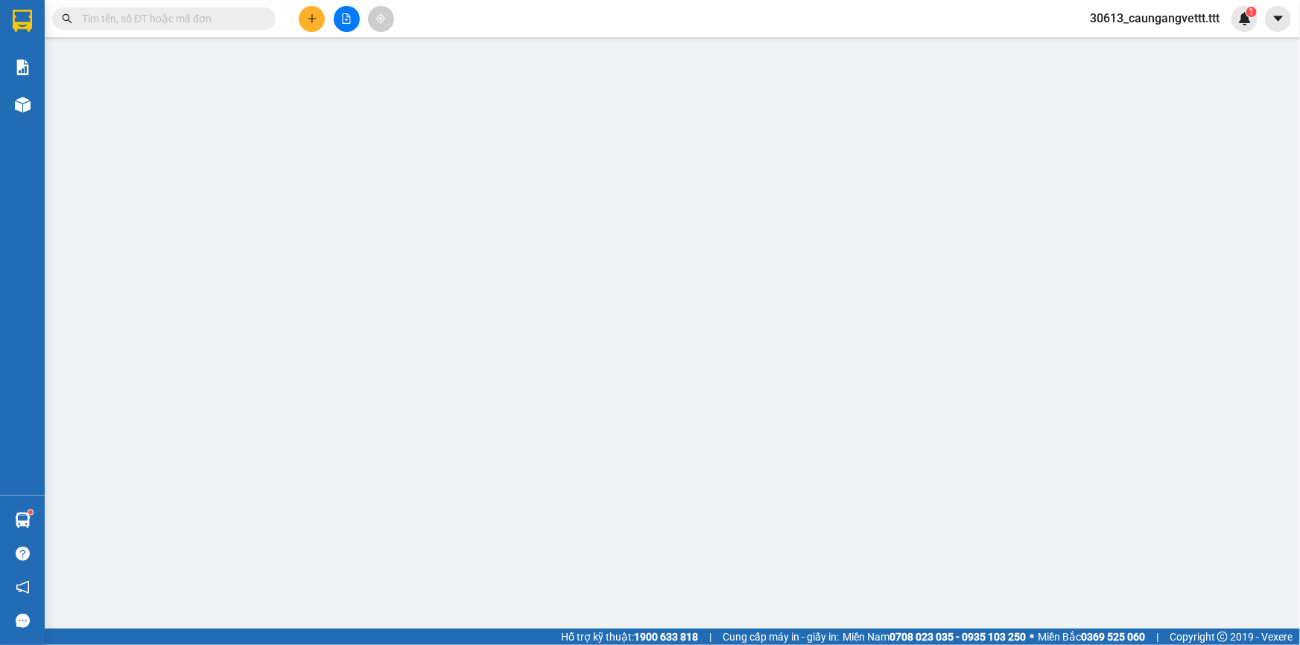
type input "0867215707"
type input "TIỀN"
type input "40.000"
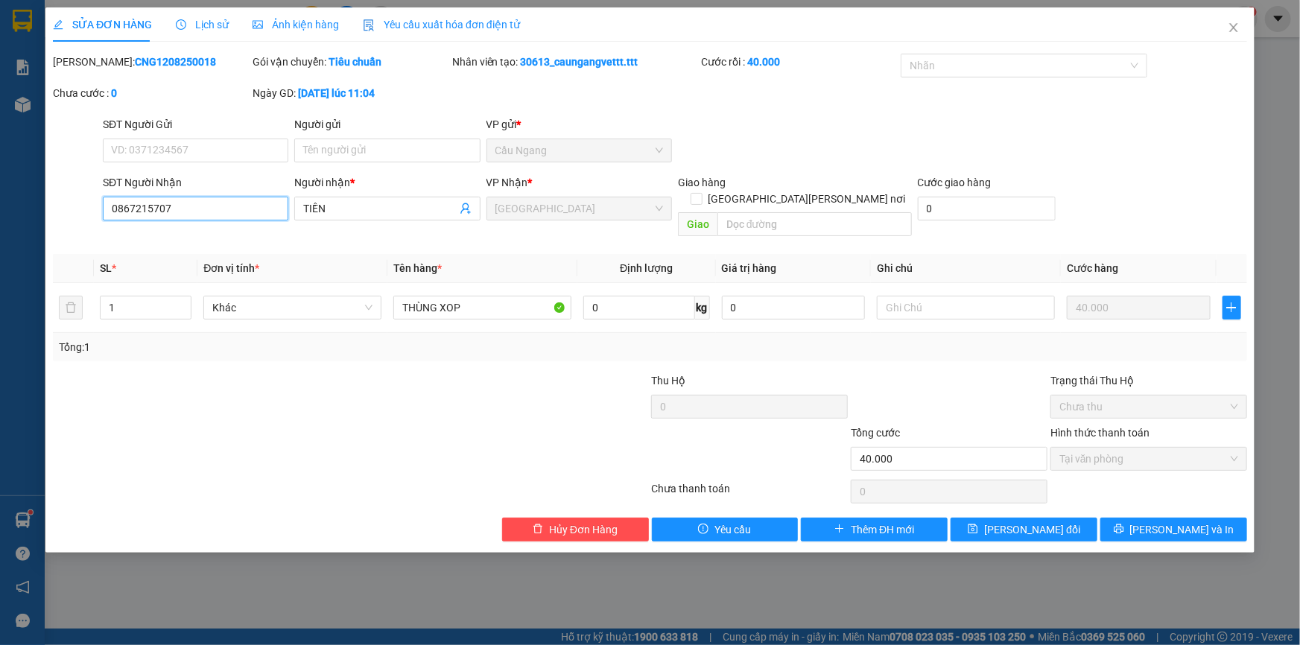
click at [192, 206] on input "0867215707" at bounding box center [196, 209] width 186 height 24
type input "0867215703"
click at [331, 206] on input "TIỀN" at bounding box center [379, 208] width 153 height 16
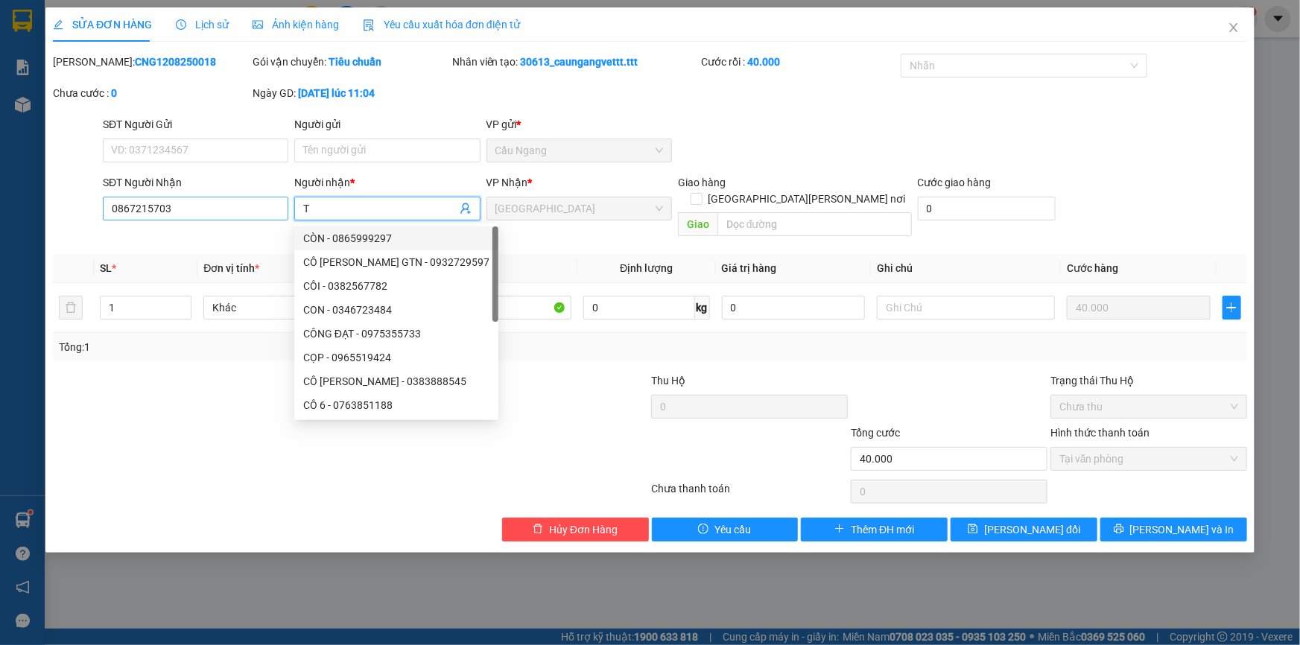
type input "T"
click at [127, 205] on input "0867215703" at bounding box center [196, 209] width 186 height 24
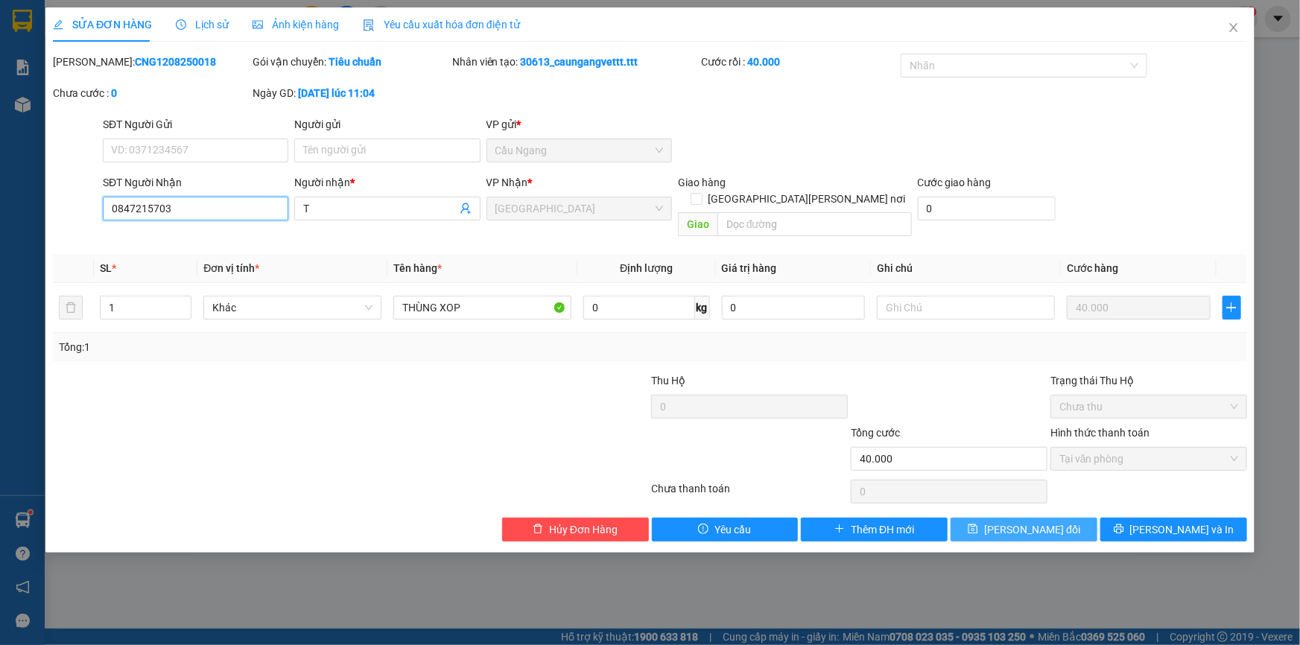
type input "0847215703"
click at [1022, 522] on span "[PERSON_NAME] đổi" at bounding box center [1032, 530] width 96 height 16
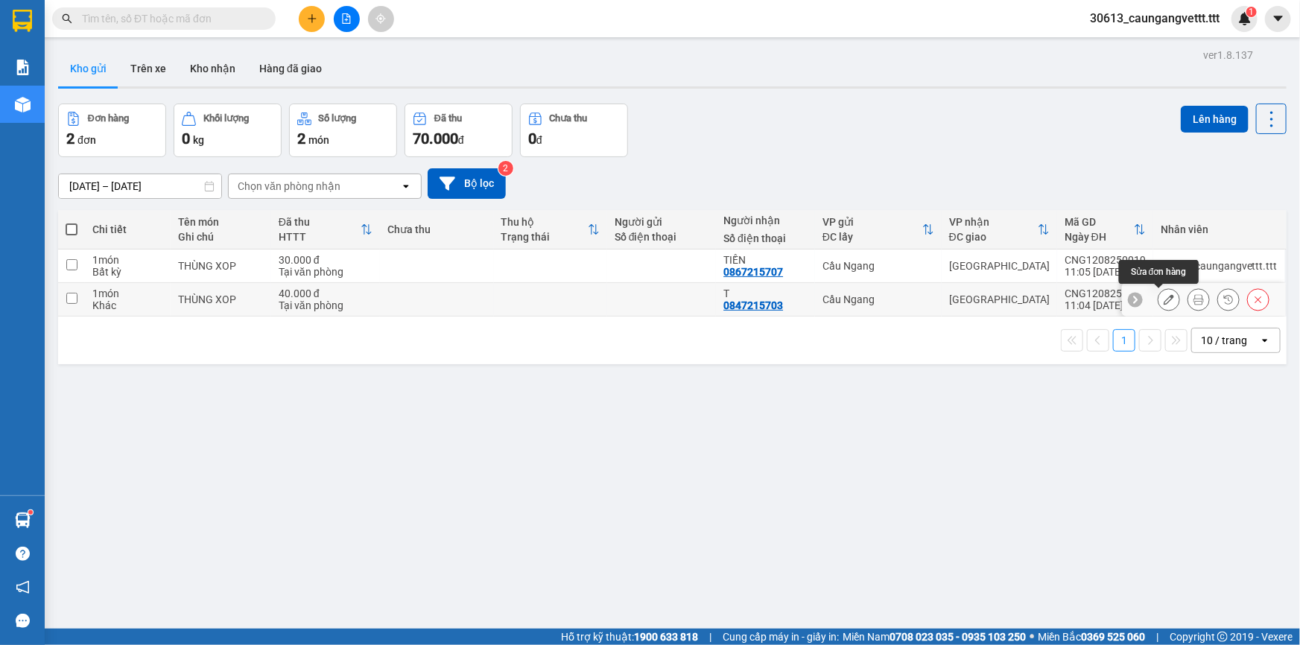
click at [1159, 298] on button at bounding box center [1169, 300] width 21 height 26
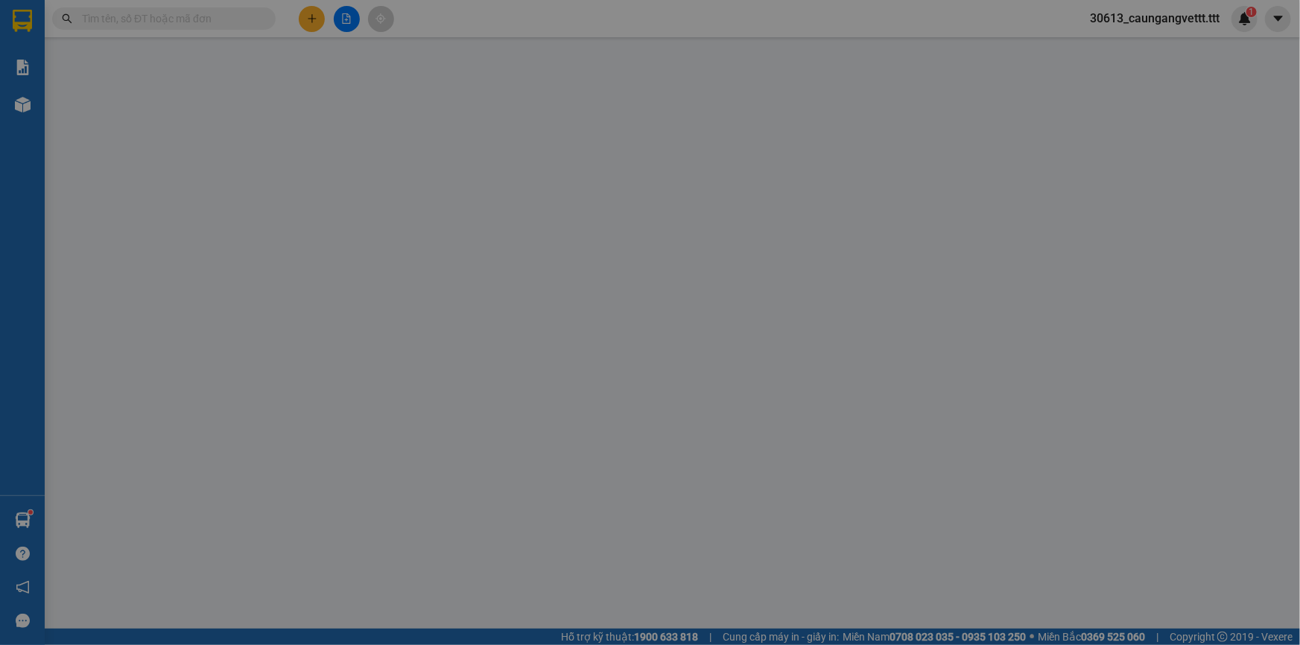
type input "0847215703"
type input "T"
type input "40.000"
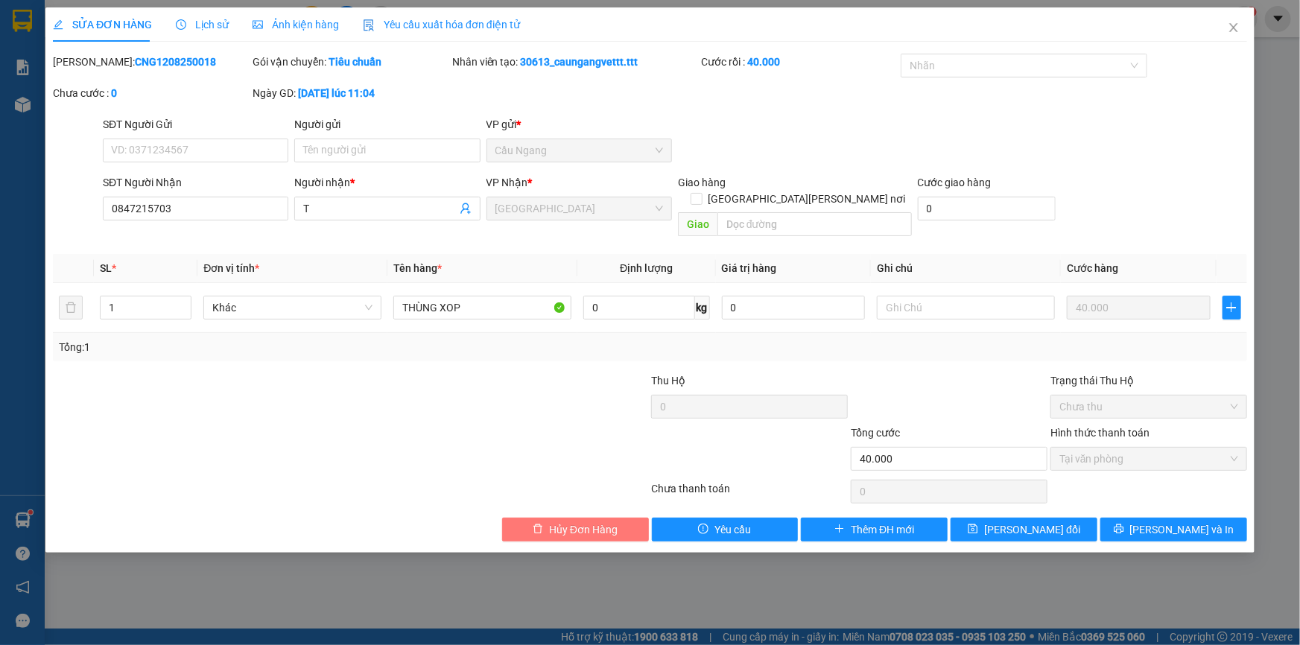
click at [589, 522] on span "Hủy Đơn Hàng" at bounding box center [583, 530] width 69 height 16
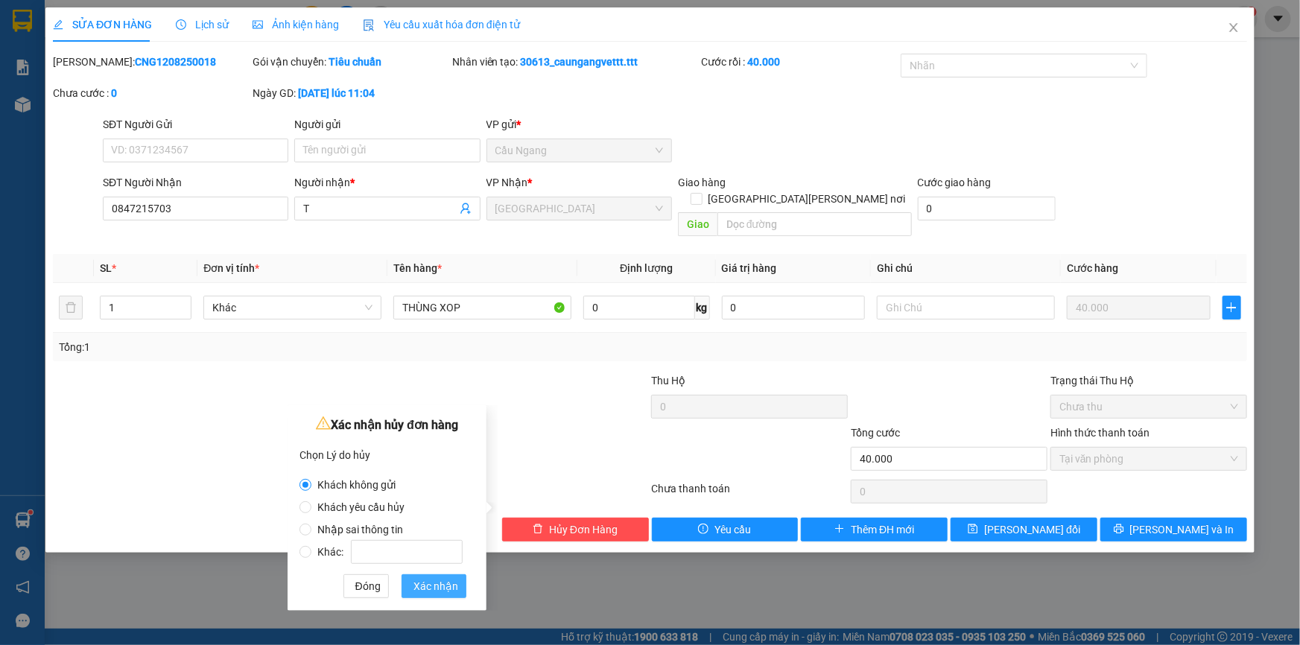
click at [431, 588] on span "Xác nhận" at bounding box center [436, 586] width 45 height 16
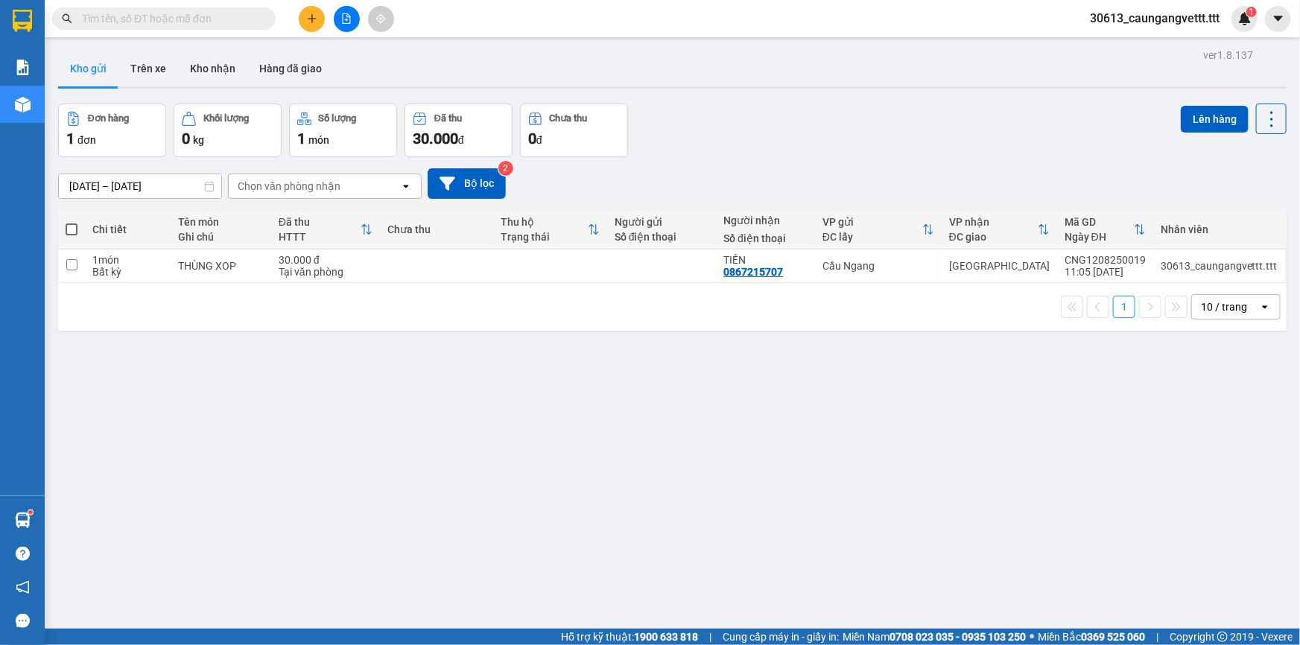
click at [72, 229] on span at bounding box center [72, 230] width 12 height 12
click at [72, 222] on input "checkbox" at bounding box center [72, 222] width 0 height 0
checkbox input "true"
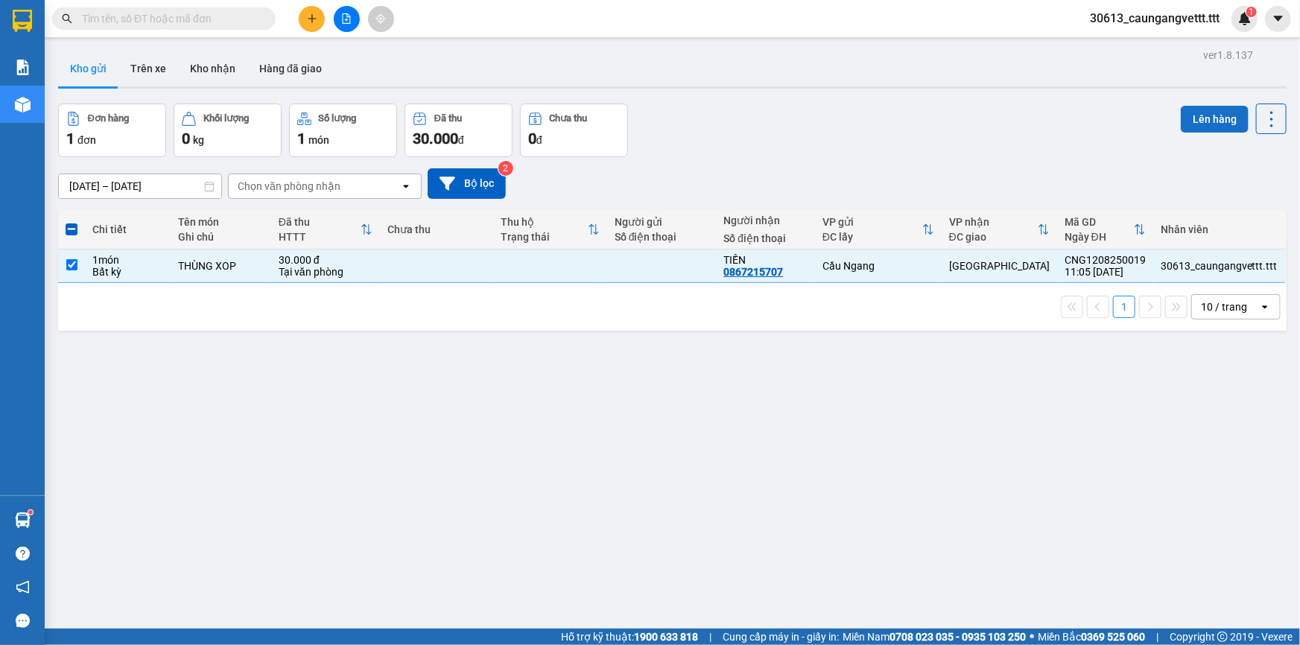
click at [1200, 123] on button "Lên hàng" at bounding box center [1215, 119] width 68 height 27
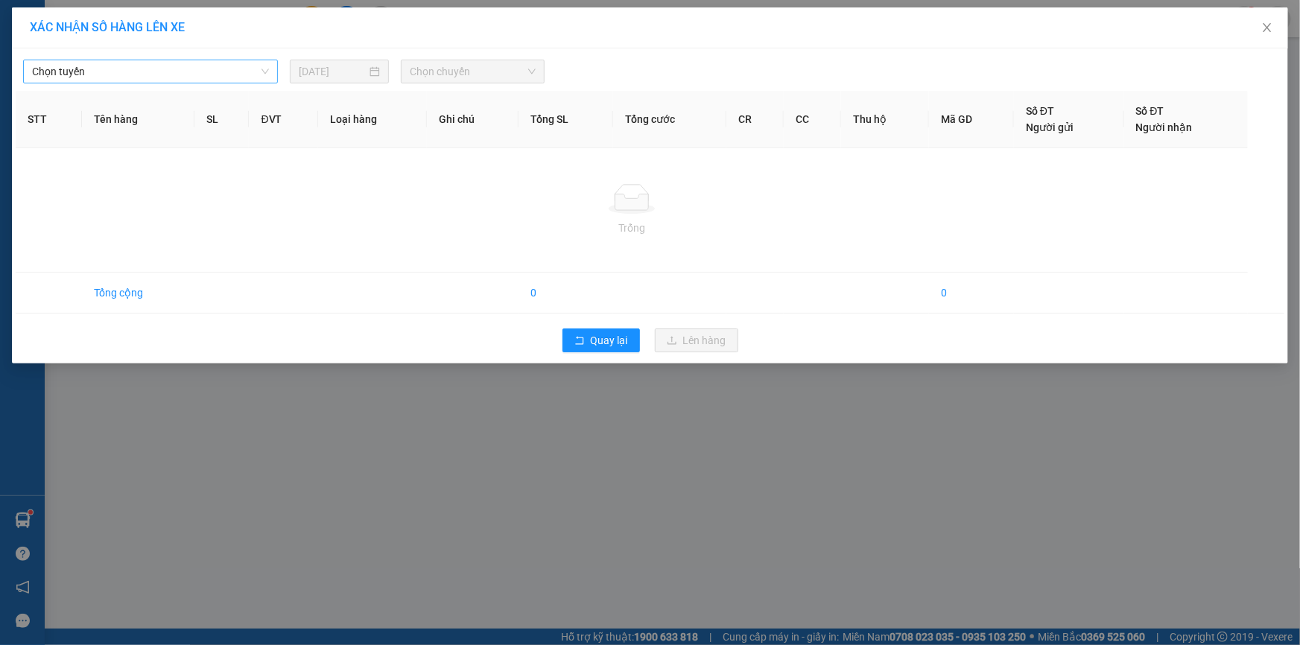
click at [178, 69] on span "Chọn tuyến" at bounding box center [150, 71] width 237 height 22
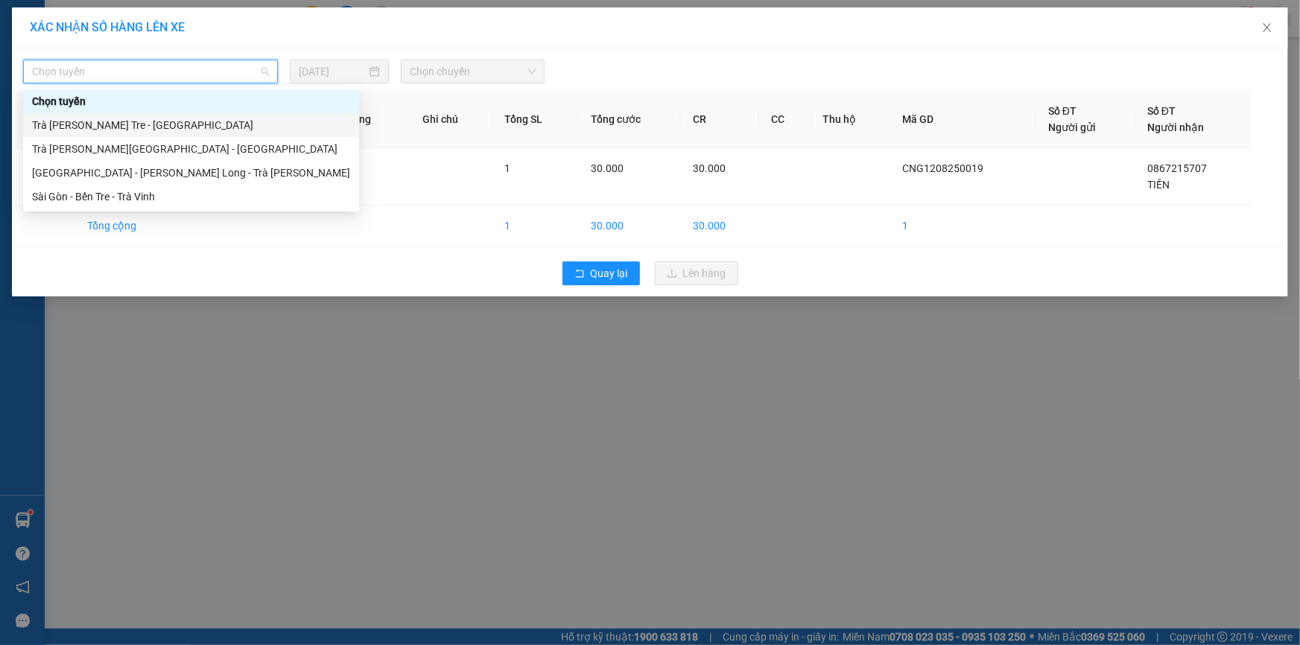
click at [136, 123] on div "Trà [PERSON_NAME] Tre - [GEOGRAPHIC_DATA]" at bounding box center [191, 125] width 318 height 16
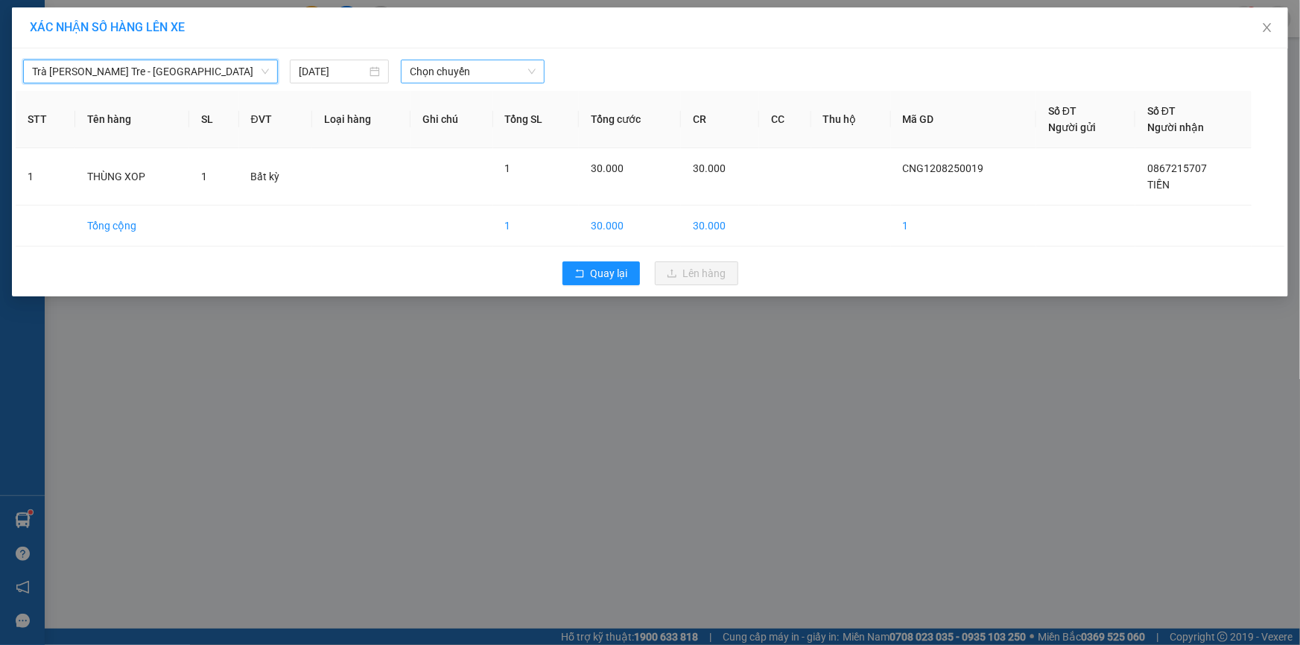
click at [486, 74] on span "Chọn chuyến" at bounding box center [473, 71] width 126 height 22
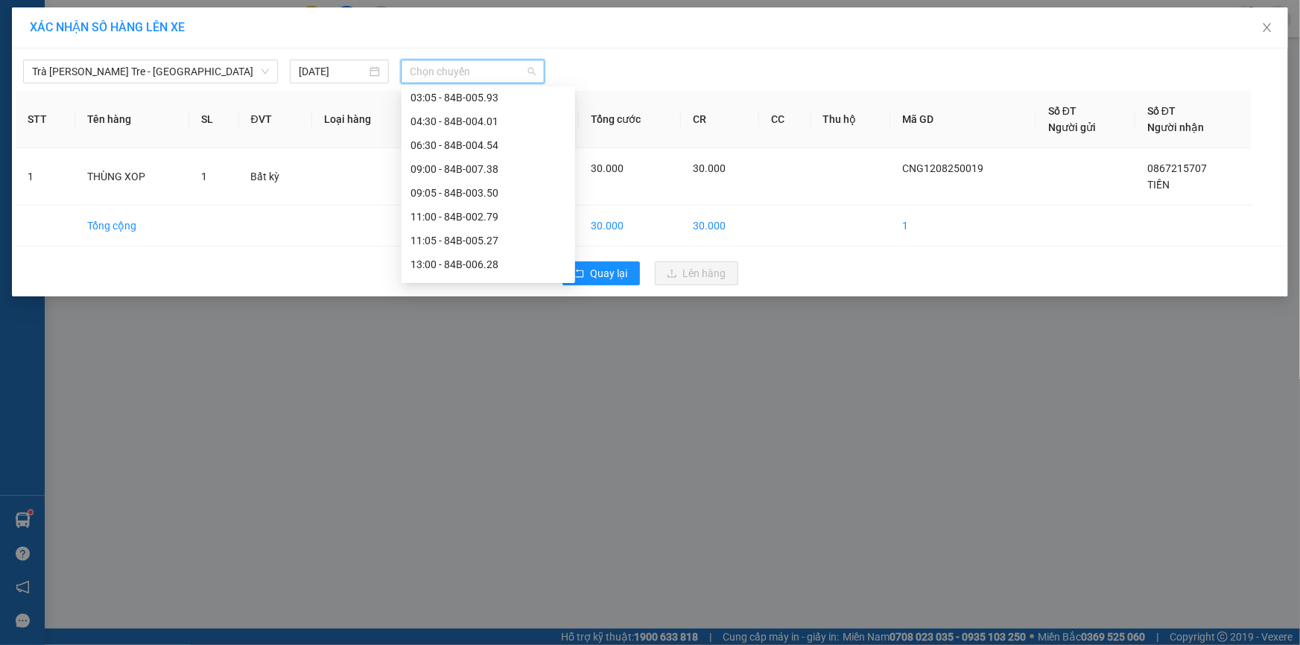
scroll to position [225, 0]
click at [458, 186] on div "13:00 - 84B-006.28" at bounding box center [489, 186] width 156 height 16
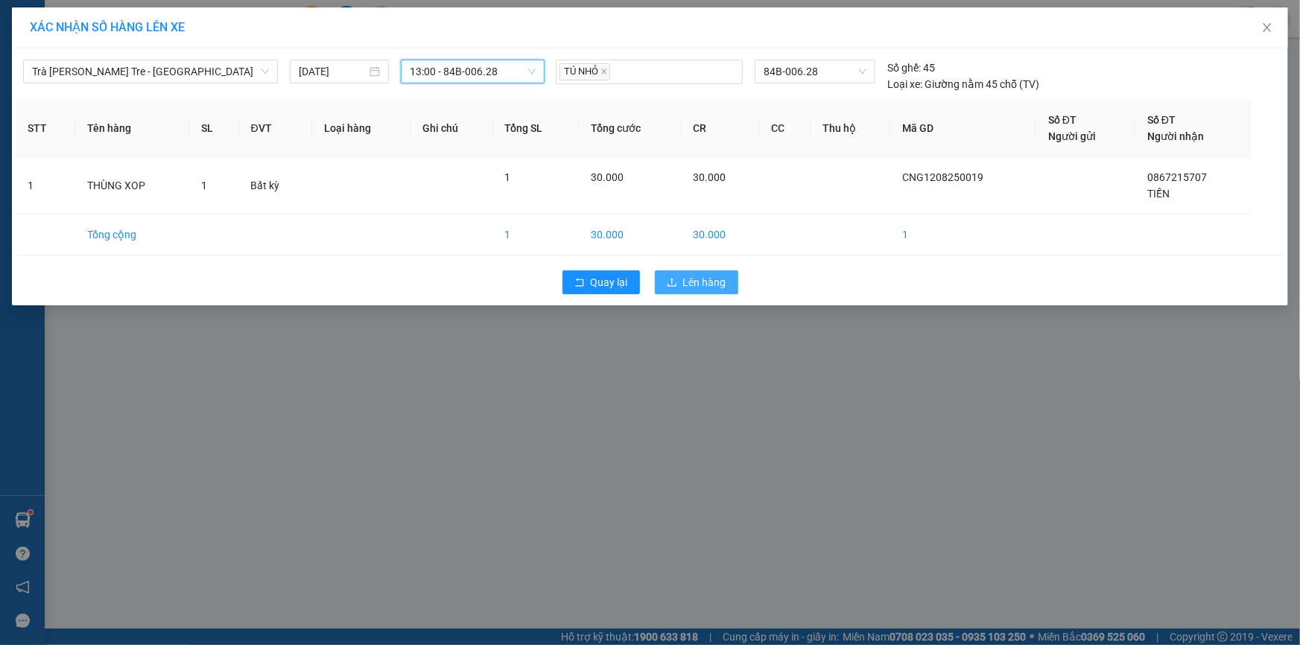
click at [692, 274] on span "Lên hàng" at bounding box center [704, 282] width 43 height 16
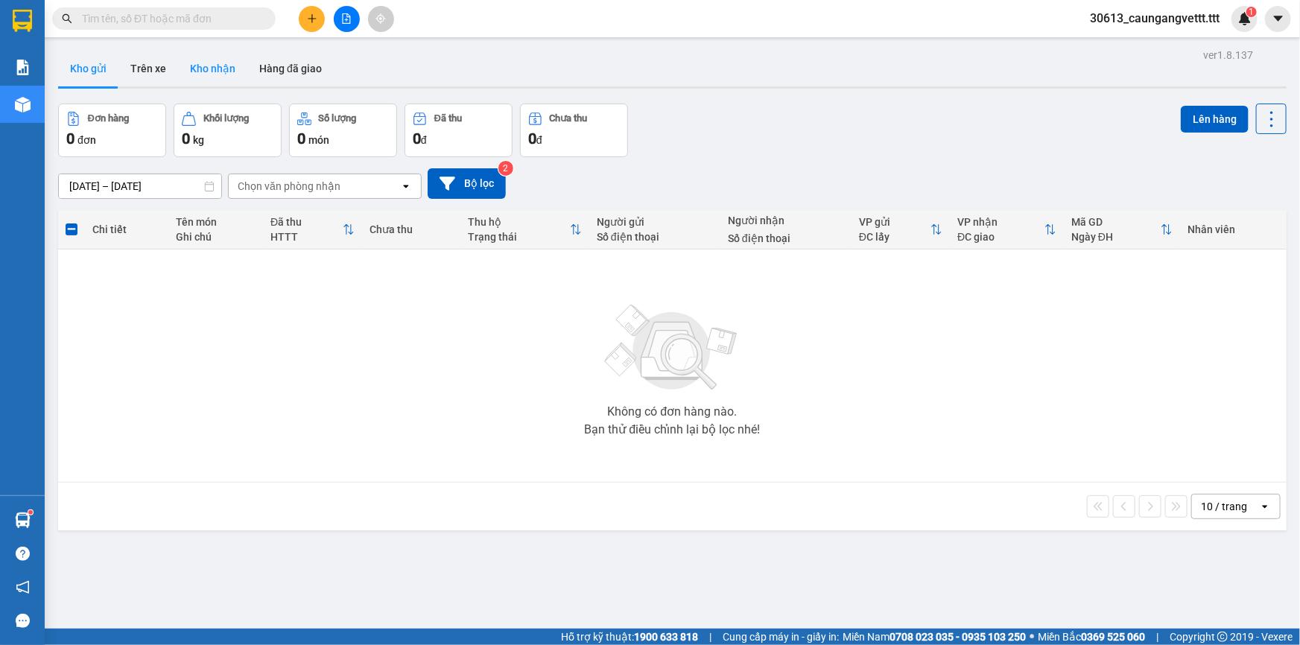
click at [206, 72] on button "Kho nhận" at bounding box center [212, 69] width 69 height 36
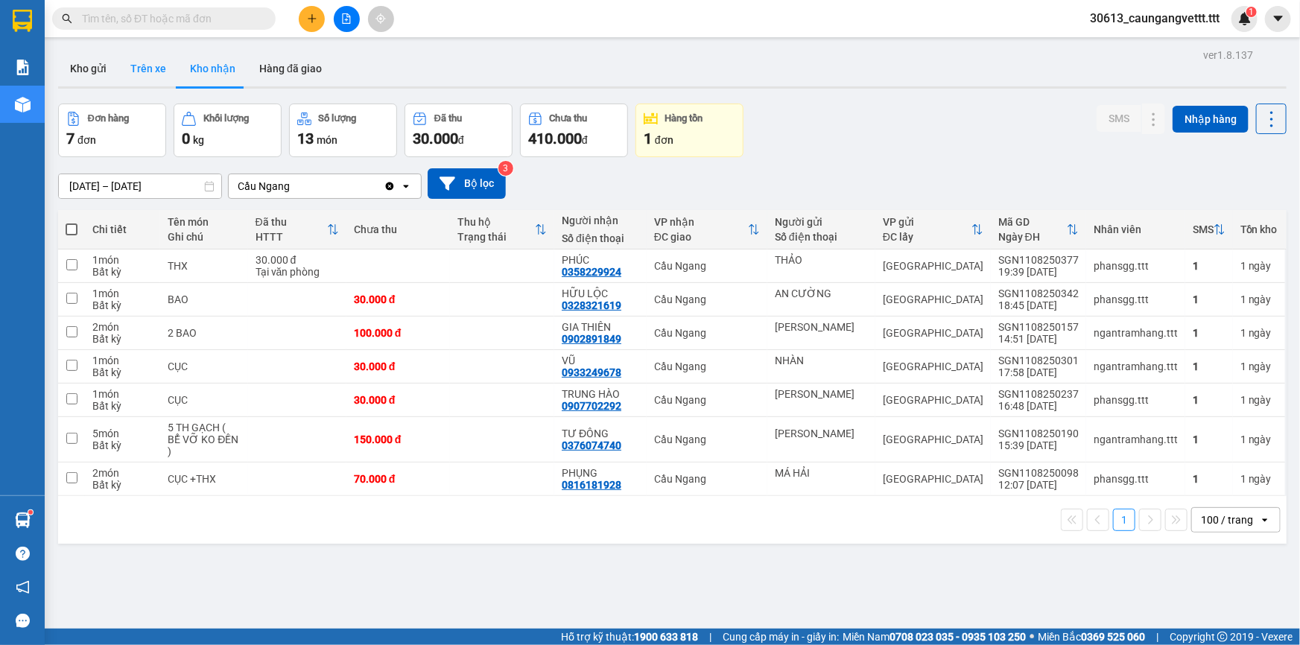
click at [147, 69] on button "Trên xe" at bounding box center [148, 69] width 60 height 36
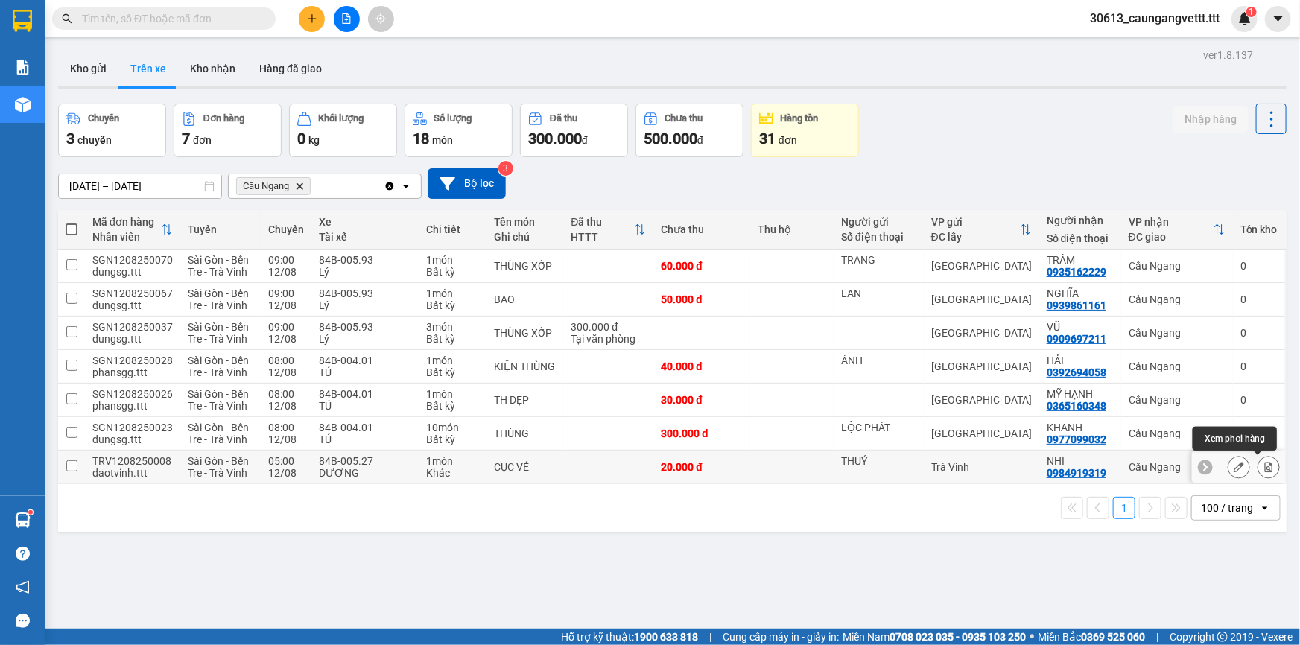
click at [1265, 467] on icon at bounding box center [1269, 467] width 8 height 10
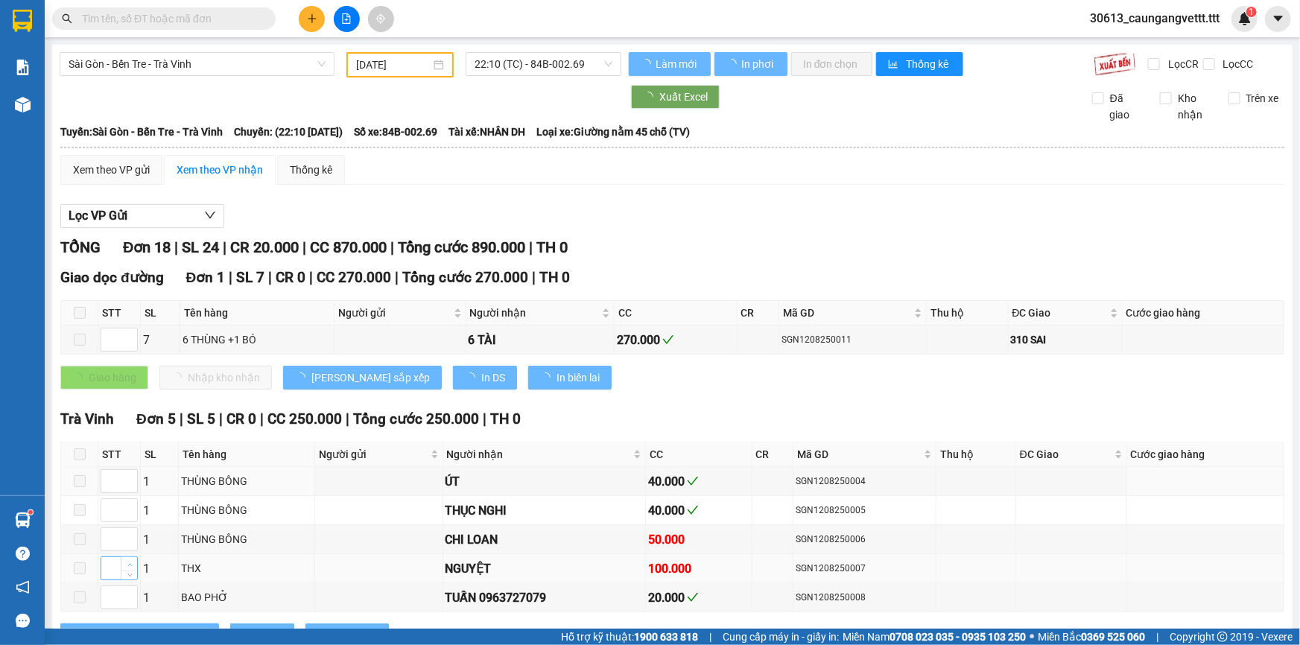
type input "[DATE]"
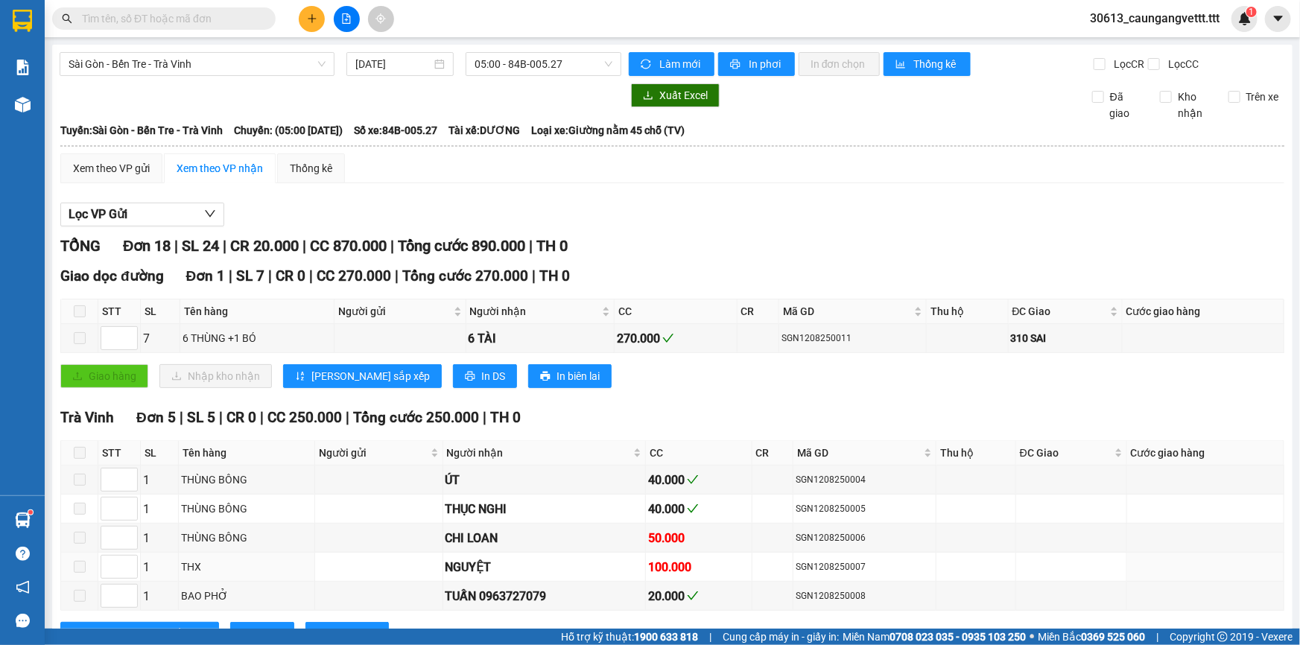
scroll to position [270, 0]
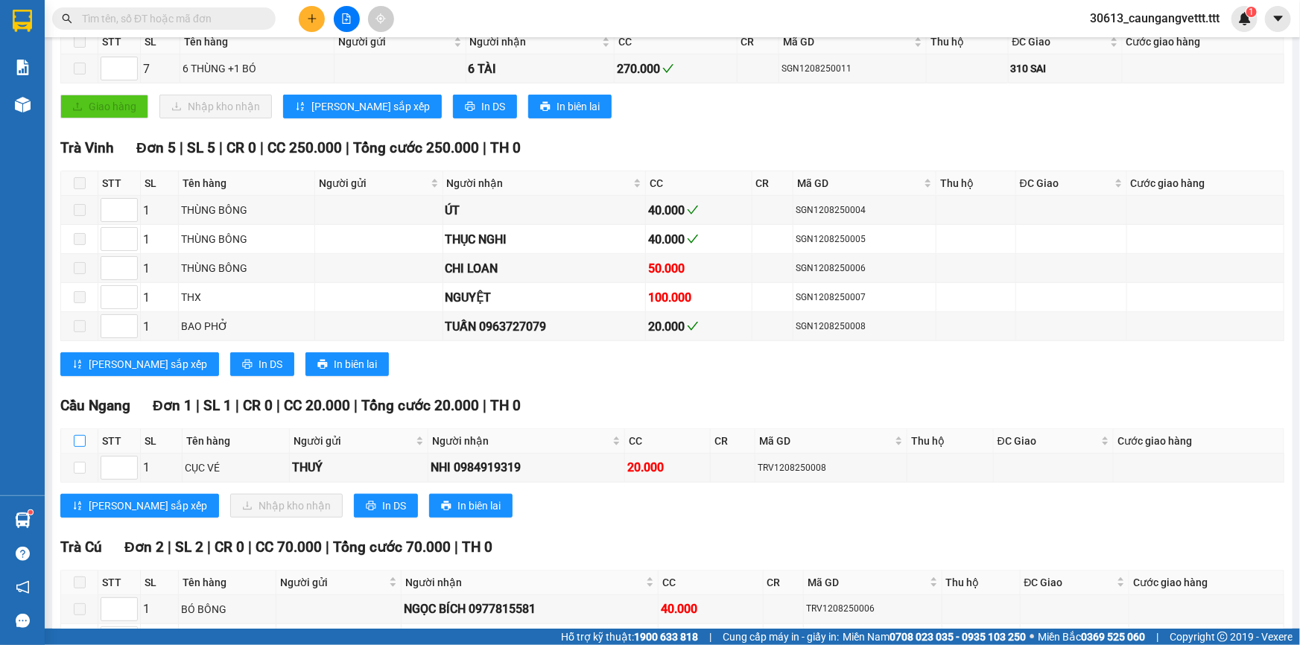
click at [79, 435] on input "checkbox" at bounding box center [80, 441] width 12 height 12
checkbox input "true"
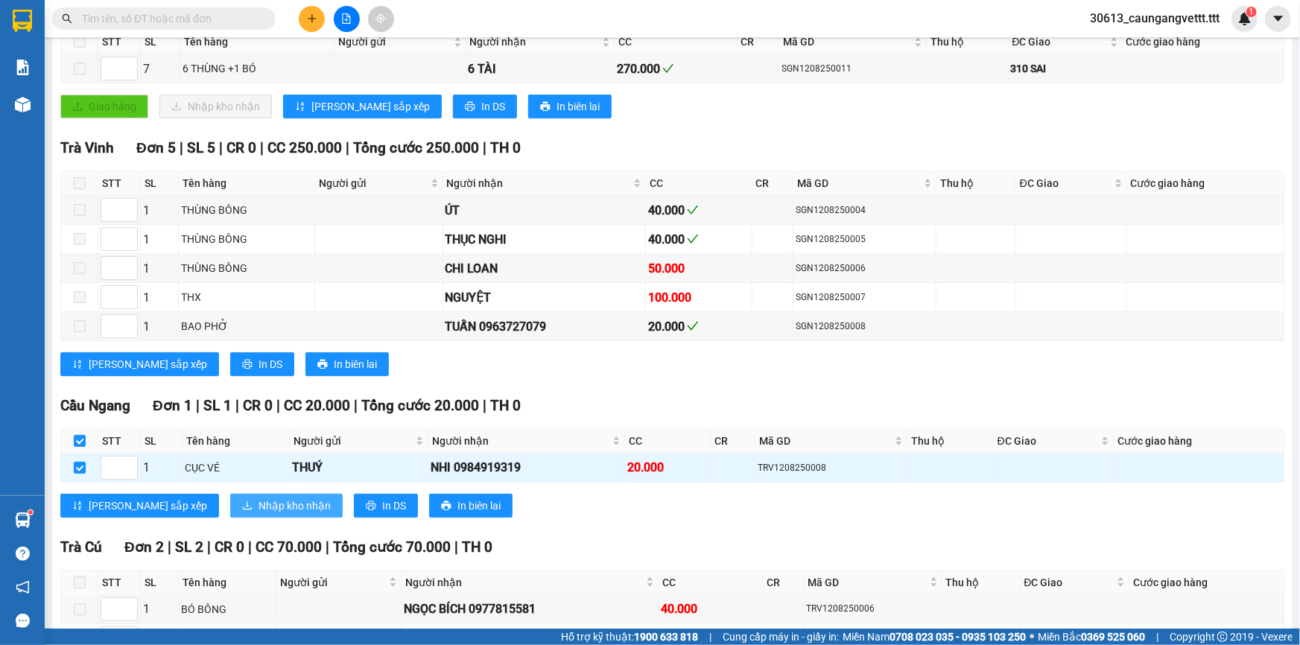
click at [259, 502] on span "Nhập kho nhận" at bounding box center [295, 506] width 72 height 16
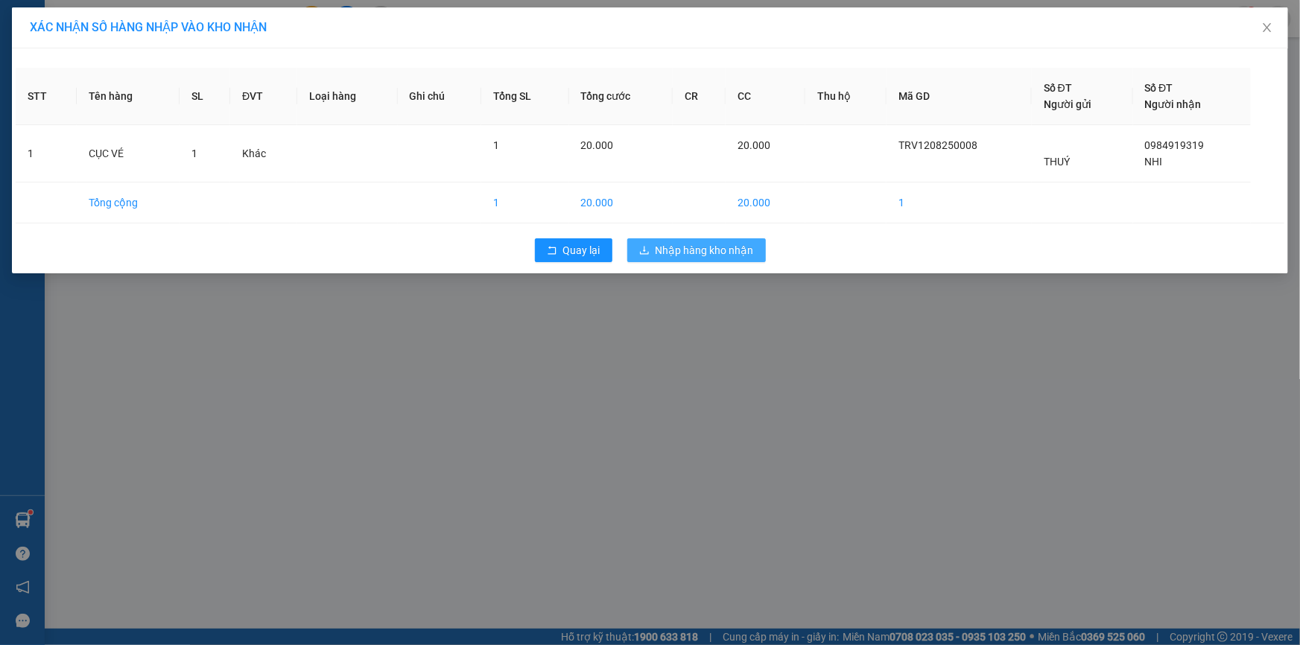
click at [686, 242] on span "Nhập hàng kho nhận" at bounding box center [705, 250] width 98 height 16
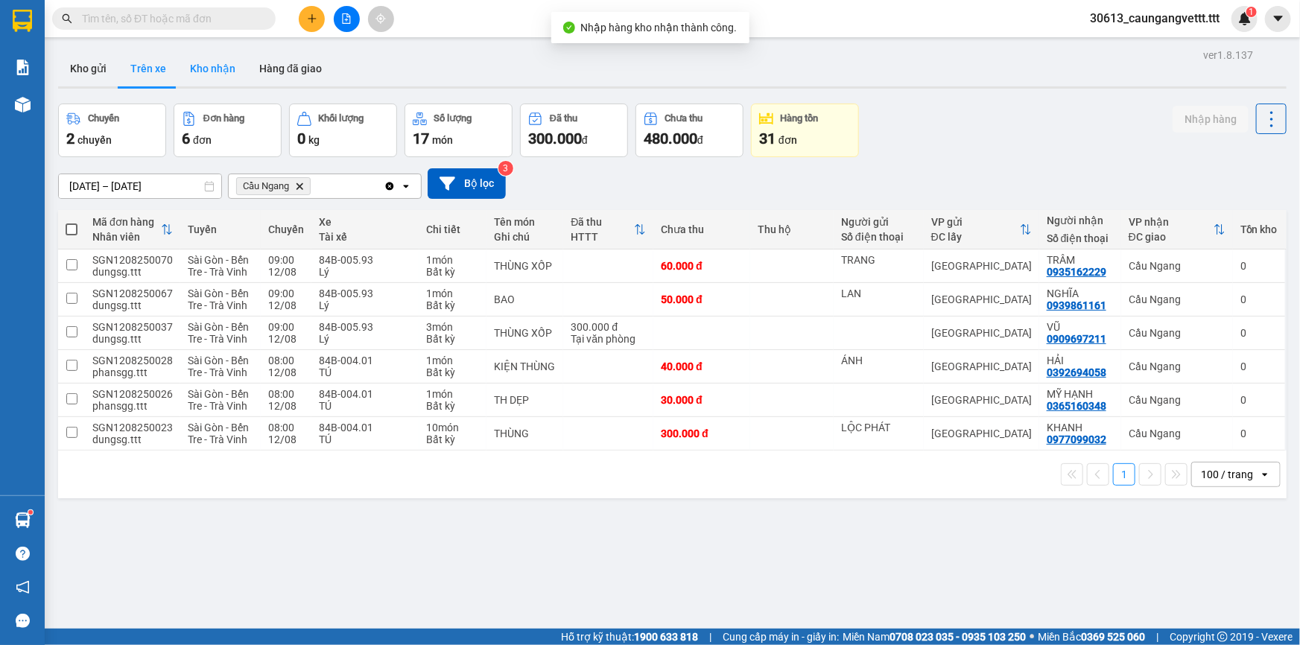
click at [206, 66] on button "Kho nhận" at bounding box center [212, 69] width 69 height 36
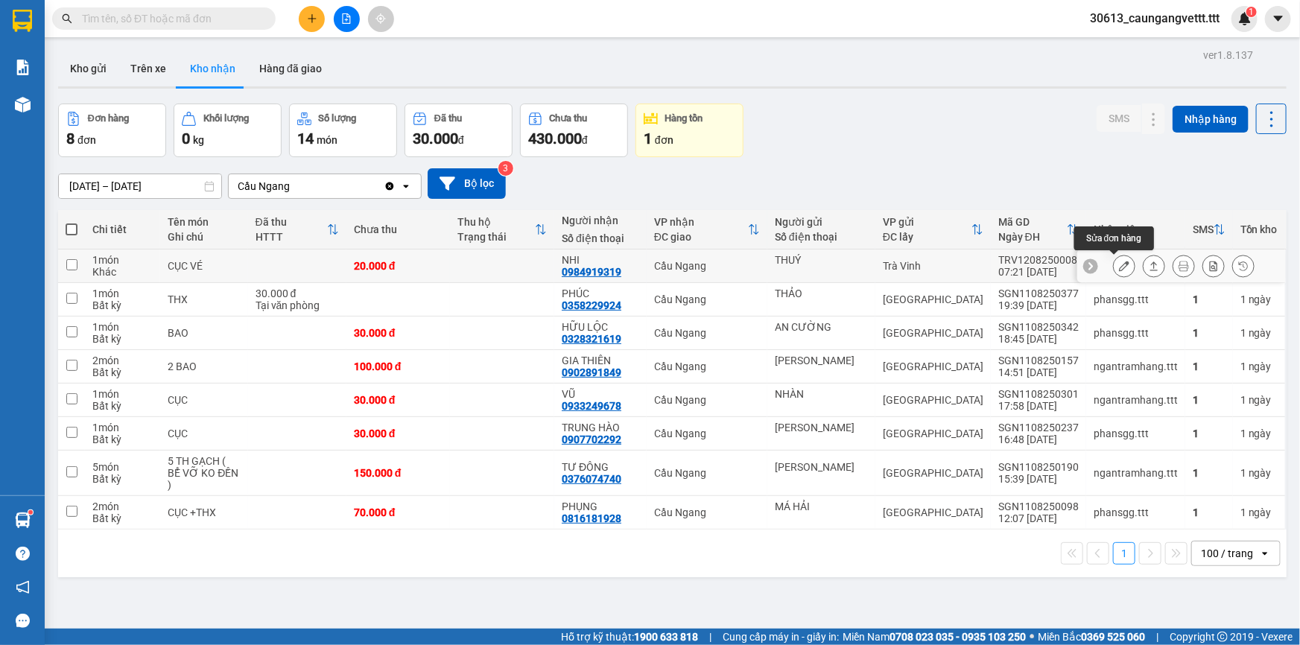
click at [1114, 268] on button at bounding box center [1124, 266] width 21 height 26
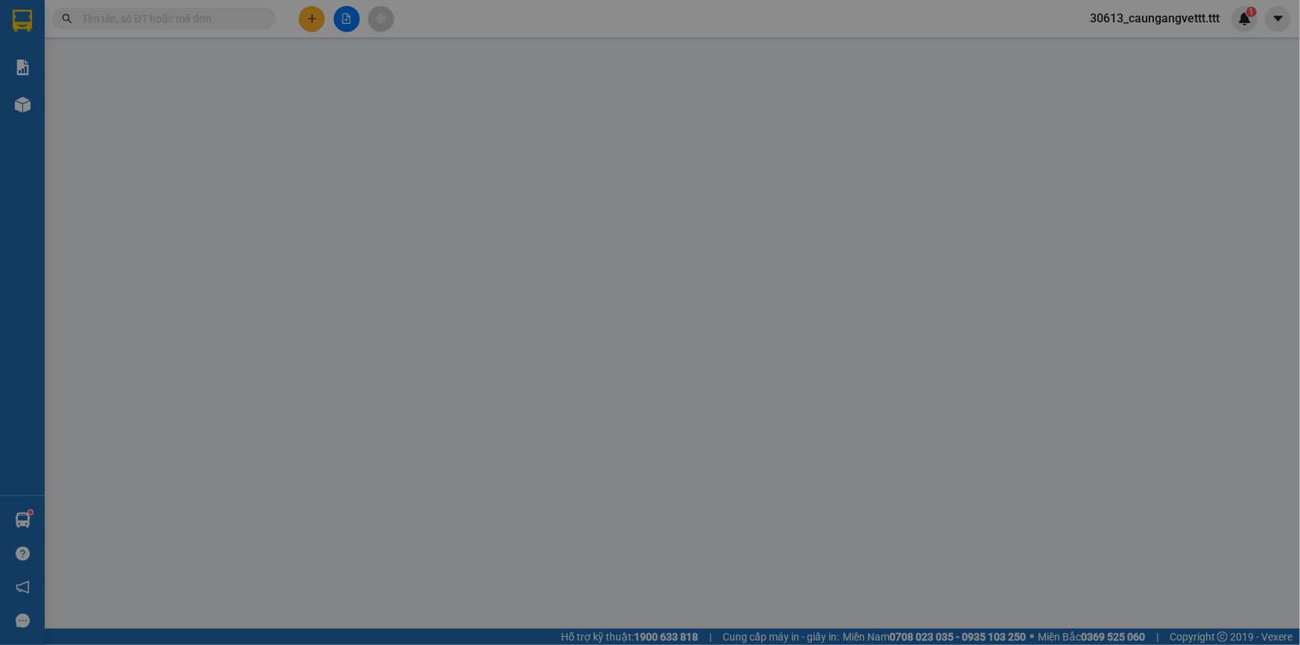
type input "THUÝ"
type input "0984919319"
type input "NHI"
type input "20.000"
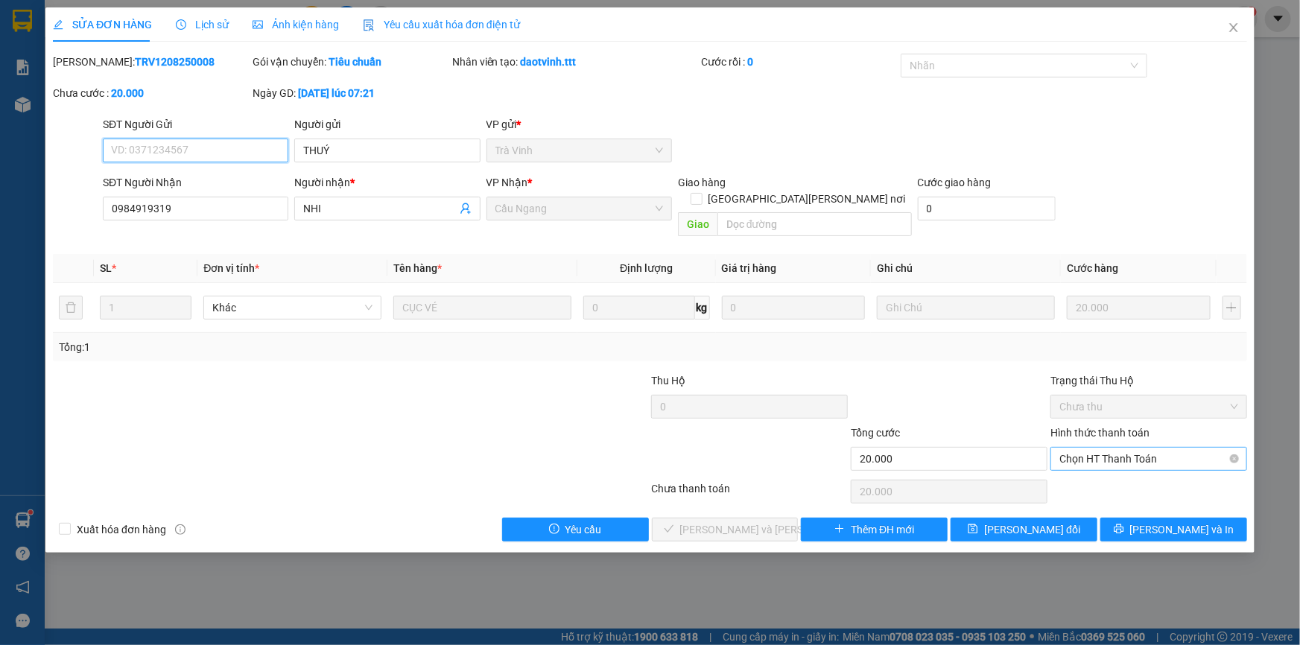
drag, startPoint x: 1086, startPoint y: 446, endPoint x: 1095, endPoint y: 452, distance: 11.8
click at [1087, 448] on span "Chọn HT Thanh Toán" at bounding box center [1149, 459] width 179 height 22
click at [1101, 466] on div "Tại văn phòng" at bounding box center [1149, 472] width 179 height 16
type input "0"
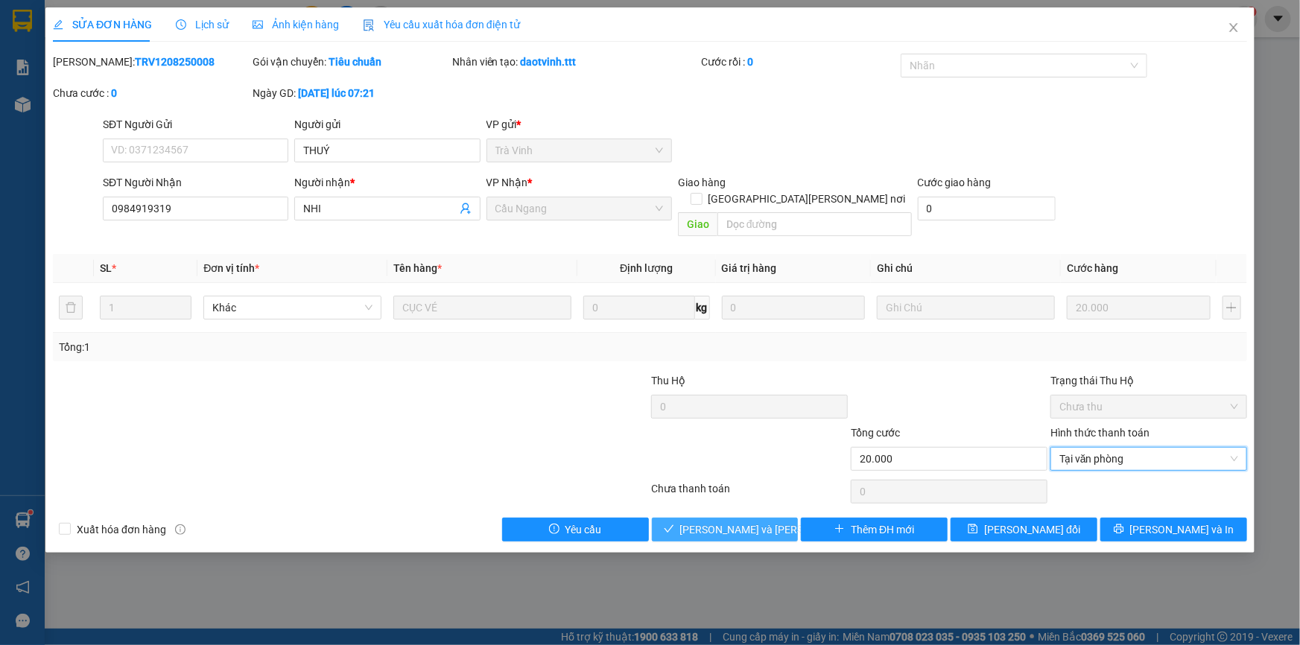
drag, startPoint x: 724, startPoint y: 514, endPoint x: 832, endPoint y: 456, distance: 122.0
click at [729, 522] on span "[PERSON_NAME] và [PERSON_NAME] hàng" at bounding box center [780, 530] width 201 height 16
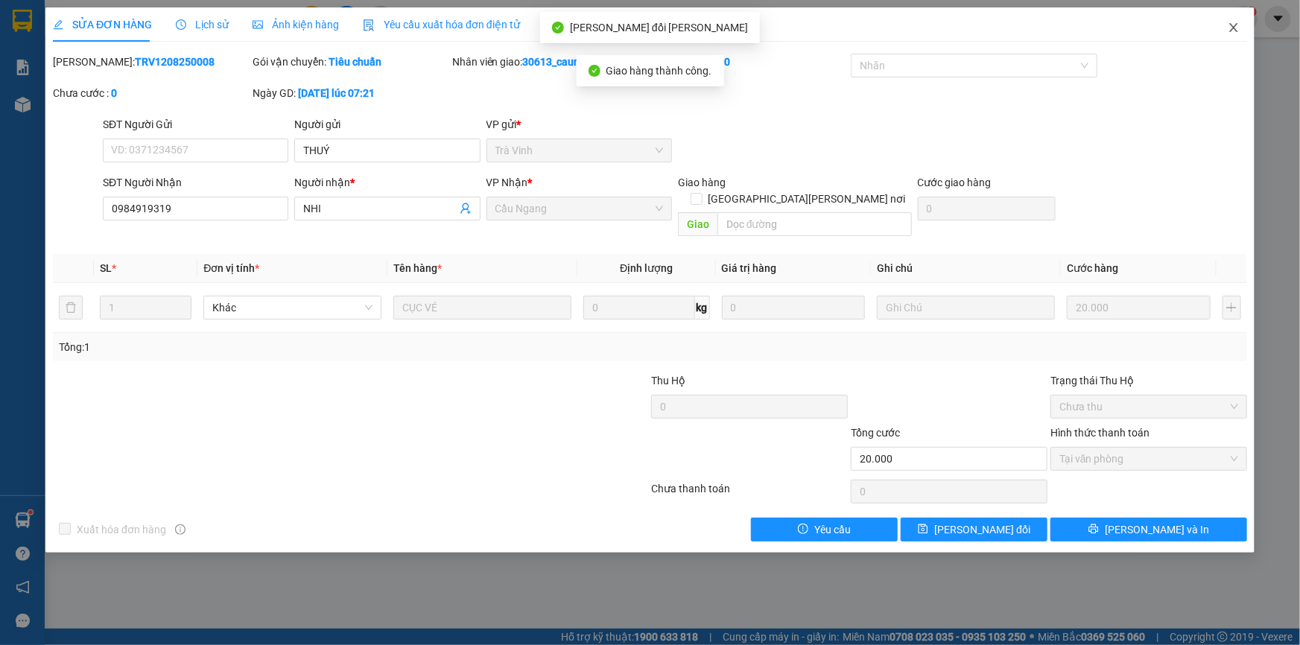
click at [1233, 32] on icon "close" at bounding box center [1234, 28] width 12 height 12
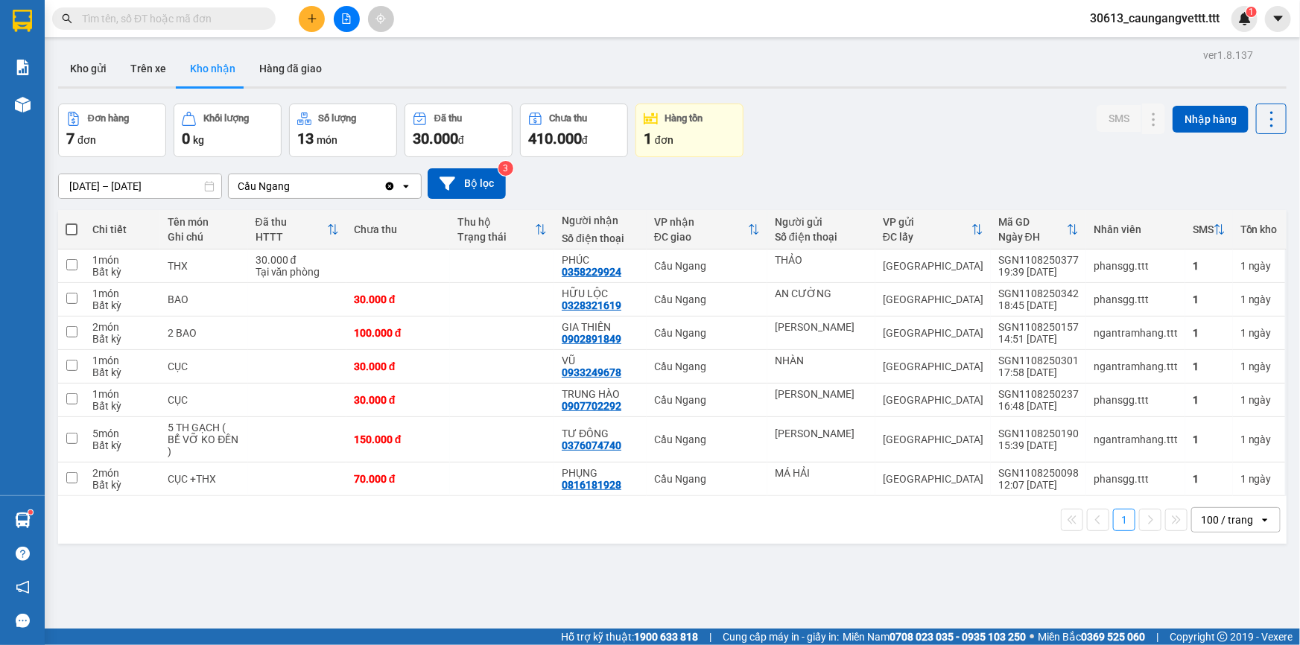
click at [304, 22] on button at bounding box center [312, 19] width 26 height 26
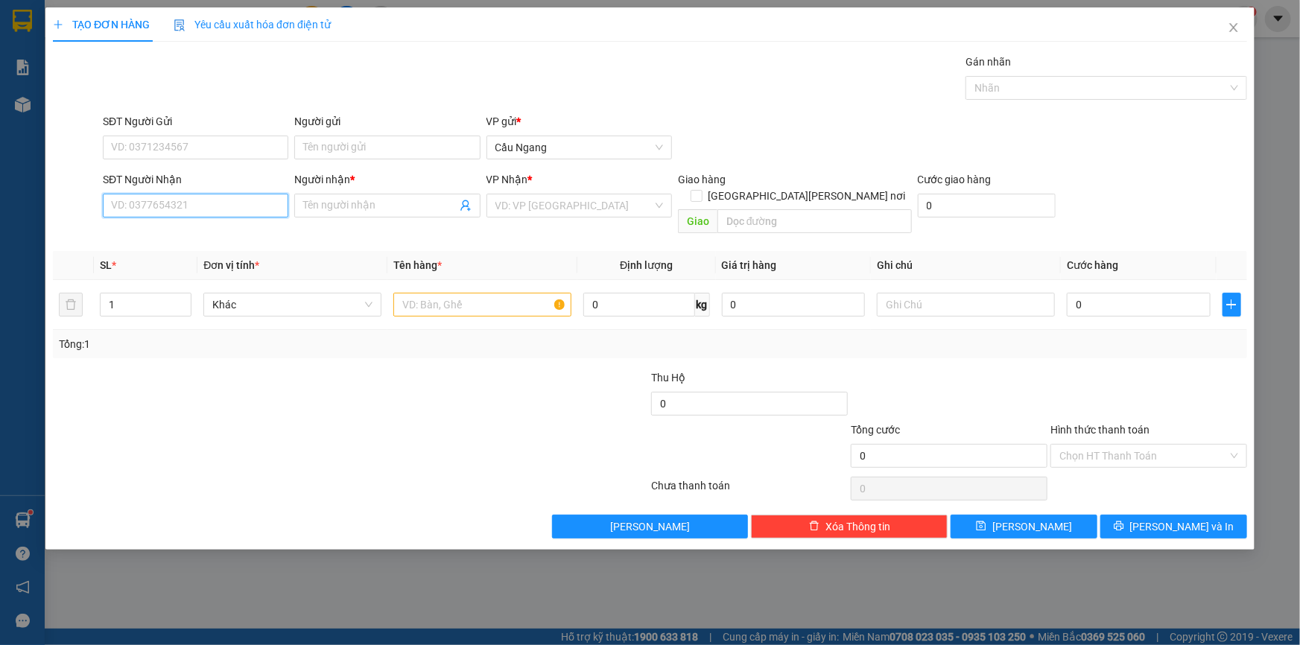
click at [194, 201] on input "SĐT Người Nhận" at bounding box center [196, 206] width 186 height 24
click at [177, 236] on div "0908417941 - Lien" at bounding box center [196, 235] width 168 height 16
type input "0908417941"
type input "Lien"
type input ".."
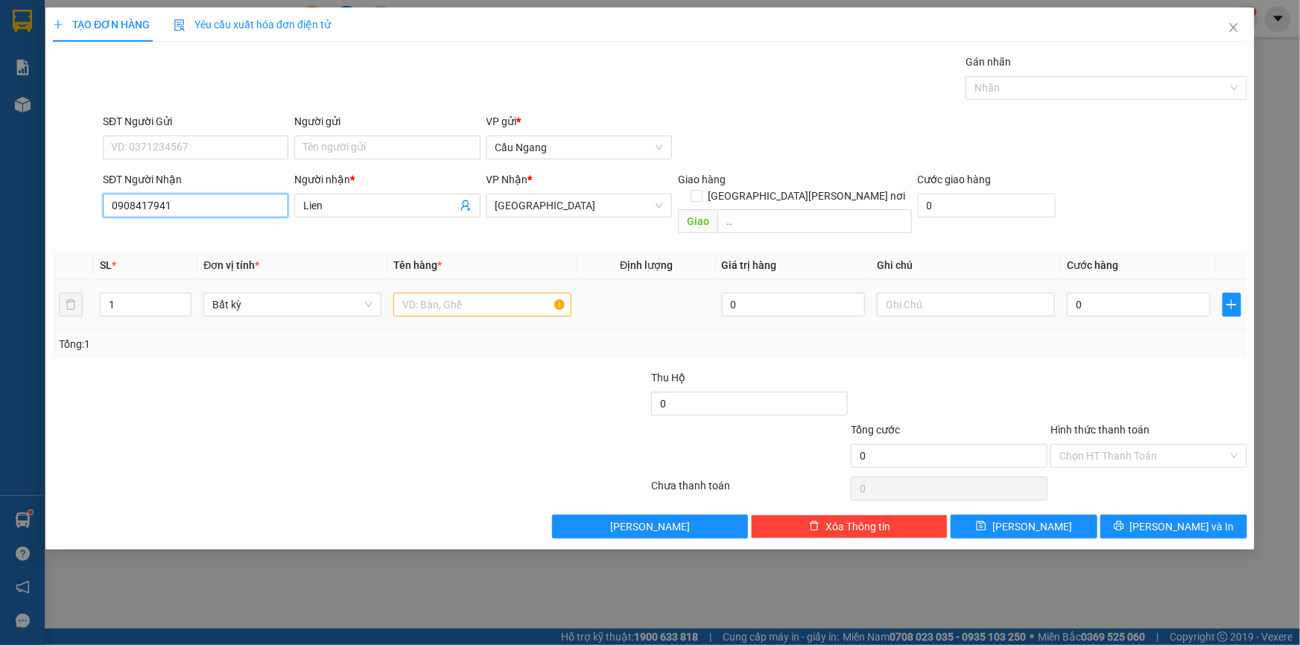
type input "0908417941"
click at [469, 293] on input "text" at bounding box center [482, 305] width 178 height 24
type input "BAO"
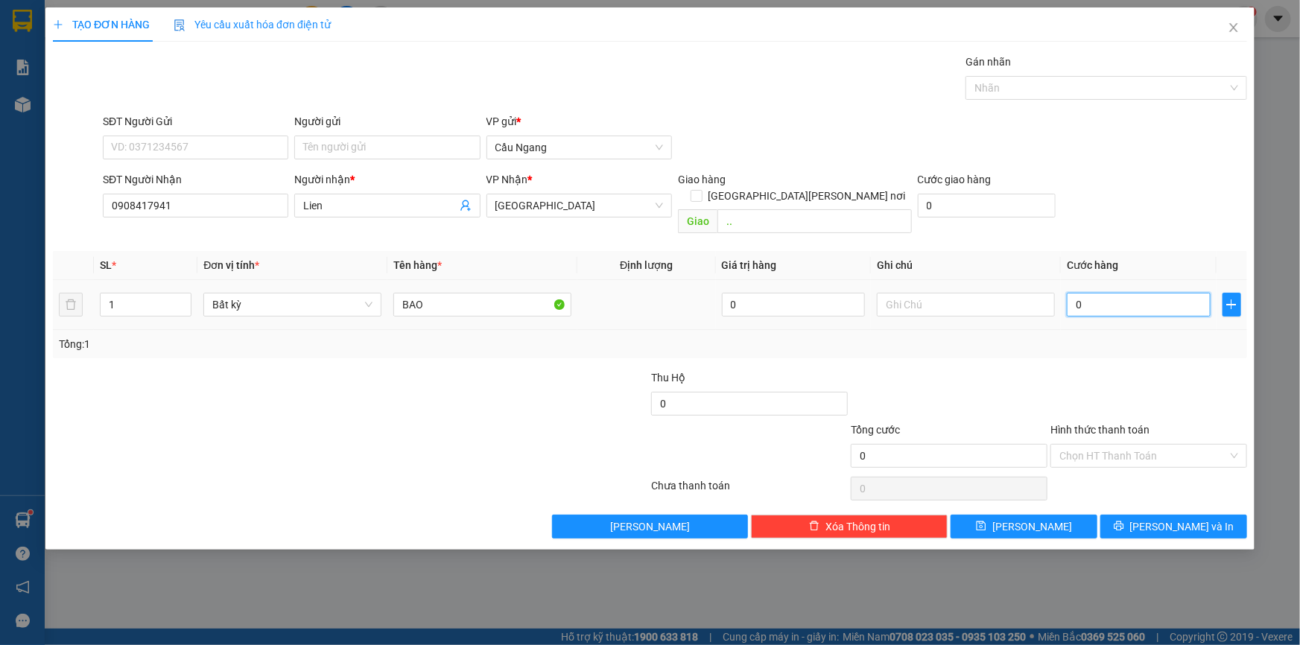
click at [1112, 293] on input "0" at bounding box center [1139, 305] width 144 height 24
type input "4"
type input "40"
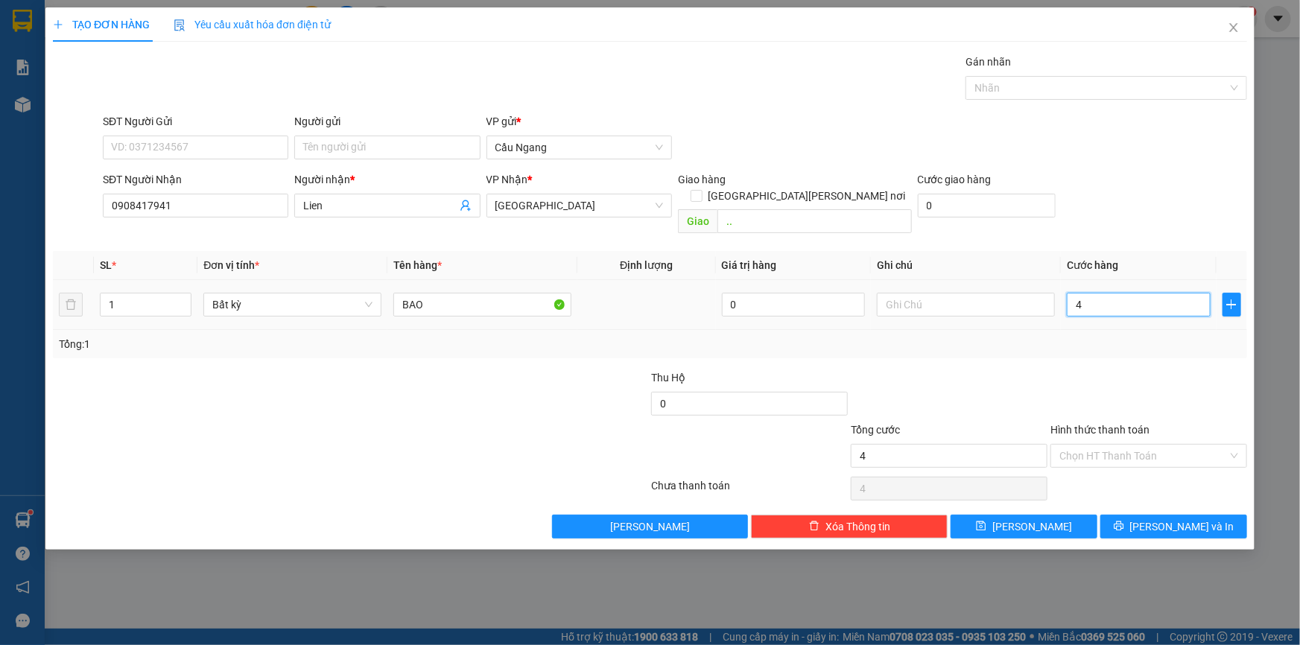
type input "40"
type input "400"
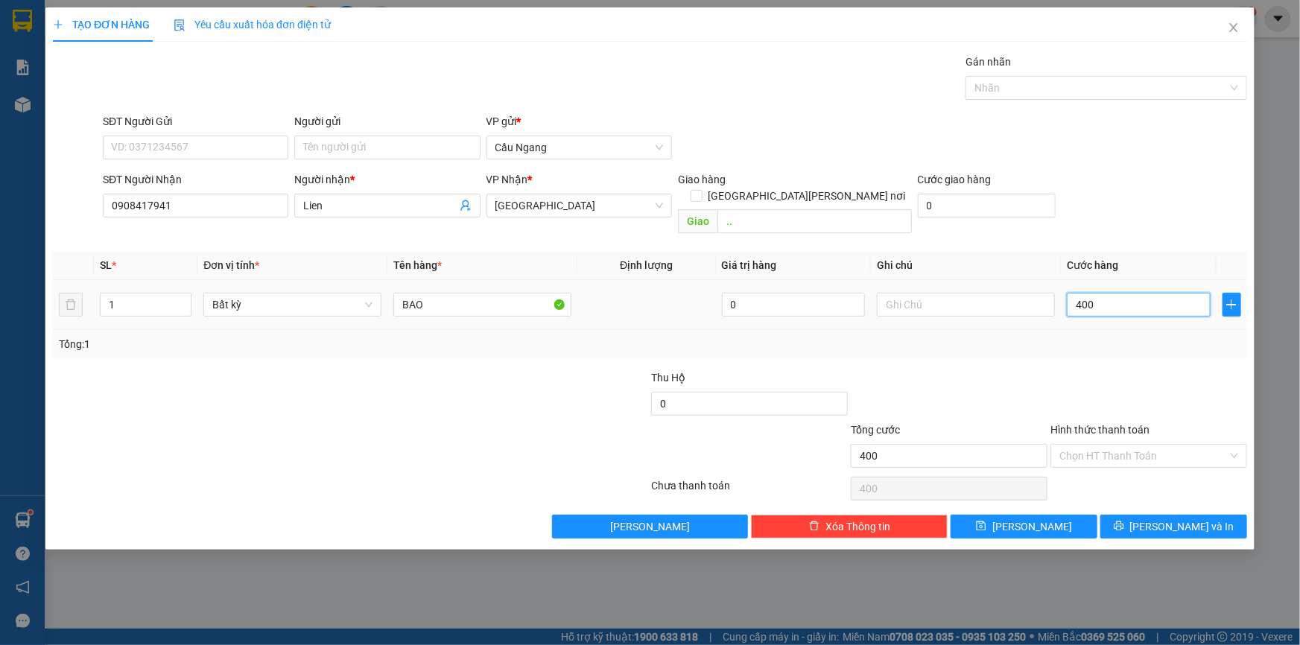
type input "4.000"
type input "40.000"
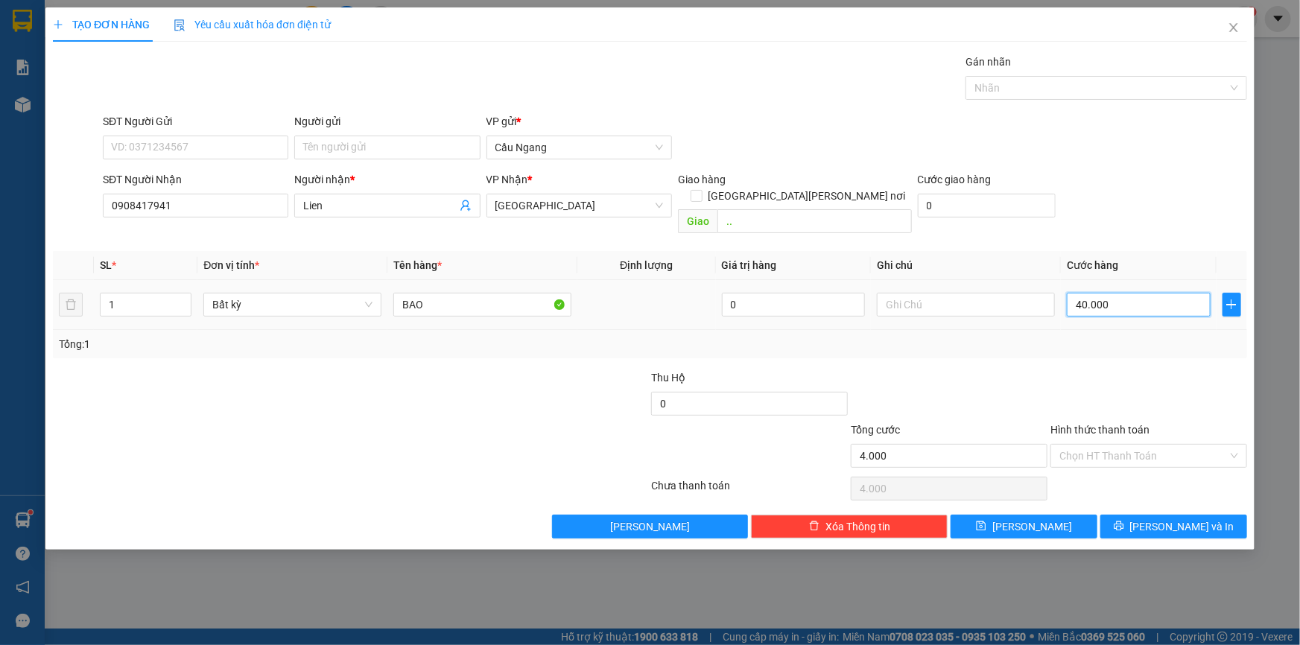
type input "40.000"
click at [1177, 519] on span "[PERSON_NAME] và In" at bounding box center [1182, 527] width 104 height 16
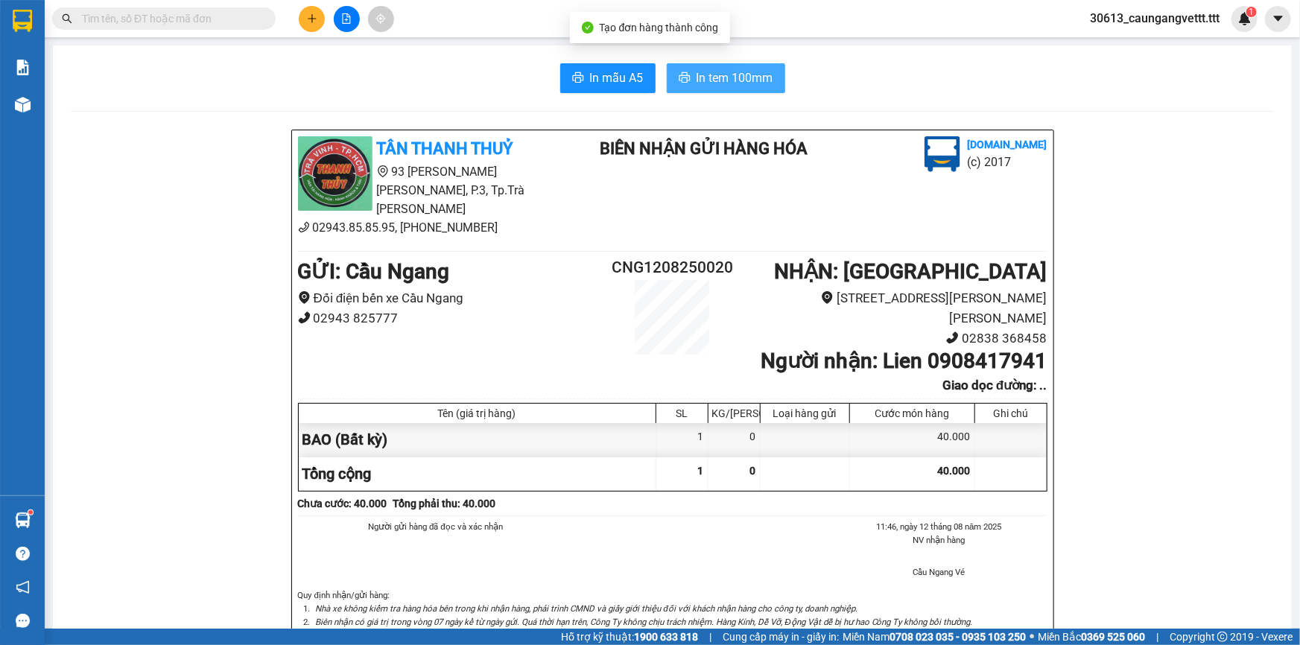
click at [716, 81] on span "In tem 100mm" at bounding box center [735, 78] width 77 height 19
